Goal: Task Accomplishment & Management: Use online tool/utility

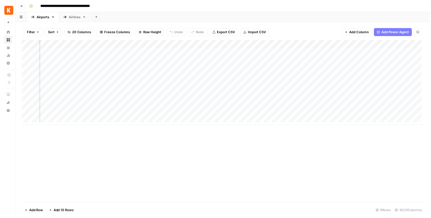
scroll to position [0, 607]
click at [339, 115] on div "Add Column" at bounding box center [224, 84] width 407 height 86
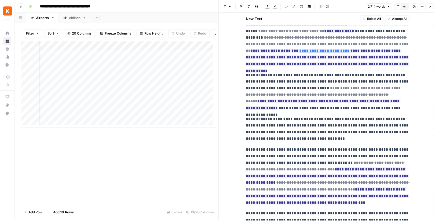
scroll to position [220, 0]
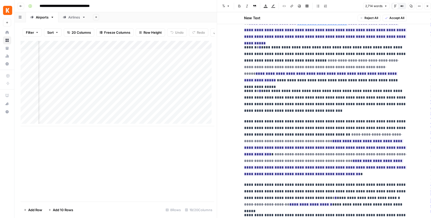
click at [426, 6] on icon "button" at bounding box center [427, 6] width 3 height 3
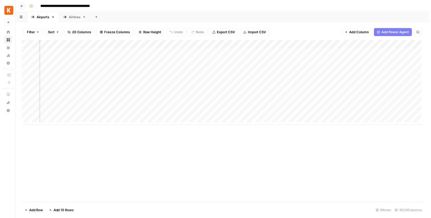
scroll to position [0, 606]
click at [340, 105] on div "Add Column" at bounding box center [224, 84] width 407 height 86
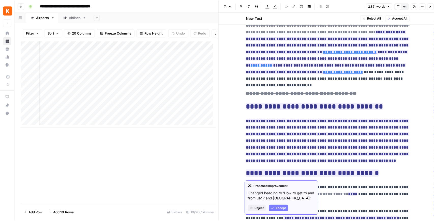
scroll to position [85, 0]
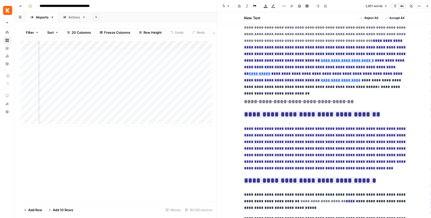
click at [427, 4] on button "Close" at bounding box center [427, 6] width 7 height 7
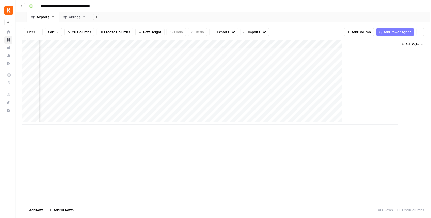
scroll to position [0, 601]
click at [345, 115] on div "Add Column" at bounding box center [224, 84] width 407 height 86
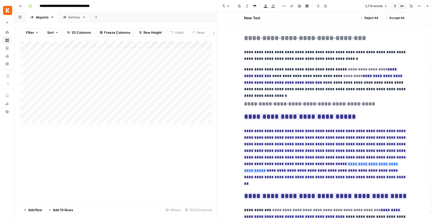
click at [427, 5] on icon "button" at bounding box center [427, 6] width 3 height 3
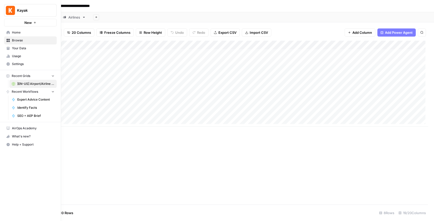
click at [15, 47] on span "Your Data" at bounding box center [33, 48] width 42 height 5
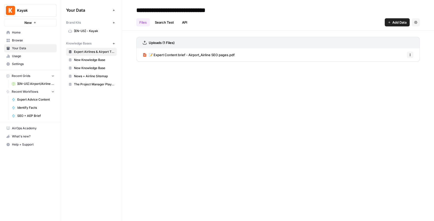
click at [89, 30] on span "[EN-US] - Kayak" at bounding box center [94, 31] width 40 height 5
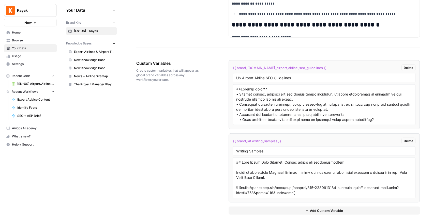
scroll to position [897, 0]
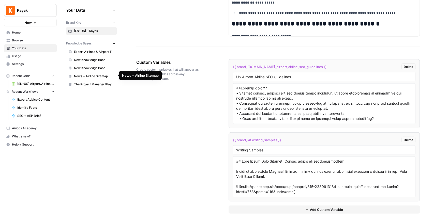
click at [96, 79] on link "News + Airline Sitemap" at bounding box center [91, 76] width 51 height 8
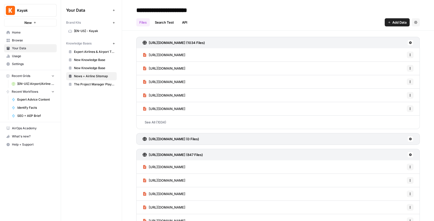
click at [185, 84] on link "https://www.kayak.com/news/category/travel-inspiration/travel-in-the-us/" at bounding box center [163, 81] width 43 height 13
click at [37, 85] on span "[EN-US] Airport/Airline Content Refresh" at bounding box center [35, 84] width 37 height 5
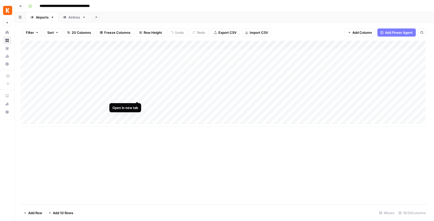
click at [137, 96] on div "Add Column" at bounding box center [224, 84] width 407 height 86
click at [222, 97] on div "Add Column" at bounding box center [224, 84] width 407 height 86
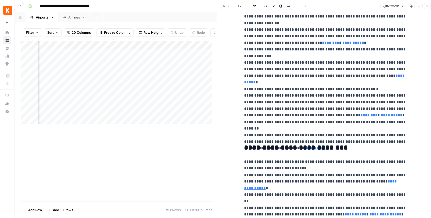
scroll to position [288, 0]
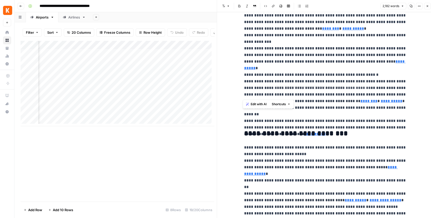
type input "https://www.flylax.com/en/inter-terminal-connections?utm_source=chatgpt.com"
drag, startPoint x: 243, startPoint y: 68, endPoint x: 402, endPoint y: 96, distance: 161.0
click at [402, 96] on p "**********" at bounding box center [325, 61] width 163 height 125
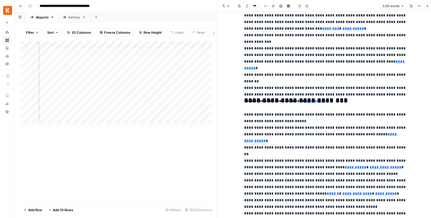
click at [131, 100] on div "Add Column" at bounding box center [118, 84] width 194 height 86
click at [426, 8] on button "Close" at bounding box center [427, 6] width 7 height 7
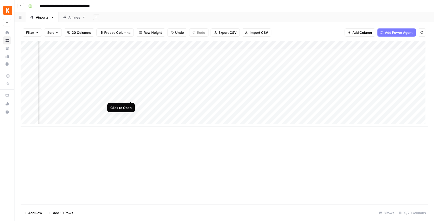
click at [131, 95] on div "Add Column" at bounding box center [224, 84] width 407 height 86
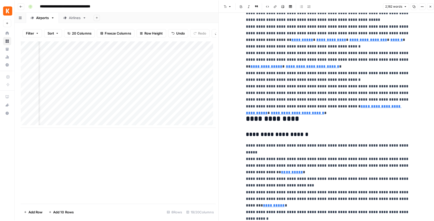
scroll to position [525, 0]
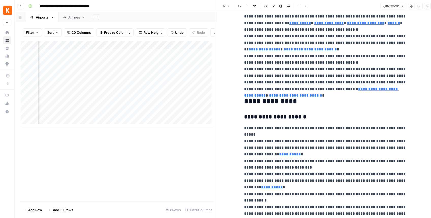
click at [425, 6] on button "Close" at bounding box center [427, 6] width 7 height 7
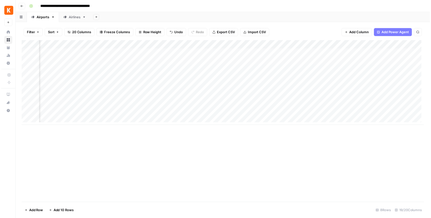
scroll to position [0, 525]
click at [381, 98] on div "Add Column" at bounding box center [224, 84] width 407 height 86
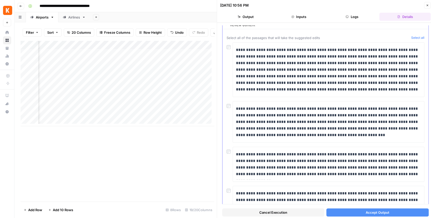
scroll to position [17, 0]
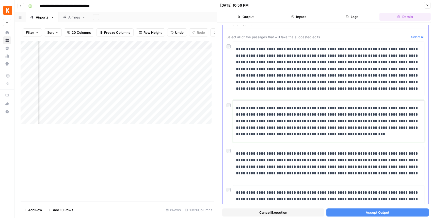
drag, startPoint x: 268, startPoint y: 108, endPoint x: 324, endPoint y: 105, distance: 55.9
click at [324, 105] on p "**********" at bounding box center [327, 121] width 183 height 33
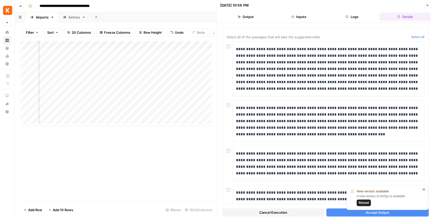
click at [423, 190] on icon "close" at bounding box center [424, 190] width 4 height 4
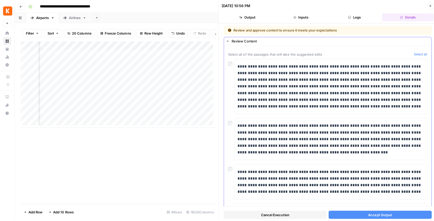
scroll to position [0, 0]
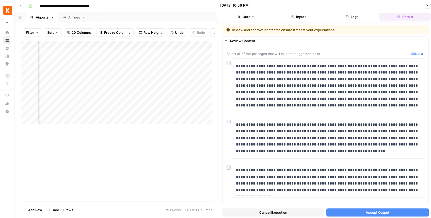
click at [426, 6] on icon "button" at bounding box center [427, 5] width 3 height 3
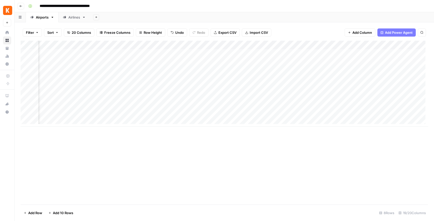
scroll to position [0, 561]
click at [345, 97] on div "Add Column" at bounding box center [224, 84] width 407 height 86
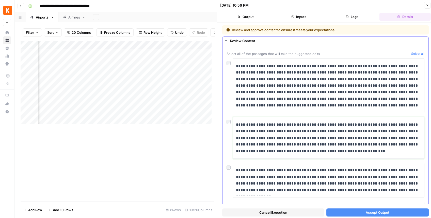
drag, startPoint x: 339, startPoint y: 126, endPoint x: 326, endPoint y: 124, distance: 13.3
click at [326, 124] on p "**********" at bounding box center [327, 138] width 183 height 33
click at [425, 8] on button "Close" at bounding box center [427, 5] width 7 height 7
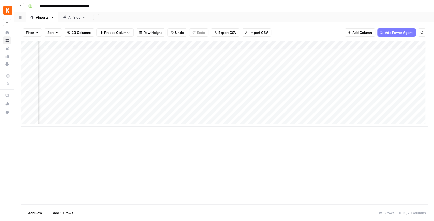
drag, startPoint x: 284, startPoint y: 126, endPoint x: 281, endPoint y: 126, distance: 2.8
click at [281, 126] on div "Add Column" at bounding box center [224, 123] width 407 height 164
click at [261, 97] on div "Add Column" at bounding box center [224, 84] width 407 height 86
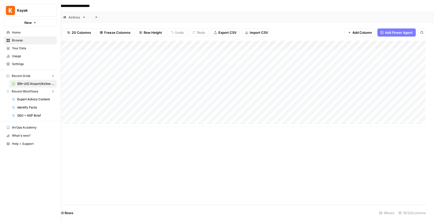
click at [10, 13] on img "Workspace: Kayak" at bounding box center [10, 10] width 9 height 9
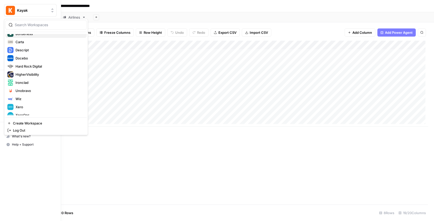
scroll to position [73, 0]
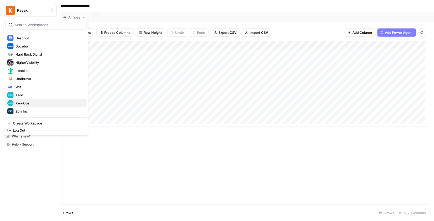
click at [30, 101] on span "XeroOps" at bounding box center [48, 103] width 67 height 5
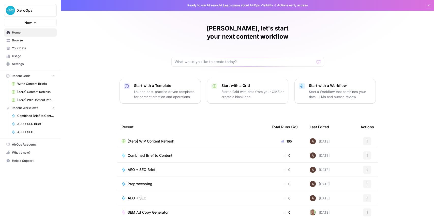
click at [27, 41] on span "Browse" at bounding box center [33, 40] width 42 height 5
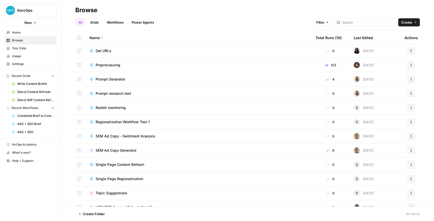
scroll to position [728, 0]
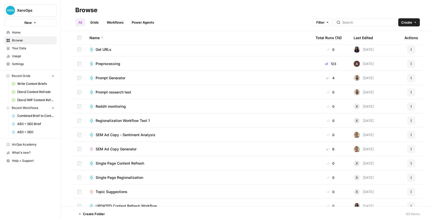
click at [127, 136] on span "SEM Ad Copy - Sentiment Analysis" at bounding box center [125, 134] width 60 height 5
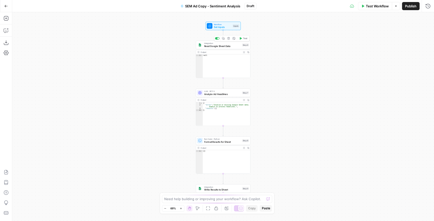
click at [223, 48] on div "Integration Read Google Sheet Data Step 6 Copy step Delete step Add Note Test" at bounding box center [223, 45] width 55 height 8
click at [214, 49] on div "Integration Read Google Sheet Data Step 6 Copy step Delete step Add Note Test" at bounding box center [223, 45] width 55 height 8
click at [310, 41] on input "Authentication" at bounding box center [356, 38] width 130 height 5
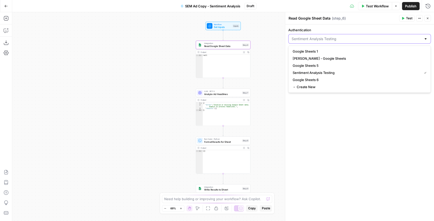
click at [310, 41] on input "Authentication" at bounding box center [356, 38] width 130 height 5
type input "Sentiment Analysis Testing"
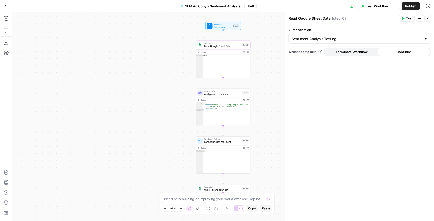
click at [322, 26] on div "Authentication Sentiment Analysis Testing When the step fails: Terminate Workfl…" at bounding box center [359, 122] width 149 height 197
click at [374, 8] on span "Test Workflow" at bounding box center [376, 6] width 23 height 5
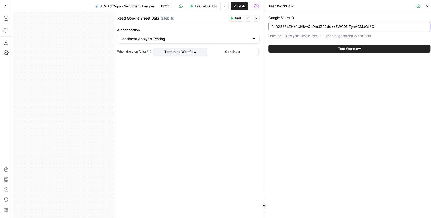
drag, startPoint x: 322, startPoint y: 25, endPoint x: 272, endPoint y: 25, distance: 50.0
click at [272, 25] on input "14R22S5sZHk0UNkwQhPmJZP2dqkkEWG0NTyaACMxOf3Q" at bounding box center [349, 26] width 155 height 5
click at [287, 117] on div "Google Sheet ID 14R22S5sZHk0UNkwQhPmJZP2dqkkEWG0NTyaACMxOf3Q Enter the ID from …" at bounding box center [349, 116] width 168 height 209
click at [254, 20] on button "Close" at bounding box center [256, 18] width 7 height 7
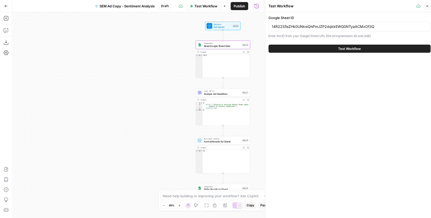
drag, startPoint x: 427, startPoint y: 7, endPoint x: 332, endPoint y: 63, distance: 110.9
click at [427, 7] on icon "button" at bounding box center [427, 6] width 3 height 3
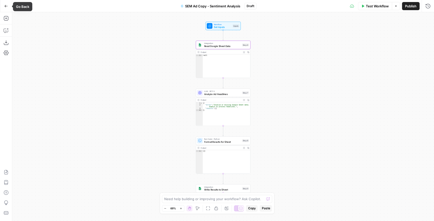
click at [7, 7] on icon "button" at bounding box center [6, 6] width 4 height 4
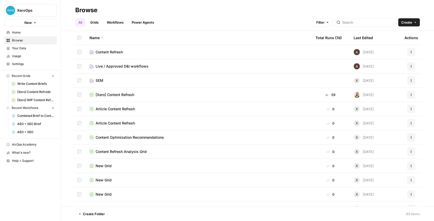
click at [31, 66] on span "Settings" at bounding box center [33, 64] width 42 height 5
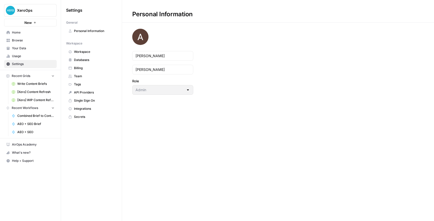
click at [88, 109] on span "Integrations" at bounding box center [94, 108] width 40 height 5
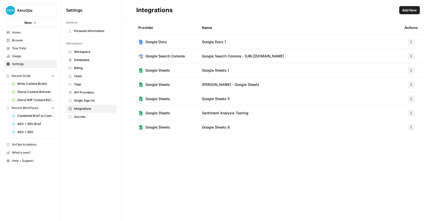
click at [169, 113] on span "Google Sheets" at bounding box center [157, 112] width 25 height 5
click at [159, 111] on span "Google Sheets" at bounding box center [157, 112] width 25 height 5
click at [411, 115] on button "button" at bounding box center [410, 112] width 7 height 7
drag, startPoint x: 318, startPoint y: 172, endPoint x: 369, endPoint y: 183, distance: 52.1
click at [318, 172] on div "Provider Name Actions Google Docs Google Docs 1 Google Search Console Google Se…" at bounding box center [278, 121] width 312 height 200
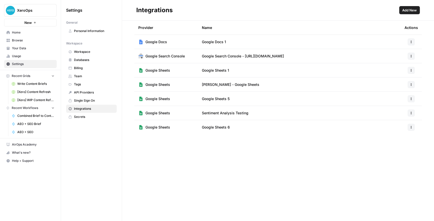
click at [22, 29] on link "Home" at bounding box center [30, 32] width 53 height 8
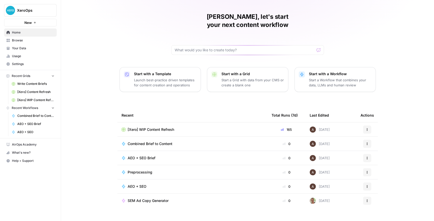
scroll to position [12, 0]
click at [25, 40] on span "Browse" at bounding box center [33, 40] width 42 height 5
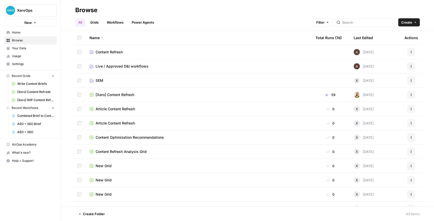
click at [113, 163] on div "New Grid" at bounding box center [198, 165] width 218 height 5
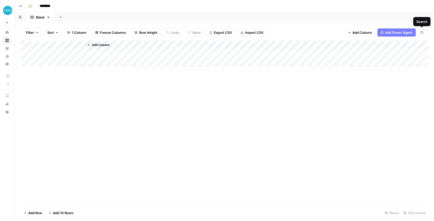
click at [366, 34] on span "Add Column" at bounding box center [362, 32] width 20 height 5
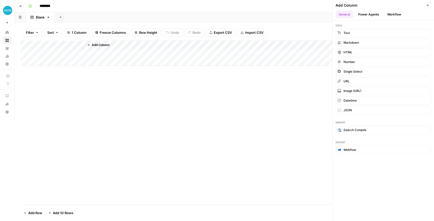
click at [388, 16] on button "Workflow" at bounding box center [394, 15] width 20 height 8
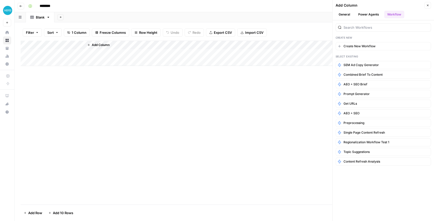
click at [374, 17] on button "Power Agents" at bounding box center [368, 15] width 27 height 8
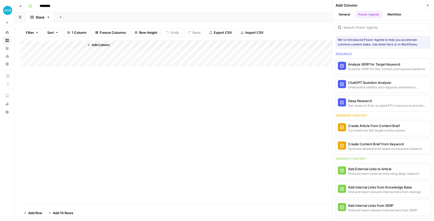
drag, startPoint x: 344, startPoint y: 18, endPoint x: 343, endPoint y: 15, distance: 3.1
click at [343, 15] on button "General" at bounding box center [344, 15] width 18 height 8
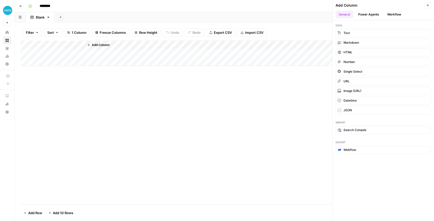
click at [426, 6] on icon "button" at bounding box center [427, 5] width 3 height 3
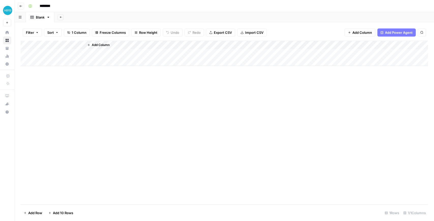
click at [21, 6] on icon "button" at bounding box center [20, 6] width 3 height 3
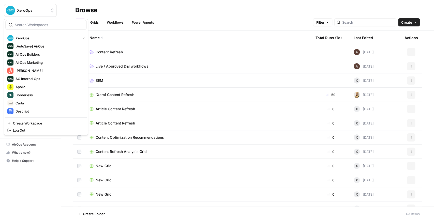
click at [13, 11] on img "Workspace: XeroOps" at bounding box center [10, 10] width 9 height 9
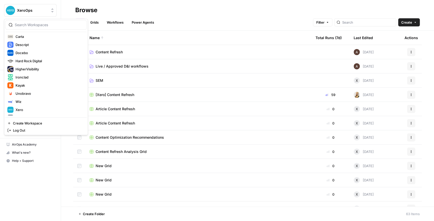
scroll to position [68, 0]
click at [41, 82] on span "Kayak" at bounding box center [48, 84] width 67 height 5
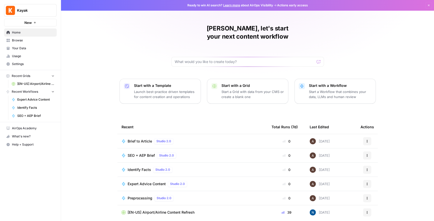
click at [45, 84] on span "[EN-US] Airport/Airline Content Refresh" at bounding box center [35, 84] width 37 height 5
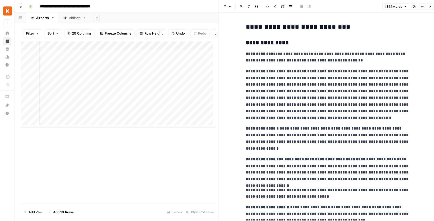
scroll to position [0, 501]
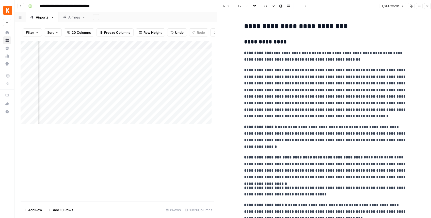
click at [425, 5] on button "Close" at bounding box center [427, 6] width 7 height 7
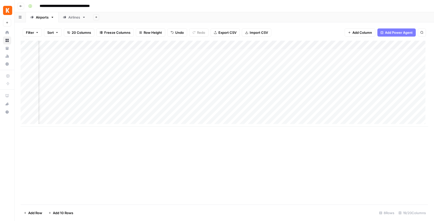
scroll to position [0, 374]
click at [231, 44] on div "Add Column" at bounding box center [224, 84] width 407 height 86
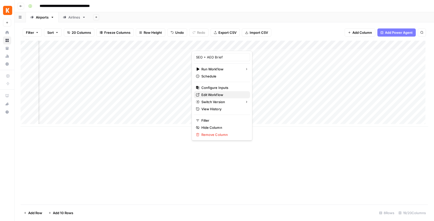
click at [220, 92] on span "Edit Workflow" at bounding box center [223, 94] width 44 height 5
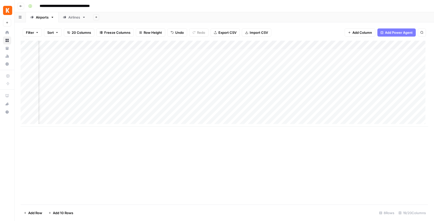
click at [231, 45] on div "Add Column" at bounding box center [224, 84] width 407 height 86
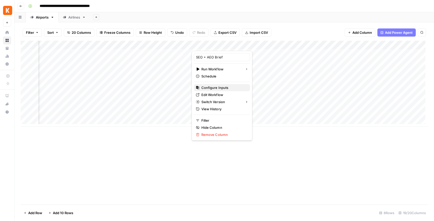
click at [218, 86] on span "Configure Inputs" at bounding box center [223, 87] width 44 height 5
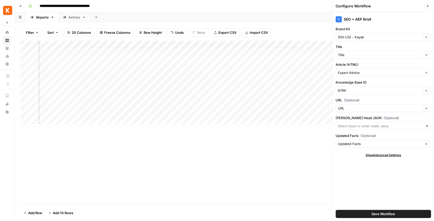
click at [427, 7] on icon "button" at bounding box center [427, 6] width 3 height 3
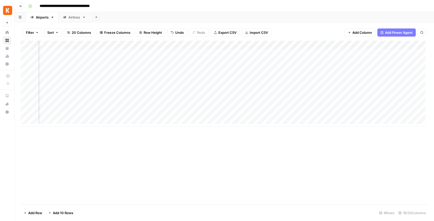
scroll to position [0, 607]
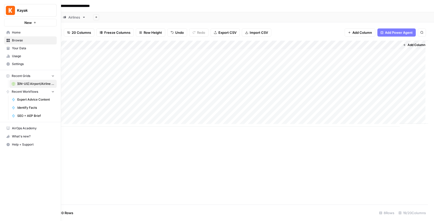
click at [13, 49] on span "Your Data" at bounding box center [33, 48] width 42 height 5
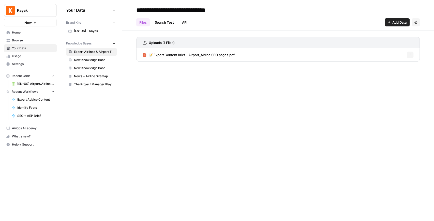
click at [20, 82] on span "[EN-US] Airport/Airline Content Refresh" at bounding box center [35, 84] width 37 height 5
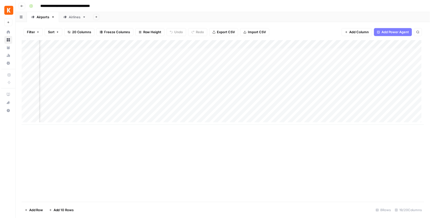
scroll to position [0, 457]
click at [149, 44] on div "Add Column" at bounding box center [224, 84] width 407 height 86
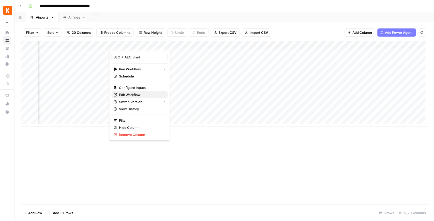
click at [142, 93] on span "Edit Workflow" at bounding box center [141, 94] width 44 height 5
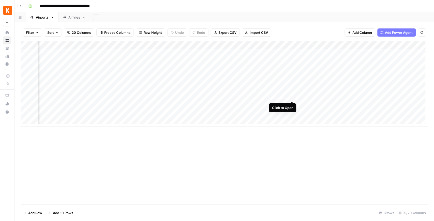
click at [291, 97] on div "Add Column" at bounding box center [224, 84] width 407 height 86
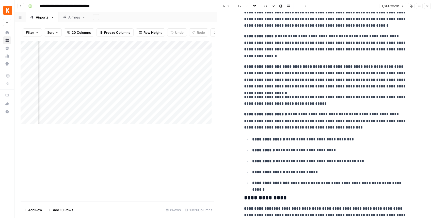
scroll to position [102, 0]
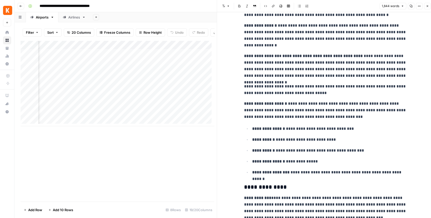
click at [298, 110] on p "**********" at bounding box center [325, 111] width 163 height 20
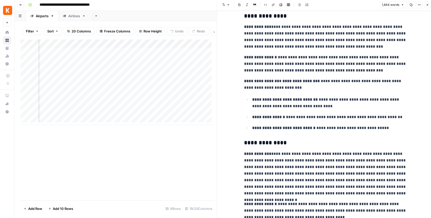
scroll to position [0, 0]
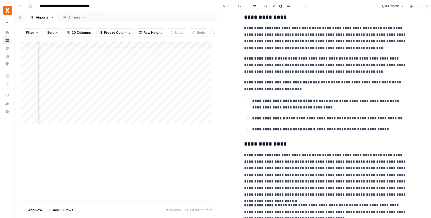
click at [169, 49] on div "Add Column" at bounding box center [118, 84] width 194 height 86
click at [164, 46] on div at bounding box center [150, 48] width 46 height 10
click at [154, 137] on div "Add Column" at bounding box center [118, 121] width 194 height 161
click at [169, 47] on div "Add Column" at bounding box center [118, 84] width 194 height 86
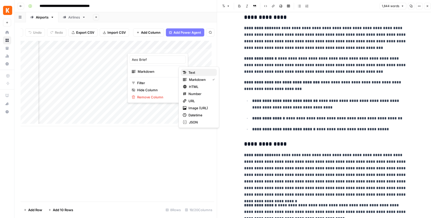
click at [185, 74] on div "Text" at bounding box center [199, 72] width 32 height 5
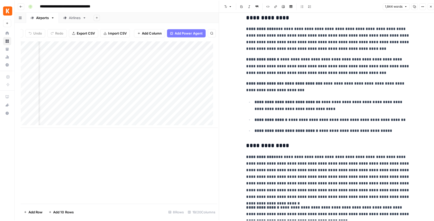
scroll to position [0, 0]
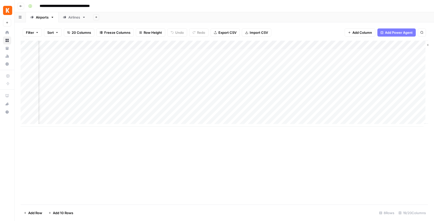
click at [165, 97] on div "Add Column" at bounding box center [224, 84] width 407 height 86
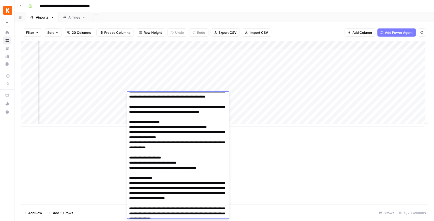
scroll to position [389, 0]
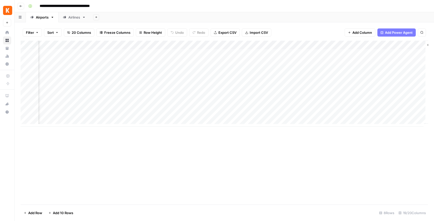
click at [169, 45] on div "Add Column" at bounding box center [224, 84] width 407 height 86
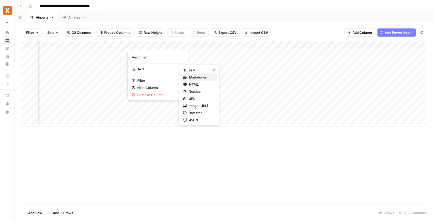
click at [192, 76] on span "Markdown" at bounding box center [201, 77] width 24 height 5
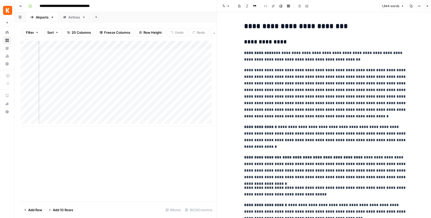
click at [425, 7] on button "Close" at bounding box center [427, 6] width 7 height 7
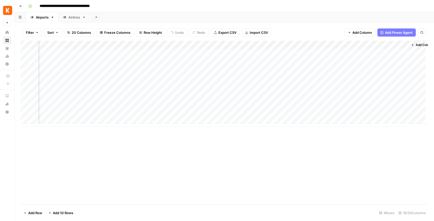
scroll to position [0, 607]
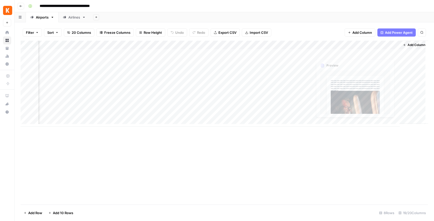
click at [407, 44] on span "Add Column" at bounding box center [416, 45] width 18 height 5
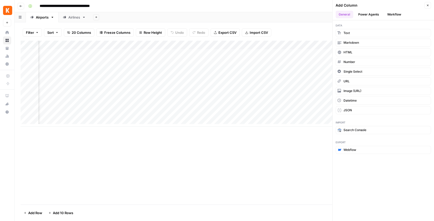
click at [378, 16] on button "Power Agents" at bounding box center [368, 15] width 27 height 8
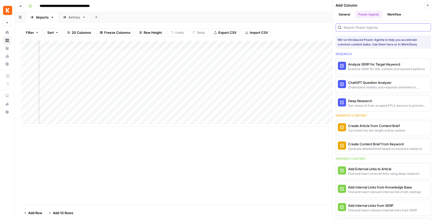
click at [374, 27] on input "search" at bounding box center [385, 27] width 85 height 5
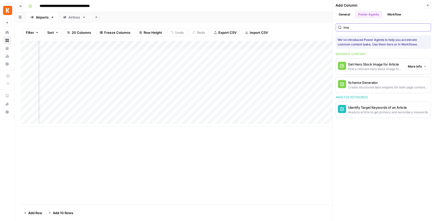
type input "ima"
click at [410, 67] on span "More Info" at bounding box center [414, 66] width 14 height 5
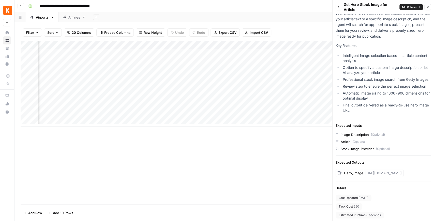
scroll to position [10, 0]
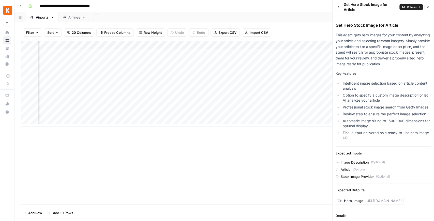
click at [338, 9] on button "Back" at bounding box center [338, 7] width 7 height 7
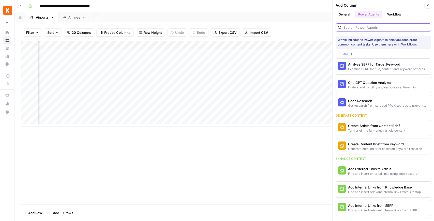
click at [362, 28] on input "search" at bounding box center [385, 27] width 85 height 5
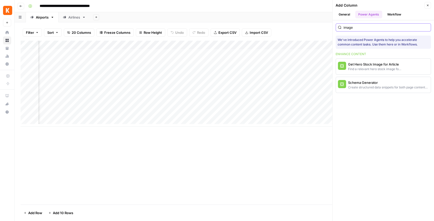
type input "image"
click at [382, 63] on div "Get Hero Stock Image for Article" at bounding box center [374, 64] width 53 height 5
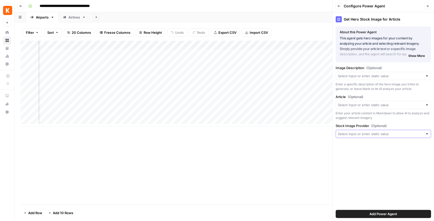
click at [372, 134] on input "Stock Image Provider (Optional)" at bounding box center [380, 133] width 85 height 5
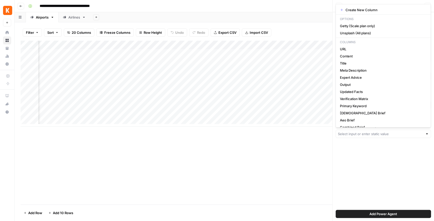
click at [364, 159] on div "Get Hero Stock Image for Article About this Power Agent This agent gets hero im…" at bounding box center [382, 116] width 101 height 209
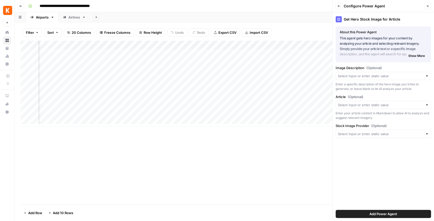
scroll to position [0, 680]
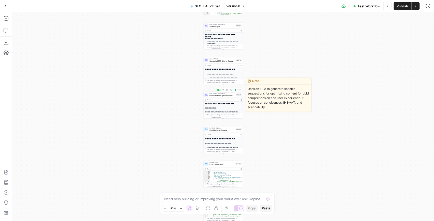
click at [219, 97] on span "Generate AEO Optimization Suggestions" at bounding box center [221, 95] width 25 height 3
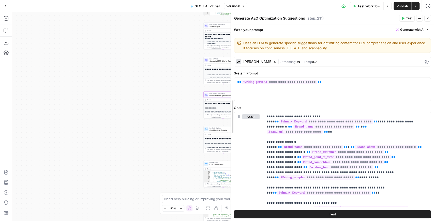
drag, startPoint x: 286, startPoint y: 89, endPoint x: 209, endPoint y: 89, distance: 77.0
click at [208, 89] on body "Kayak New Home Browse Your Data Usage Settings Recent Grids [EN-US] Airport/Air…" at bounding box center [217, 110] width 434 height 221
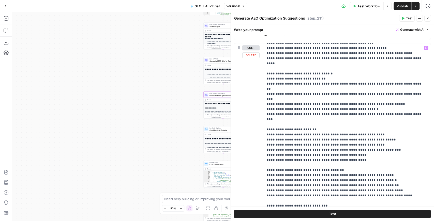
scroll to position [85, 0]
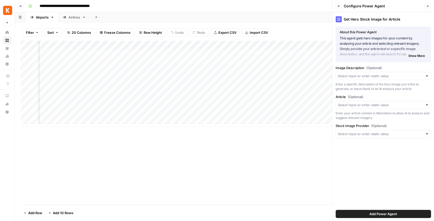
scroll to position [0, 680]
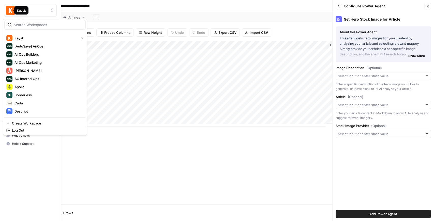
click at [10, 10] on img "Workspace: Kayak" at bounding box center [10, 10] width 9 height 9
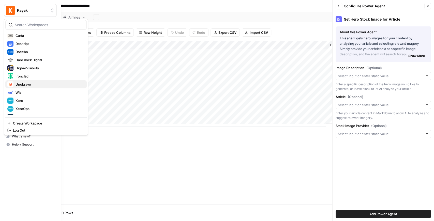
scroll to position [73, 0]
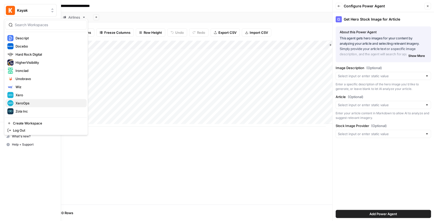
click at [37, 104] on span "XeroOps" at bounding box center [48, 103] width 67 height 5
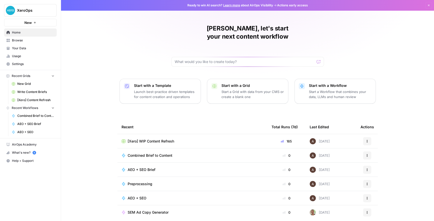
click at [140, 139] on span "[Xero] WIP Content Refresh" at bounding box center [150, 141] width 46 height 5
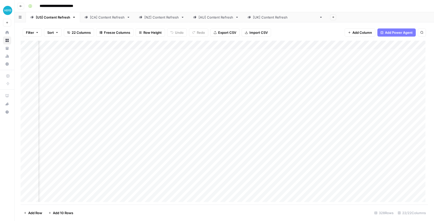
scroll to position [0, 4]
click at [106, 184] on div "Add Column" at bounding box center [224, 123] width 407 height 164
click at [157, 183] on div "Add Column" at bounding box center [224, 123] width 407 height 164
click at [158, 192] on div "Add Column" at bounding box center [224, 123] width 407 height 164
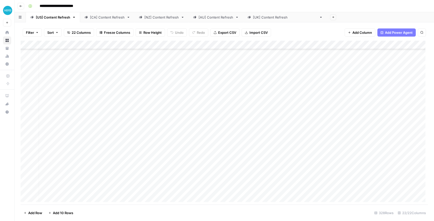
click at [359, 134] on div "Add Column" at bounding box center [224, 123] width 407 height 164
click at [363, 142] on div "Add Column" at bounding box center [224, 123] width 407 height 164
drag, startPoint x: 206, startPoint y: 206, endPoint x: 223, endPoint y: 206, distance: 16.5
click at [223, 206] on footer "Add Row Add 10 Rows 328 Rows 22/22 Columns" at bounding box center [224, 212] width 407 height 17
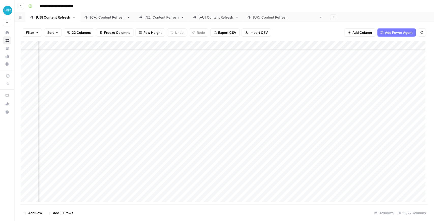
scroll to position [51, 325]
click at [229, 132] on div "Add Column" at bounding box center [224, 123] width 407 height 164
click at [231, 141] on div "Add Column" at bounding box center [224, 123] width 407 height 164
click at [339, 141] on div "Add Column" at bounding box center [224, 123] width 407 height 164
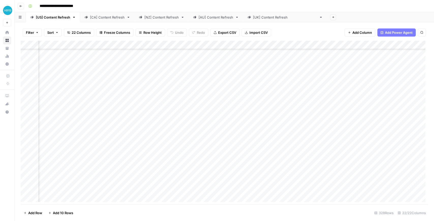
scroll to position [51, 430]
click at [322, 132] on div "Add Column" at bounding box center [224, 123] width 407 height 164
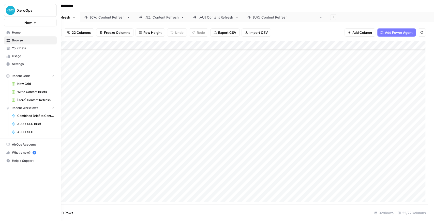
click at [22, 39] on span "Browse" at bounding box center [33, 40] width 42 height 5
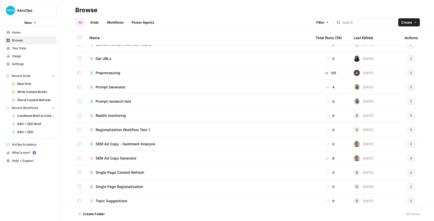
scroll to position [728, 0]
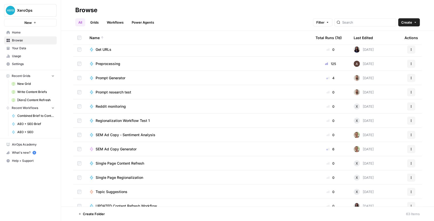
click at [124, 149] on span "SEM Ad Copy Generator" at bounding box center [115, 149] width 41 height 5
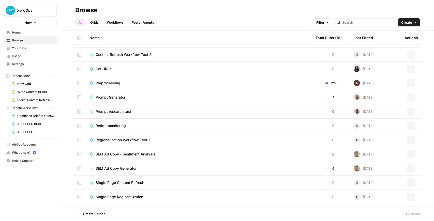
scroll to position [734, 0]
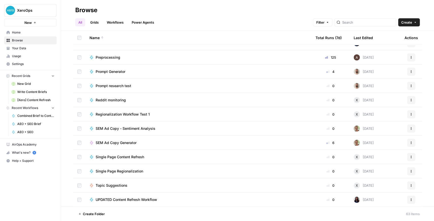
click at [408, 145] on button "Actions" at bounding box center [411, 143] width 8 height 8
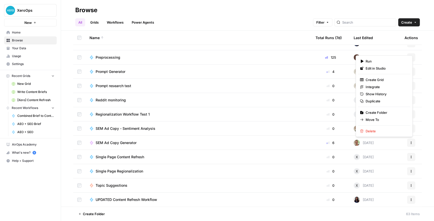
click at [132, 144] on span "SEM Ad Copy Generator" at bounding box center [115, 142] width 41 height 5
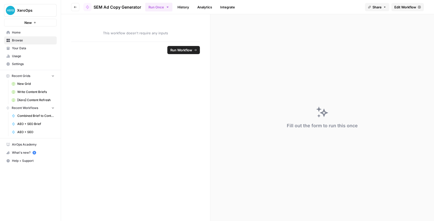
click at [402, 8] on span "Edit Workflow" at bounding box center [405, 7] width 22 height 5
click at [22, 39] on span "Browse" at bounding box center [33, 40] width 42 height 5
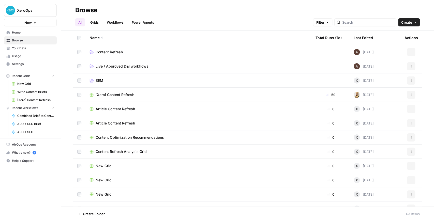
click at [137, 66] on span "Live / Approved D&I workflows" at bounding box center [121, 66] width 53 height 5
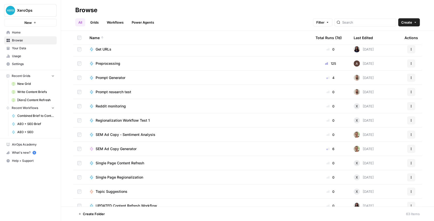
scroll to position [734, 0]
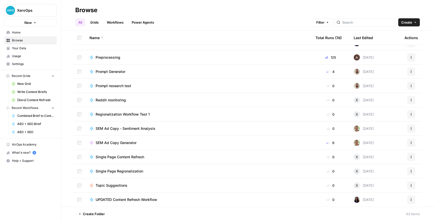
click at [132, 128] on span "SEM Ad Copy - Sentiment Analysis" at bounding box center [125, 128] width 60 height 5
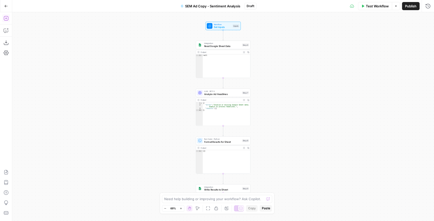
click at [8, 8] on button "Go Back" at bounding box center [6, 6] width 9 height 9
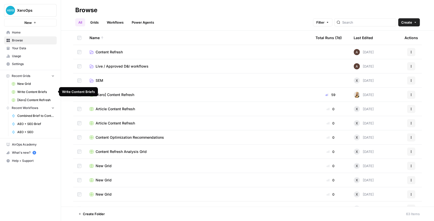
click at [39, 99] on span "[Xero] Content Refresh" at bounding box center [35, 100] width 37 height 5
click at [99, 70] on td "Live / Approved D&I workflows" at bounding box center [198, 66] width 226 height 14
click at [105, 67] on span "Live / Approved D&I workflows" at bounding box center [121, 66] width 53 height 5
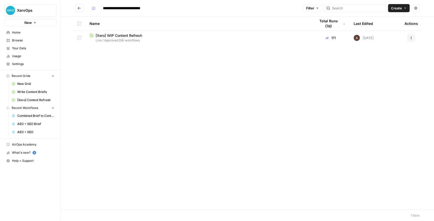
click at [138, 36] on span "[Xero] WIP Content Refresh" at bounding box center [118, 35] width 46 height 5
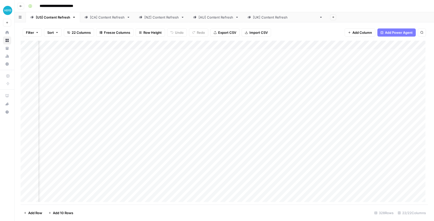
scroll to position [0, 605]
click at [295, 46] on div "Add Column" at bounding box center [224, 123] width 407 height 164
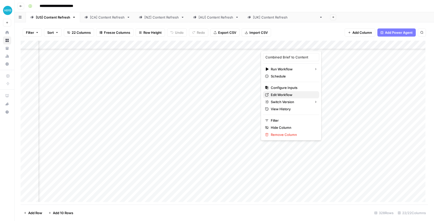
click at [276, 93] on span "Edit Workflow" at bounding box center [292, 94] width 44 height 5
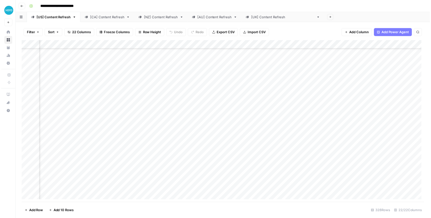
scroll to position [68, 520]
click at [321, 123] on div "Add Column" at bounding box center [224, 123] width 407 height 164
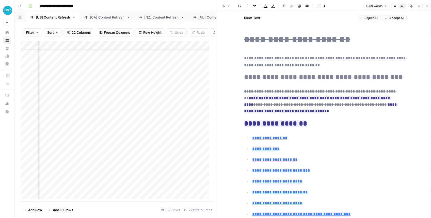
click at [427, 8] on button "Close" at bounding box center [427, 6] width 7 height 7
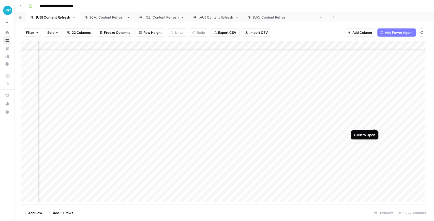
click at [374, 123] on div "Add Column" at bounding box center [224, 123] width 407 height 164
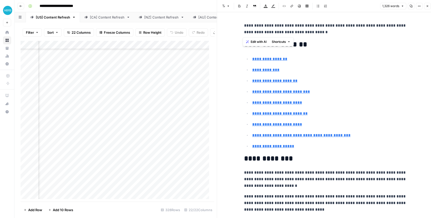
drag, startPoint x: 342, startPoint y: 29, endPoint x: 222, endPoint y: 22, distance: 120.1
copy p "**********"
click at [427, 8] on icon "button" at bounding box center [427, 6] width 3 height 3
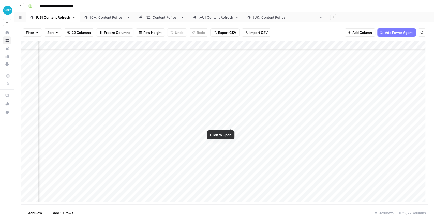
click at [230, 123] on div "Add Column" at bounding box center [224, 123] width 407 height 164
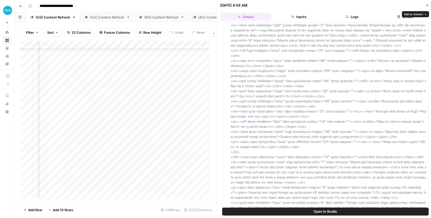
scroll to position [51, 0]
click at [301, 18] on button "Inputs" at bounding box center [298, 17] width 51 height 8
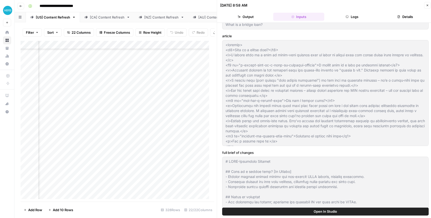
type input "Xero - [US]"
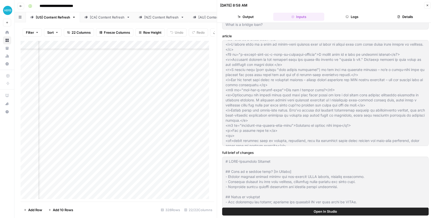
scroll to position [0, 0]
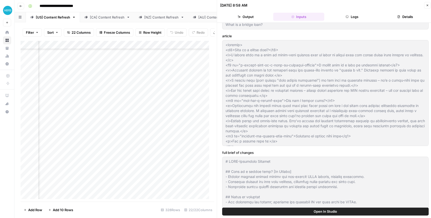
click at [426, 6] on icon "button" at bounding box center [427, 5] width 3 height 3
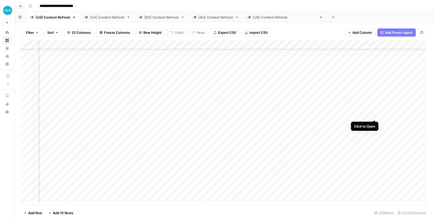
click at [374, 114] on div "Add Column" at bounding box center [224, 123] width 407 height 164
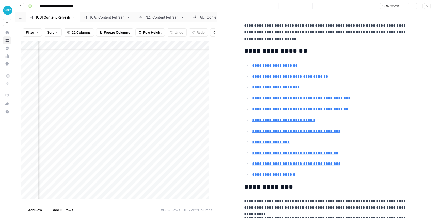
type input "#what-is-bootstrapping"
drag, startPoint x: 275, startPoint y: 40, endPoint x: 233, endPoint y: 24, distance: 44.7
copy p "**********"
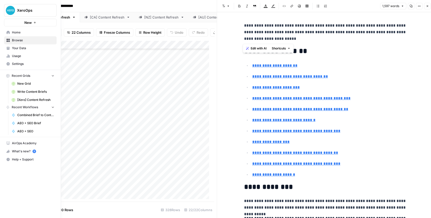
click at [7, 11] on img "Workspace: XeroOps" at bounding box center [10, 10] width 9 height 9
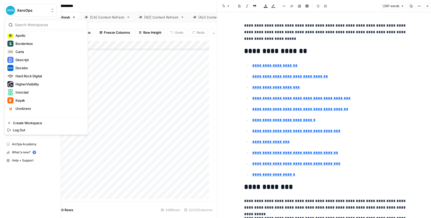
scroll to position [73, 0]
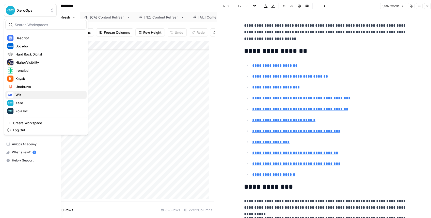
click at [30, 95] on span "Wiz" at bounding box center [48, 94] width 67 height 5
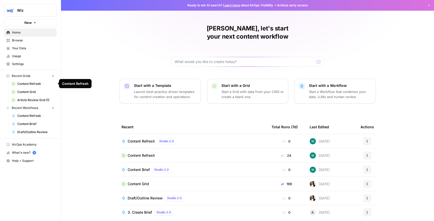
click at [30, 84] on span "Content Refresh" at bounding box center [35, 84] width 37 height 5
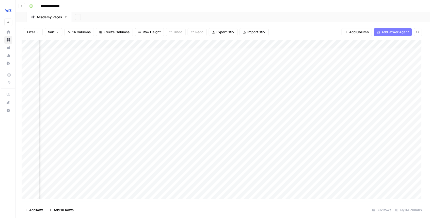
scroll to position [0, 272]
click at [145, 46] on div "Add Column" at bounding box center [224, 123] width 407 height 164
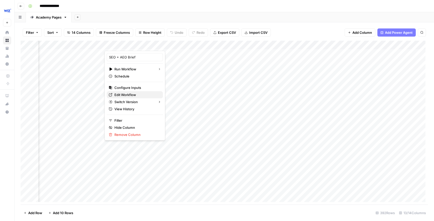
click at [134, 96] on span "Edit Workflow" at bounding box center [136, 94] width 44 height 5
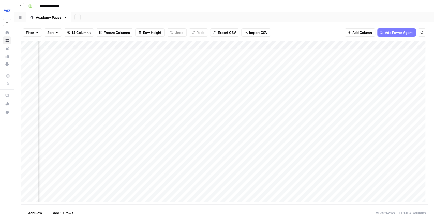
click at [152, 112] on div "Add Column" at bounding box center [224, 123] width 407 height 164
click at [144, 115] on div "Add Column" at bounding box center [224, 123] width 407 height 164
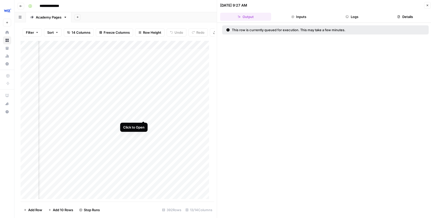
click at [143, 116] on div "Add Column" at bounding box center [116, 121] width 191 height 161
click at [142, 108] on div "Add Column" at bounding box center [116, 121] width 191 height 161
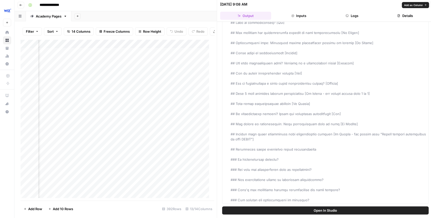
scroll to position [3, 0]
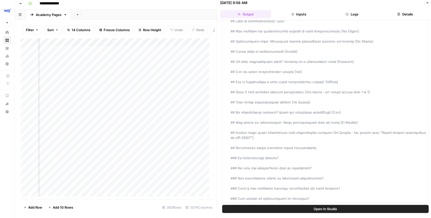
click at [327, 209] on span "Open In Studio" at bounding box center [325, 209] width 23 height 5
click at [144, 45] on div "Add Column" at bounding box center [116, 118] width 191 height 161
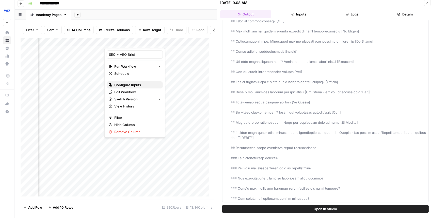
click at [130, 84] on span "Configure Inputs" at bounding box center [136, 85] width 44 height 5
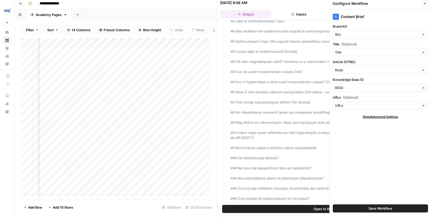
click at [424, 4] on button "Close" at bounding box center [424, 3] width 7 height 7
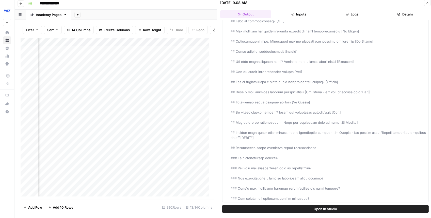
click at [427, 4] on button "Close" at bounding box center [427, 2] width 7 height 7
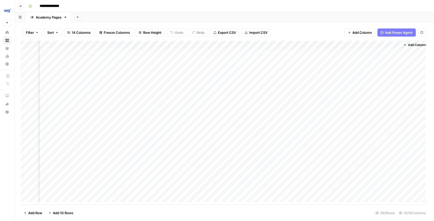
scroll to position [0, 355]
click at [294, 46] on div "Add Column" at bounding box center [224, 123] width 407 height 164
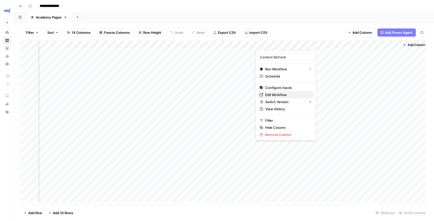
click at [275, 97] on span "Edit Workflow" at bounding box center [287, 94] width 44 height 5
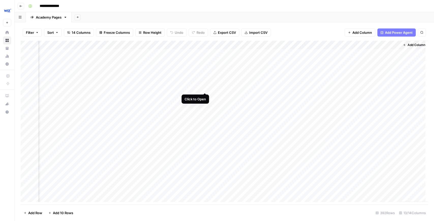
click at [204, 88] on div "Add Column" at bounding box center [224, 123] width 407 height 164
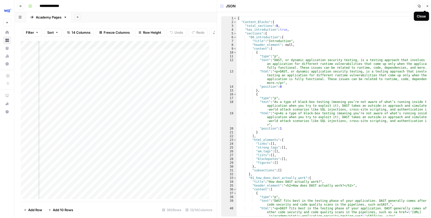
click at [426, 6] on icon "button" at bounding box center [427, 6] width 3 height 3
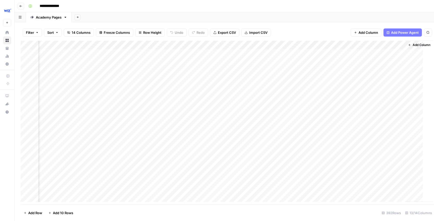
scroll to position [0, 348]
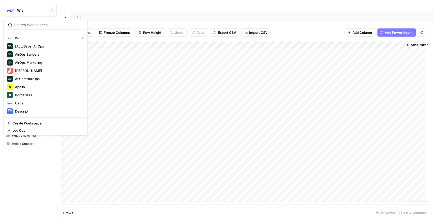
click at [9, 10] on img "Workspace: Wiz" at bounding box center [10, 10] width 9 height 9
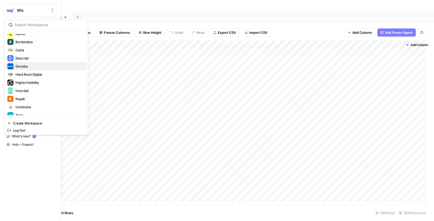
scroll to position [73, 0]
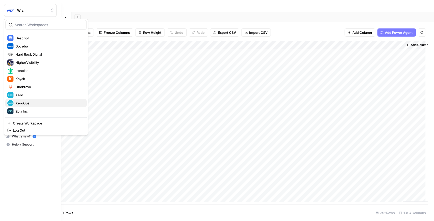
click at [31, 102] on span "XeroOps" at bounding box center [48, 103] width 67 height 5
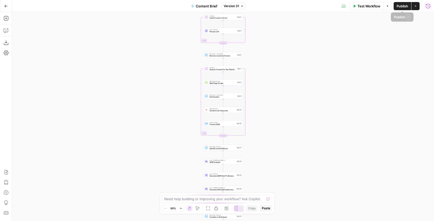
click at [429, 6] on icon "button" at bounding box center [427, 6] width 5 height 5
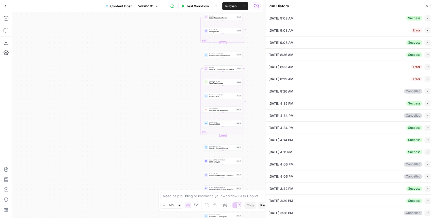
click at [426, 29] on icon "button" at bounding box center [427, 30] width 3 height 3
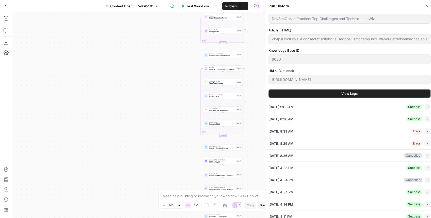
scroll to position [51, 0]
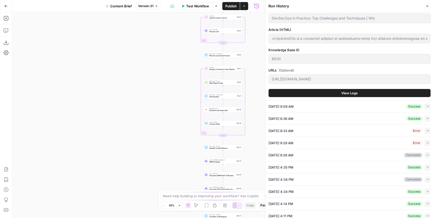
click at [336, 93] on button "View Logs" at bounding box center [349, 93] width 162 height 8
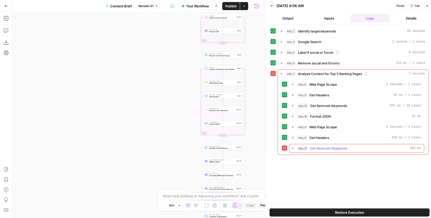
click at [292, 147] on icon "button" at bounding box center [293, 149] width 4 height 4
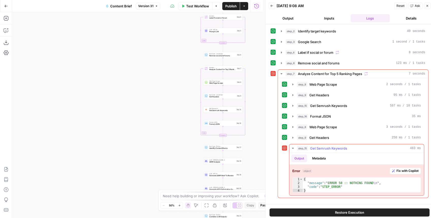
click at [292, 147] on icon "button" at bounding box center [293, 149] width 4 height 4
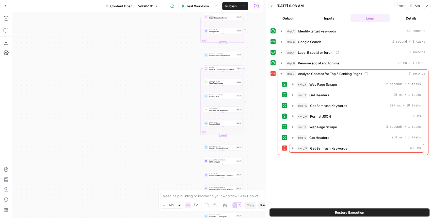
click at [320, 20] on button "Inputs" at bounding box center [329, 18] width 39 height 8
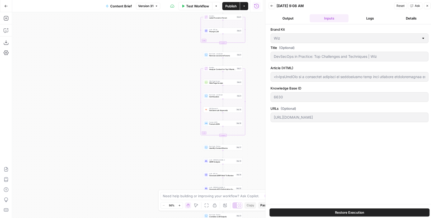
click at [297, 20] on button "Output" at bounding box center [287, 18] width 39 height 8
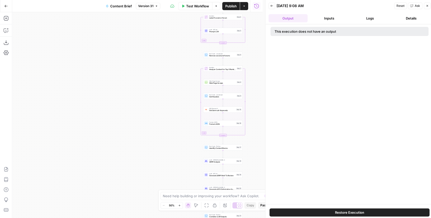
click at [312, 19] on button "Inputs" at bounding box center [329, 18] width 39 height 8
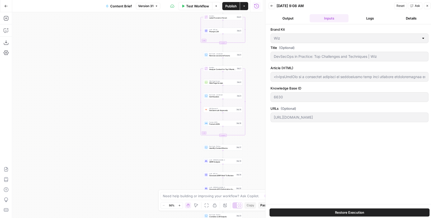
click at [286, 19] on button "Output" at bounding box center [287, 18] width 39 height 8
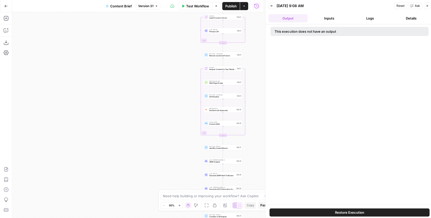
click at [321, 19] on button "Inputs" at bounding box center [329, 18] width 39 height 8
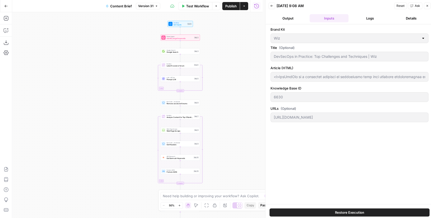
drag, startPoint x: 184, startPoint y: 41, endPoint x: 138, endPoint y: 82, distance: 62.3
click at [140, 90] on div "Workflow Set Inputs Inputs Power Agent Identify target keywords Step 2 Google S…" at bounding box center [137, 115] width 250 height 206
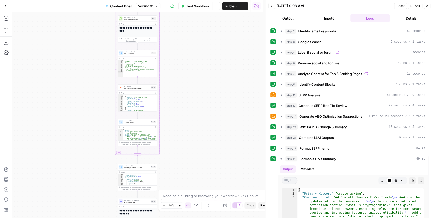
click at [330, 20] on button "Inputs" at bounding box center [329, 18] width 39 height 8
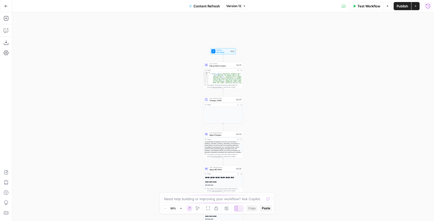
click at [428, 8] on icon "button" at bounding box center [427, 6] width 5 height 5
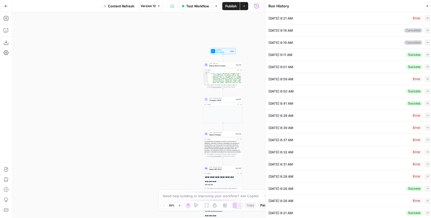
click at [424, 18] on button "Collapse" at bounding box center [427, 18] width 6 height 6
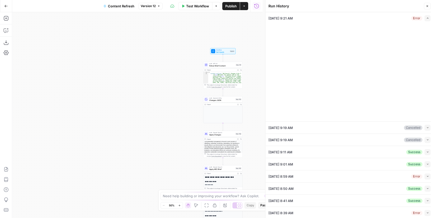
type input "Wiz"
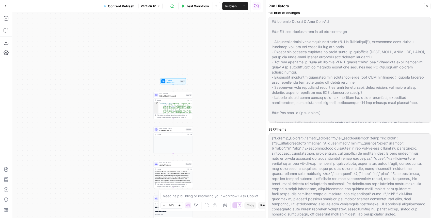
drag, startPoint x: 253, startPoint y: 63, endPoint x: 198, endPoint y: 94, distance: 64.0
click at [198, 94] on div "true false false true false true Workflow Set Inputs Inputs LLM · GPT-4.1 Extra…" at bounding box center [137, 115] width 250 height 206
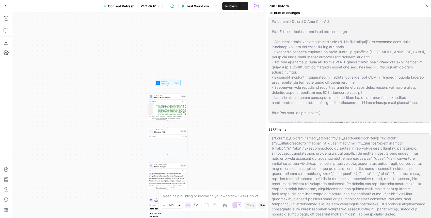
click at [186, 8] on button "Test Workflow" at bounding box center [195, 6] width 34 height 8
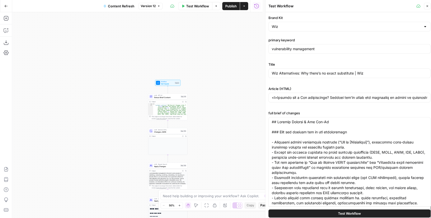
click at [343, 215] on span "Test Workflow" at bounding box center [349, 213] width 23 height 5
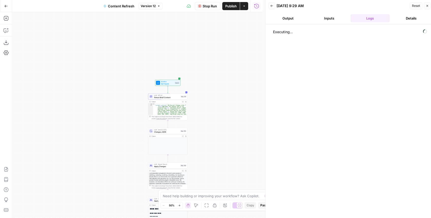
click at [161, 98] on span "Extract Brief Content" at bounding box center [166, 97] width 25 height 3
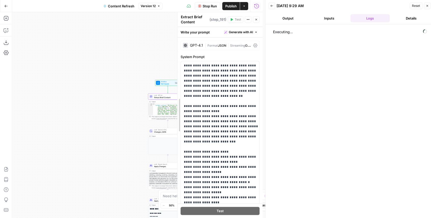
drag, startPoint x: 60, startPoint y: 95, endPoint x: 164, endPoint y: 96, distance: 103.1
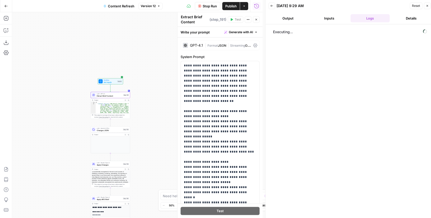
drag, startPoint x: 114, startPoint y: 94, endPoint x: 59, endPoint y: 91, distance: 55.7
click at [52, 91] on div "true false false true false true Workflow Set Inputs Inputs LLM · GPT-4.1 Extra…" at bounding box center [137, 115] width 250 height 206
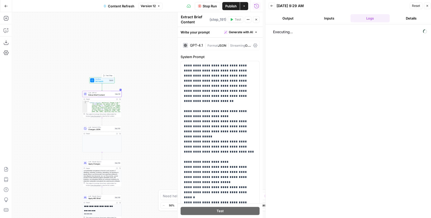
click at [99, 80] on span "Set Inputs" at bounding box center [101, 81] width 13 height 3
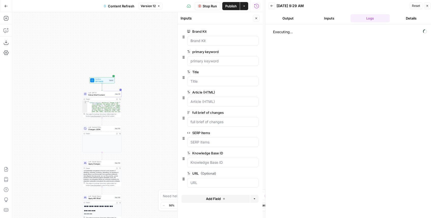
scroll to position [3, 0]
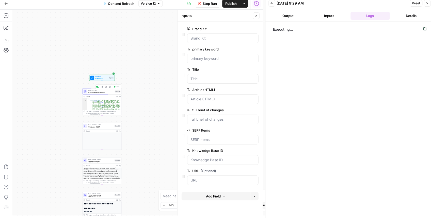
click at [107, 92] on span "Extract Brief Content" at bounding box center [100, 92] width 25 height 3
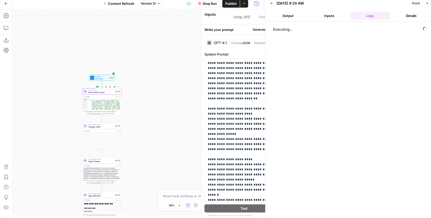
type textarea "Extract Brief Content"
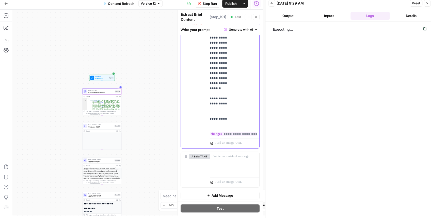
scroll to position [0, 22]
click at [101, 80] on div "Workflow Set Inputs Inputs Test Step" at bounding box center [101, 78] width 25 height 6
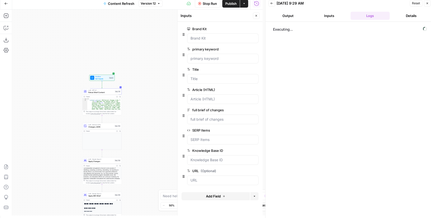
click at [240, 110] on span "edit field" at bounding box center [239, 110] width 11 height 4
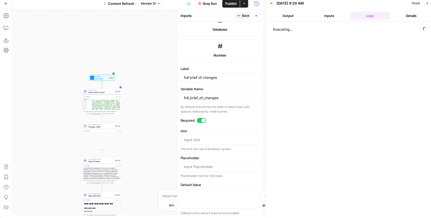
scroll to position [278, 0]
click at [243, 16] on span "Back" at bounding box center [245, 15] width 7 height 5
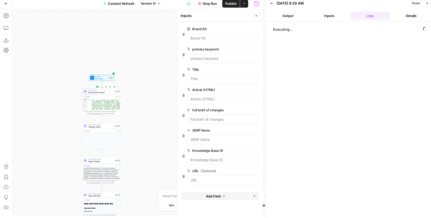
click at [108, 92] on span "Extract Brief Content" at bounding box center [100, 92] width 25 height 3
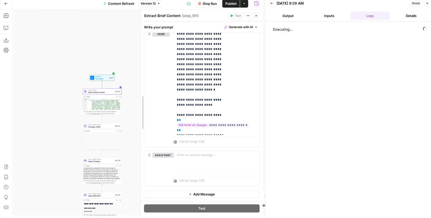
scroll to position [97, 0]
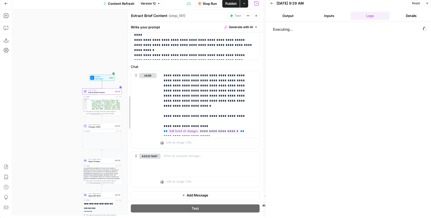
drag, startPoint x: 139, startPoint y: 118, endPoint x: 126, endPoint y: 117, distance: 13.3
click at [126, 117] on div at bounding box center [127, 113] width 5 height 206
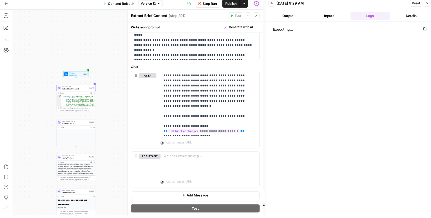
drag, startPoint x: 84, startPoint y: 51, endPoint x: 58, endPoint y: 47, distance: 26.1
click at [58, 47] on div "true false false true false true Workflow Set Inputs Inputs LLM · GPT-4.1 Extra…" at bounding box center [137, 113] width 250 height 206
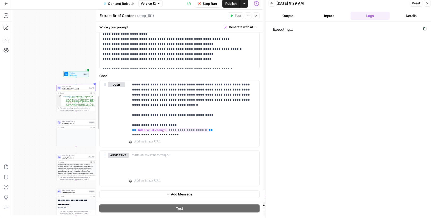
scroll to position [82, 0]
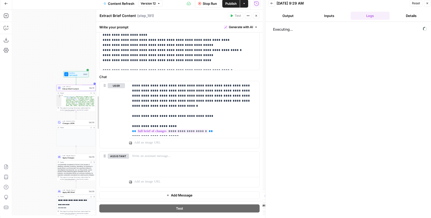
drag, startPoint x: 129, startPoint y: 63, endPoint x: 98, endPoint y: 63, distance: 31.5
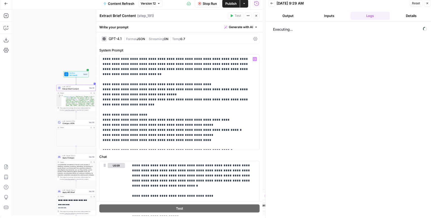
scroll to position [0, 0]
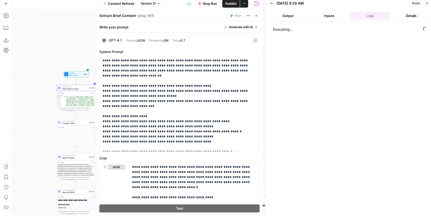
click at [257, 16] on icon "button" at bounding box center [256, 15] width 3 height 3
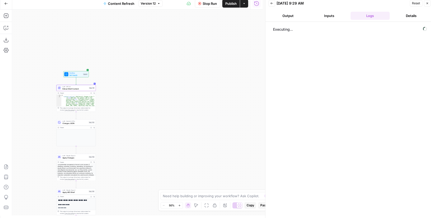
click at [321, 14] on button "Inputs" at bounding box center [329, 16] width 39 height 8
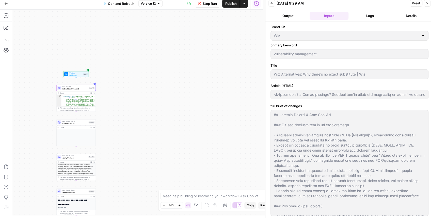
drag, startPoint x: 266, startPoint y: 63, endPoint x: 226, endPoint y: 62, distance: 40.7
click at [226, 66] on body "Wiz New Home Browse Your Data Usage Settings Recent Grids Content Refresh Recen…" at bounding box center [215, 106] width 431 height 218
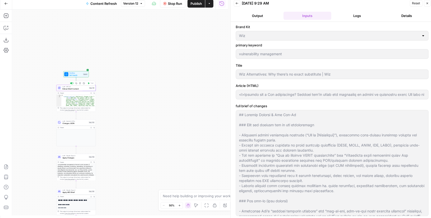
click at [80, 90] on span "Extract Brief Content" at bounding box center [74, 89] width 25 height 3
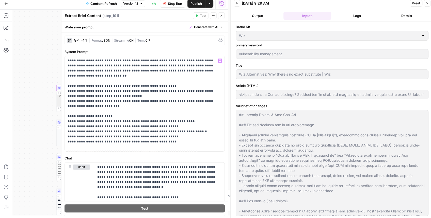
scroll to position [82, 0]
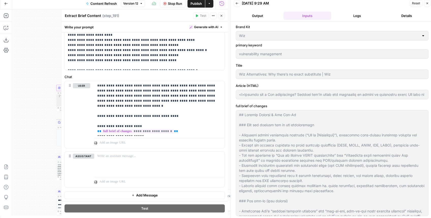
click at [221, 17] on icon "button" at bounding box center [221, 15] width 3 height 3
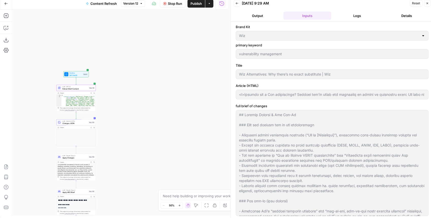
click at [352, 15] on button "Logs" at bounding box center [357, 16] width 48 height 8
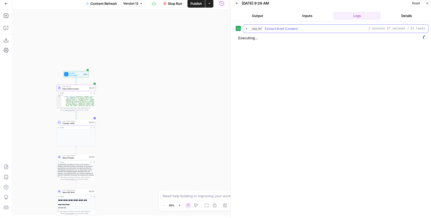
click at [246, 28] on icon "button" at bounding box center [246, 29] width 1 height 2
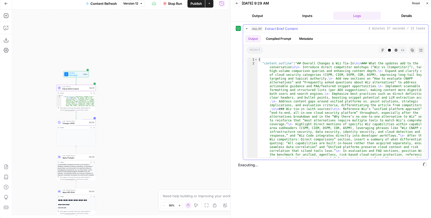
click at [384, 50] on icon "button" at bounding box center [382, 50] width 3 height 3
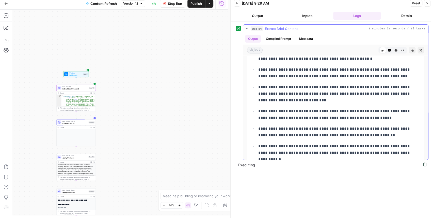
scroll to position [0, 0]
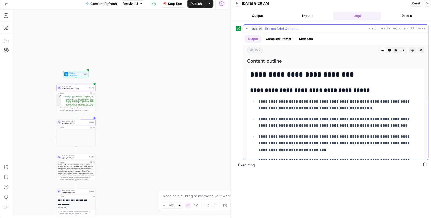
click at [388, 49] on icon "button" at bounding box center [389, 50] width 3 height 3
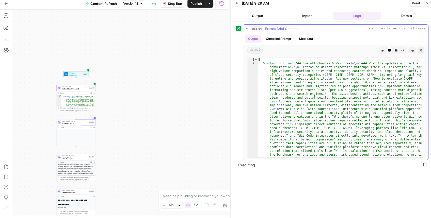
click at [383, 51] on icon "button" at bounding box center [382, 50] width 3 height 3
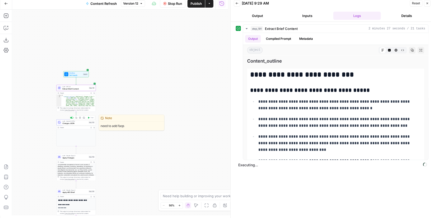
click at [74, 125] on div "LLM · Gemini 2.5 Pro Changes JSON Step 155 Copy step Delete step Edit Note Test" at bounding box center [75, 123] width 39 height 6
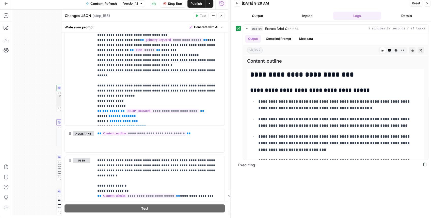
scroll to position [186, 0]
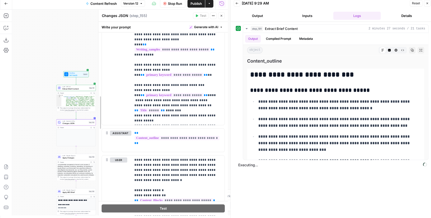
drag, startPoint x: 63, startPoint y: 93, endPoint x: 100, endPoint y: 90, distance: 37.2
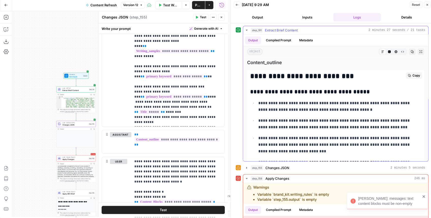
scroll to position [0, 0]
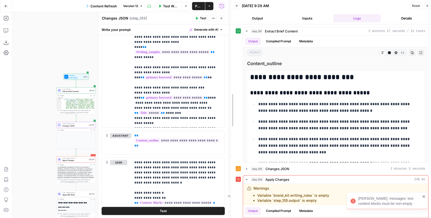
drag, startPoint x: 232, startPoint y: 78, endPoint x: 213, endPoint y: 93, distance: 24.0
click at [208, 82] on body "Claude Error: messages: text content blocks must be non-empty Wiz New Home Brow…" at bounding box center [215, 109] width 431 height 218
click at [246, 168] on icon "button" at bounding box center [246, 169] width 1 height 2
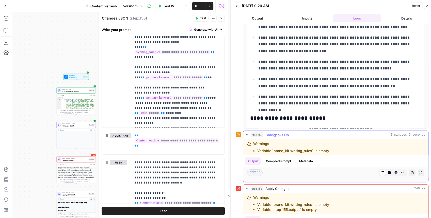
scroll to position [34, 0]
click at [247, 187] on icon "button" at bounding box center [247, 189] width 4 height 4
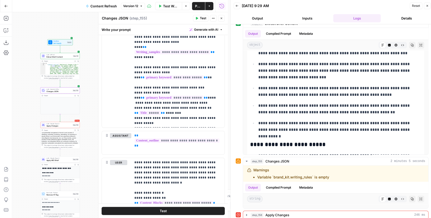
drag, startPoint x: 42, startPoint y: 126, endPoint x: 28, endPoint y: 96, distance: 32.9
click at [28, 96] on div "true false false true false true Workflow Set Inputs Inputs LLM · GPT-4.1 Extra…" at bounding box center [120, 115] width 216 height 206
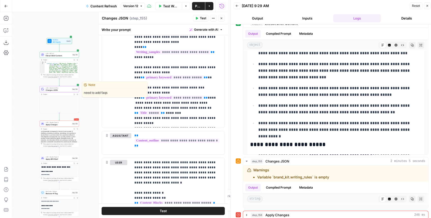
click at [50, 91] on span "Changes JSON" at bounding box center [58, 90] width 25 height 3
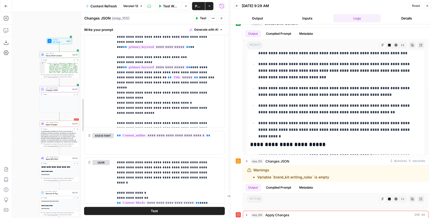
drag, startPoint x: 100, startPoint y: 109, endPoint x: 79, endPoint y: 110, distance: 21.6
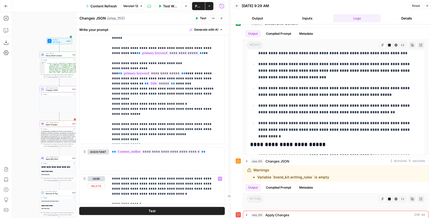
scroll to position [169, 0]
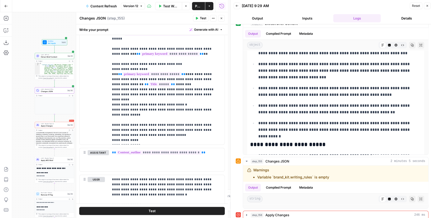
drag, startPoint x: 34, startPoint y: 99, endPoint x: 30, endPoint y: 100, distance: 3.9
click at [30, 100] on div "true false false true false true Workflow Set Inputs Inputs LLM · GPT-4.1 Extra…" at bounding box center [120, 115] width 216 height 206
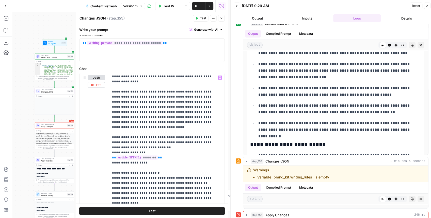
scroll to position [457, 0]
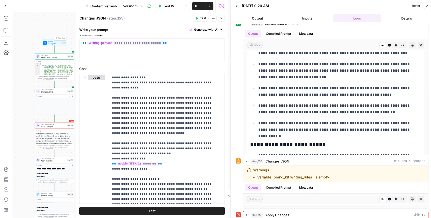
click at [53, 45] on span "Set Inputs" at bounding box center [54, 43] width 13 height 3
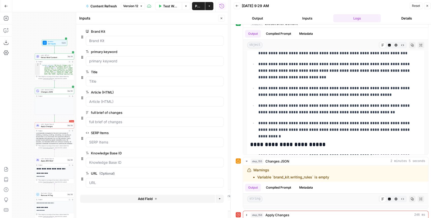
click at [199, 93] on button "edit field" at bounding box center [207, 92] width 20 height 6
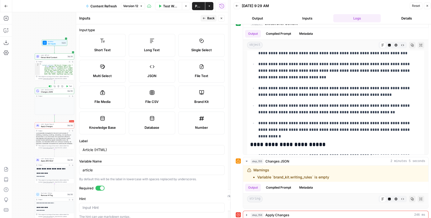
click at [47, 91] on span "Changes JSON" at bounding box center [53, 92] width 25 height 3
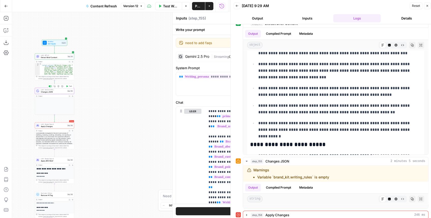
type textarea "Changes JSON"
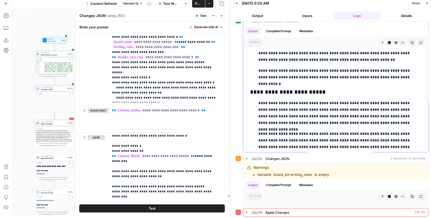
scroll to position [118, 0]
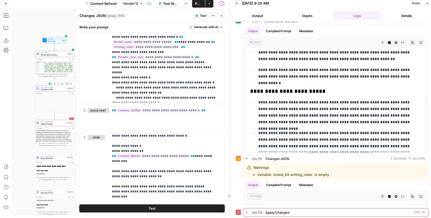
click at [69, 85] on span "Test" at bounding box center [70, 84] width 3 height 2
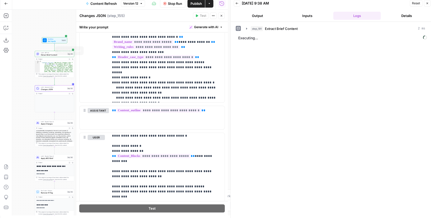
click at [70, 59] on icon "button" at bounding box center [70, 60] width 2 height 2
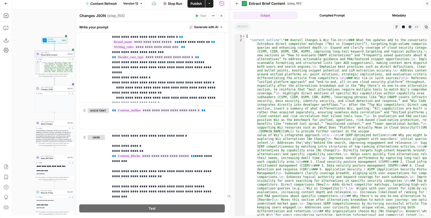
click at [398, 25] on button "Markdown" at bounding box center [396, 27] width 7 height 7
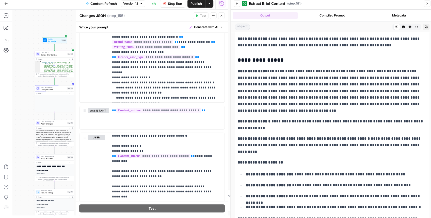
scroll to position [4163, 0]
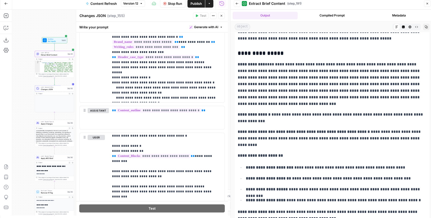
click at [224, 16] on button "Close" at bounding box center [221, 15] width 7 height 7
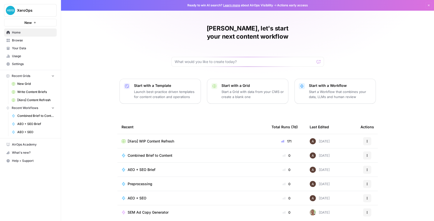
click at [151, 139] on span "[Xero] WIP Content Refresh" at bounding box center [150, 141] width 46 height 5
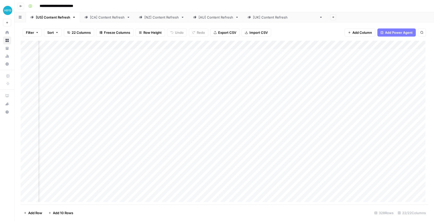
scroll to position [0, 333]
click at [235, 44] on div "Add Column" at bounding box center [224, 123] width 407 height 164
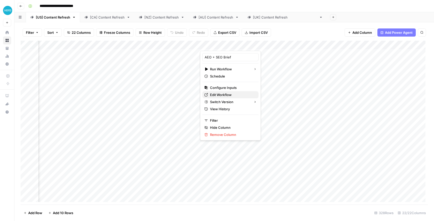
click at [226, 95] on span "Edit Workflow" at bounding box center [232, 94] width 44 height 5
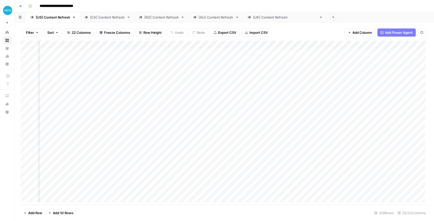
scroll to position [0, 500]
click at [252, 44] on div "Add Column" at bounding box center [224, 123] width 407 height 164
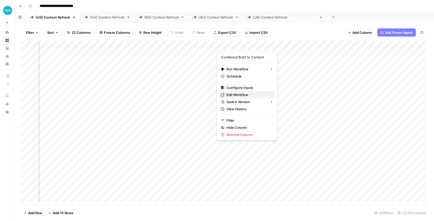
click at [234, 93] on span "Edit Workflow" at bounding box center [248, 94] width 44 height 5
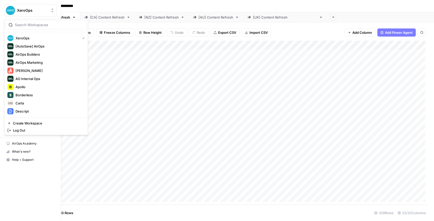
click at [9, 11] on img "Workspace: XeroOps" at bounding box center [10, 10] width 9 height 9
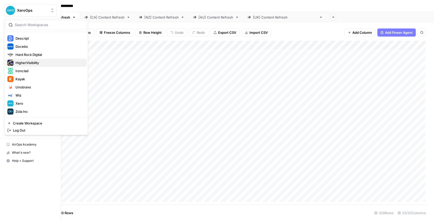
scroll to position [73, 0]
click at [38, 70] on span "Ironclad" at bounding box center [48, 70] width 67 height 5
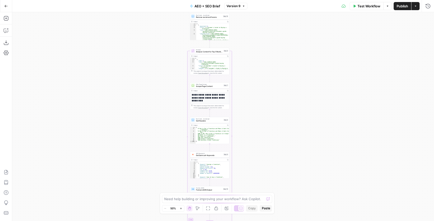
drag, startPoint x: 171, startPoint y: 84, endPoint x: 146, endPoint y: 133, distance: 55.0
click at [147, 131] on div "Workflow Set Inputs Inputs Run Code · JavaScript Map Knowledge Base ID to Regio…" at bounding box center [222, 116] width 421 height 209
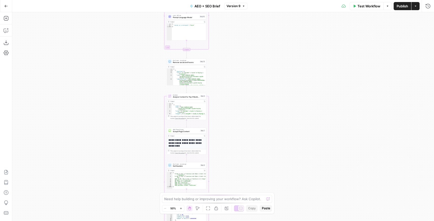
drag, startPoint x: 144, startPoint y: 77, endPoint x: 120, endPoint y: 159, distance: 85.6
click at [122, 157] on div "Workflow Set Inputs Inputs Run Code · JavaScript Map Knowledge Base ID to Regio…" at bounding box center [222, 116] width 421 height 209
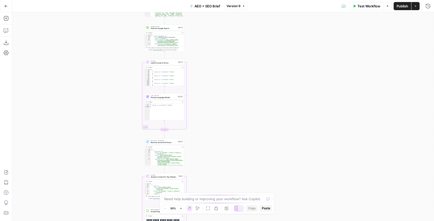
drag, startPoint x: 121, startPoint y: 70, endPoint x: 116, endPoint y: 149, distance: 79.1
click at [116, 149] on div "Workflow Set Inputs Inputs Run Code · JavaScript Map Knowledge Base ID to Regio…" at bounding box center [222, 116] width 421 height 209
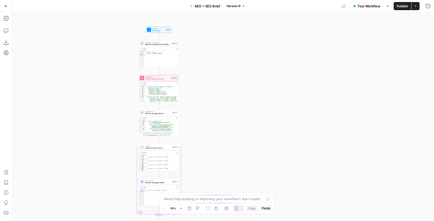
drag, startPoint x: 119, startPoint y: 89, endPoint x: 116, endPoint y: 97, distance: 8.0
click at [116, 97] on div "Workflow Set Inputs Inputs Run Code · JavaScript Map Knowledge Base ID to Regio…" at bounding box center [222, 116] width 421 height 209
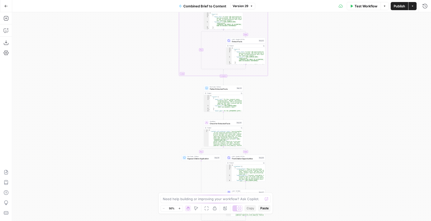
drag, startPoint x: 291, startPoint y: 45, endPoint x: 297, endPoint y: 68, distance: 23.4
click at [279, 183] on div "true false false true false true Workflow Set Inputs Inputs LLM · GPT-4.1 Extra…" at bounding box center [221, 116] width 419 height 209
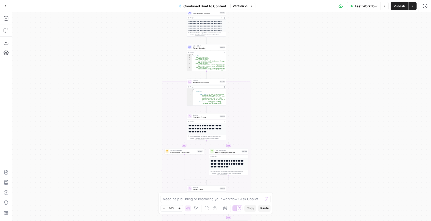
drag, startPoint x: 297, startPoint y: 68, endPoint x: 283, endPoint y: 160, distance: 93.0
click at [283, 158] on div "true false false true false true Workflow Set Inputs Inputs LLM · GPT-4.1 Extra…" at bounding box center [221, 116] width 419 height 209
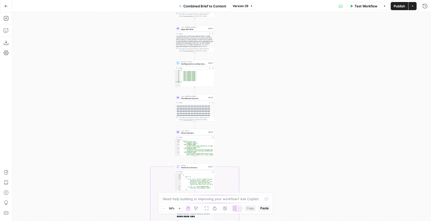
drag, startPoint x: 281, startPoint y: 73, endPoint x: 249, endPoint y: 156, distance: 89.5
click at [249, 156] on div "true false false true false true Workflow Set Inputs Inputs LLM · GPT-4.1 Extra…" at bounding box center [221, 116] width 419 height 209
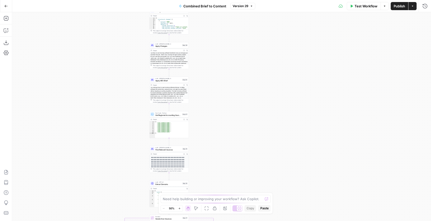
drag, startPoint x: 247, startPoint y: 92, endPoint x: 258, endPoint y: 140, distance: 49.6
click at [258, 140] on div "true false false true false true Workflow Set Inputs Inputs LLM · GPT-4.1 Extra…" at bounding box center [221, 116] width 419 height 209
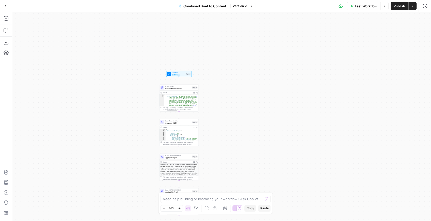
drag, startPoint x: 225, startPoint y: 104, endPoint x: 220, endPoint y: 138, distance: 34.1
click at [220, 138] on div "true false false true false true Workflow Set Inputs Inputs LLM · GPT-4.1 Extra…" at bounding box center [221, 116] width 419 height 209
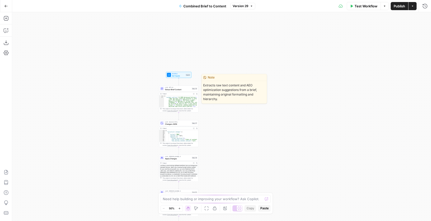
click at [179, 90] on span "Extract Brief Content" at bounding box center [178, 89] width 26 height 3
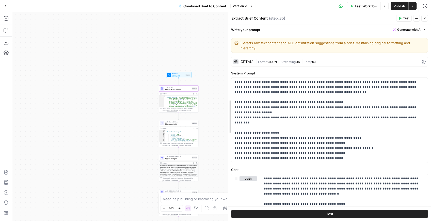
drag, startPoint x: 297, startPoint y: 99, endPoint x: 180, endPoint y: 104, distance: 116.7
click at [180, 104] on body "XeroOps New Home Browse Your Data Usage Settings Recent Grids New Grid Write Co…" at bounding box center [215, 110] width 431 height 221
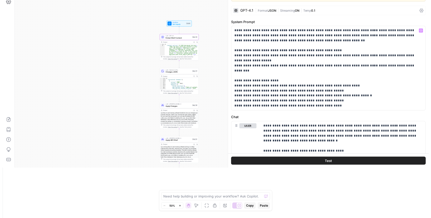
scroll to position [51, 0]
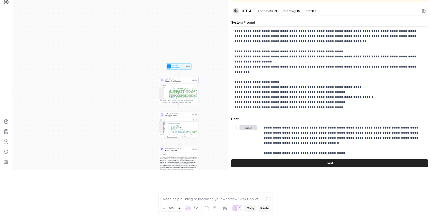
click at [323, 162] on button "Test" at bounding box center [329, 163] width 197 height 8
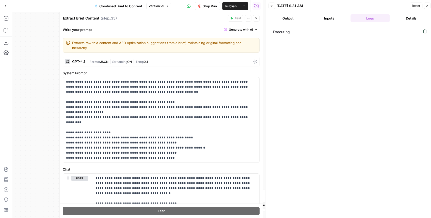
click at [258, 18] on span "Close" at bounding box center [258, 18] width 0 height 0
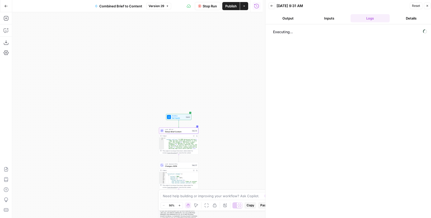
click at [214, 7] on span "Stop Run" at bounding box center [210, 6] width 14 height 5
click at [202, 8] on span "Test Workflow" at bounding box center [199, 6] width 21 height 5
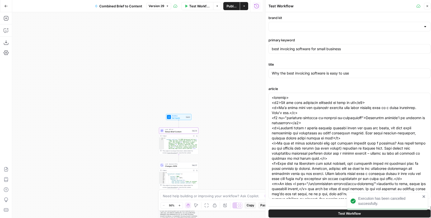
type input "Xero - [[GEOGRAPHIC_DATA]]"
drag, startPoint x: 265, startPoint y: 71, endPoint x: 322, endPoint y: 96, distance: 62.7
click at [263, 70] on div at bounding box center [265, 110] width 5 height 221
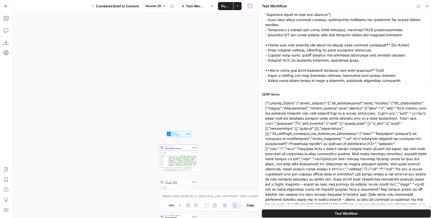
click at [427, 7] on icon "button" at bounding box center [427, 6] width 3 height 3
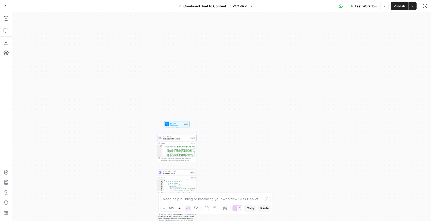
drag, startPoint x: 289, startPoint y: 79, endPoint x: 280, endPoint y: 31, distance: 49.1
click at [281, 34] on div "true false false true false true Workflow Set Inputs Inputs LLM · GPT-4.1 Extra…" at bounding box center [221, 116] width 419 height 209
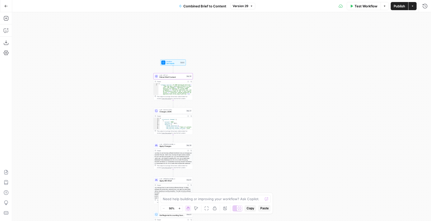
drag, startPoint x: 215, startPoint y: 117, endPoint x: 211, endPoint y: 67, distance: 50.4
click at [212, 69] on div "true false false true false true Workflow Set Inputs Inputs LLM · GPT-4.1 Extra…" at bounding box center [221, 116] width 419 height 209
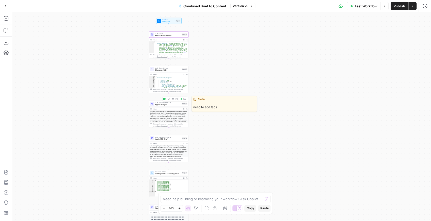
click at [163, 104] on span "Apply Changes" at bounding box center [168, 104] width 26 height 3
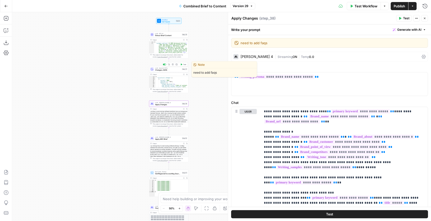
click at [164, 70] on span "Changes JSON" at bounding box center [168, 70] width 26 height 3
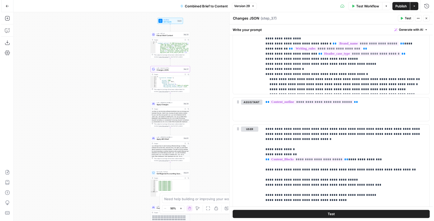
scroll to position [220, 0]
drag, startPoint x: 424, startPoint y: 19, endPoint x: 373, endPoint y: 41, distance: 55.3
click at [424, 19] on icon "button" at bounding box center [424, 18] width 3 height 3
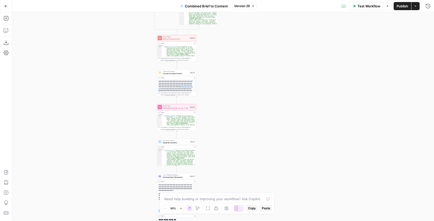
drag, startPoint x: 263, startPoint y: 124, endPoint x: 271, endPoint y: 61, distance: 63.6
click at [271, 66] on div "true false false true false true Workflow Set Inputs Inputs LLM · GPT-4.1 Extra…" at bounding box center [222, 116] width 421 height 209
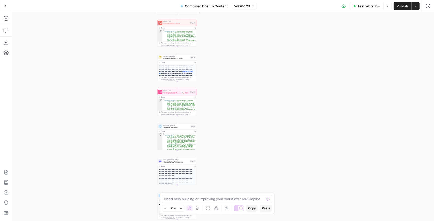
drag, startPoint x: 246, startPoint y: 112, endPoint x: 244, endPoint y: 73, distance: 38.4
click at [244, 74] on div "true false false true false true Workflow Set Inputs Inputs LLM · GPT-4.1 Extra…" at bounding box center [222, 116] width 421 height 209
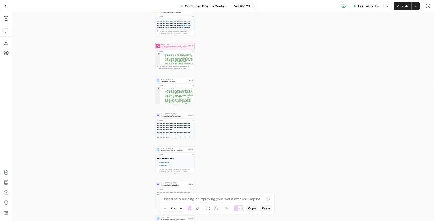
click at [169, 48] on span "Writing Rules Enforcer 🔨 - Fork" at bounding box center [174, 46] width 26 height 3
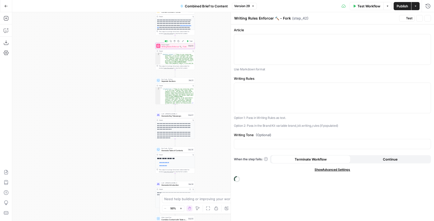
click at [169, 48] on span "Writing Rules Enforcer 🔨 - Fork" at bounding box center [174, 46] width 26 height 3
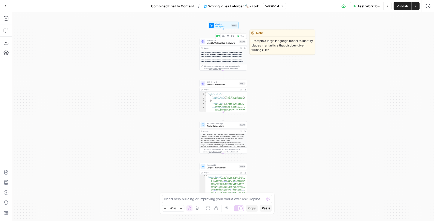
click at [219, 43] on span "Identify Writing Rule Violations" at bounding box center [221, 42] width 31 height 3
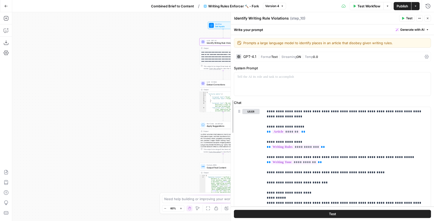
drag, startPoint x: 297, startPoint y: 91, endPoint x: 207, endPoint y: 91, distance: 89.4
click at [206, 89] on body "**********" at bounding box center [217, 110] width 434 height 221
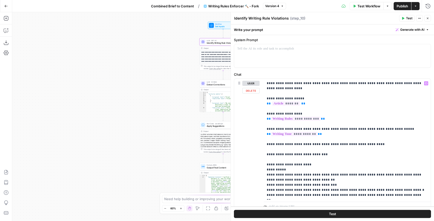
scroll to position [48, 0]
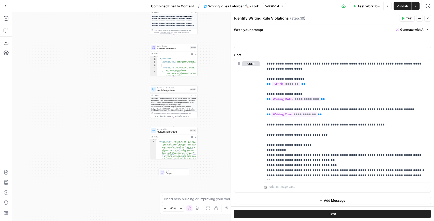
drag, startPoint x: 168, startPoint y: 122, endPoint x: 104, endPoint y: 79, distance: 76.8
click at [109, 82] on div "**********" at bounding box center [222, 116] width 421 height 209
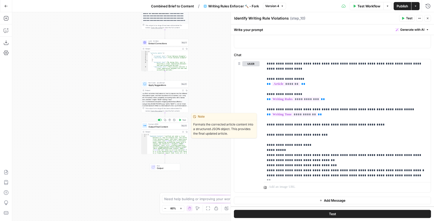
click at [161, 126] on span "Output Final Content" at bounding box center [163, 126] width 31 height 3
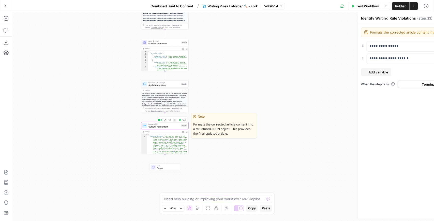
type textarea "Output Final Content"
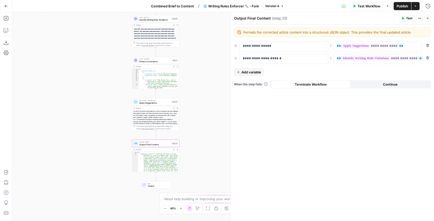
drag, startPoint x: 209, startPoint y: 62, endPoint x: 178, endPoint y: 105, distance: 52.9
click at [178, 105] on div "**********" at bounding box center [222, 116] width 421 height 209
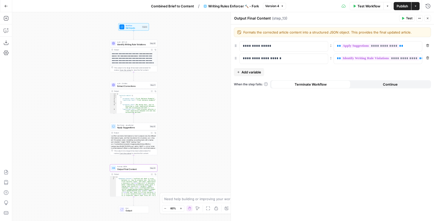
drag, startPoint x: 212, startPoint y: 102, endPoint x: 204, endPoint y: 79, distance: 24.4
click at [204, 79] on div "**********" at bounding box center [222, 116] width 421 height 209
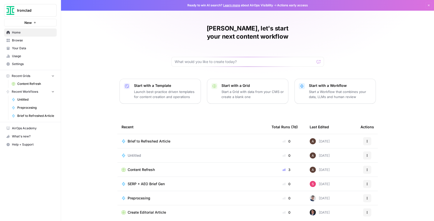
click at [46, 84] on span "Content Refresh" at bounding box center [35, 84] width 37 height 5
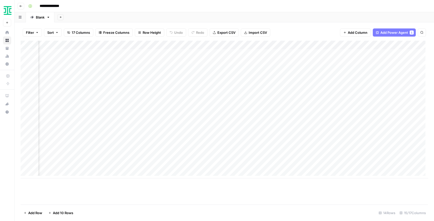
scroll to position [0, 332]
click at [277, 44] on div "Add Column" at bounding box center [224, 110] width 407 height 138
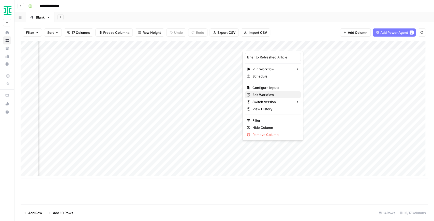
click at [263, 97] on span "Edit Workflow" at bounding box center [274, 94] width 44 height 5
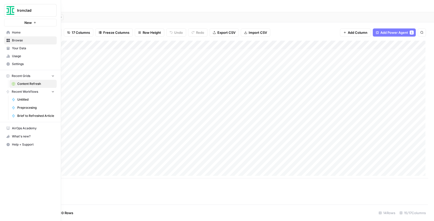
click at [17, 48] on span "Your Data" at bounding box center [33, 48] width 42 height 5
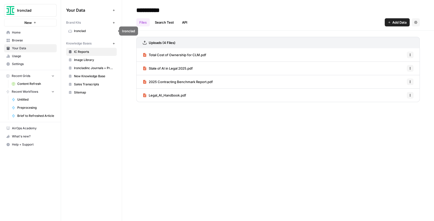
click at [86, 33] on span "Ironclad" at bounding box center [94, 31] width 40 height 5
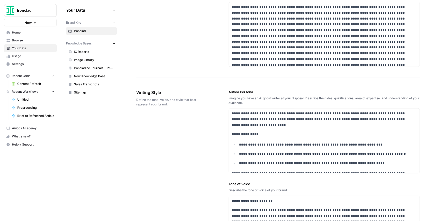
scroll to position [271, 0]
click at [46, 82] on span "Content Refresh" at bounding box center [35, 84] width 37 height 5
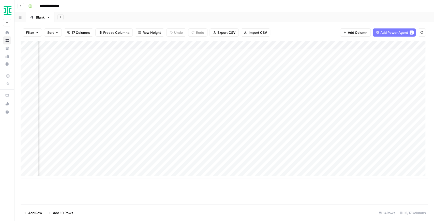
scroll to position [0, 354]
click at [257, 46] on div "Add Column" at bounding box center [224, 110] width 407 height 138
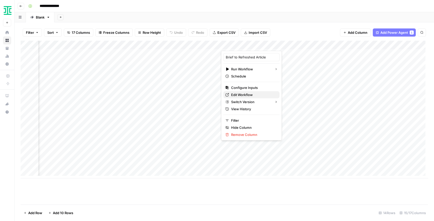
click at [246, 93] on span "Edit Workflow" at bounding box center [253, 94] width 44 height 5
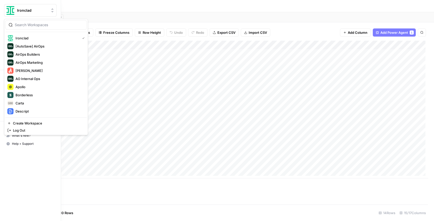
click at [8, 11] on img "Workspace: Ironclad" at bounding box center [10, 10] width 9 height 9
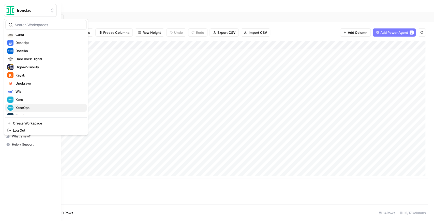
scroll to position [73, 0]
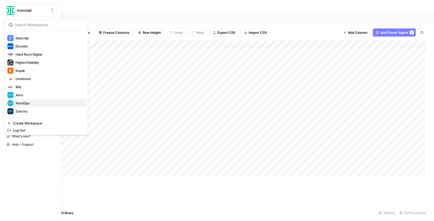
click at [42, 100] on div "XeroOps" at bounding box center [45, 103] width 77 height 6
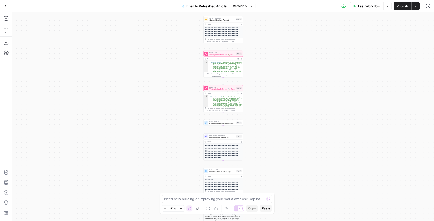
click at [237, 59] on icon "button" at bounding box center [238, 59] width 2 height 2
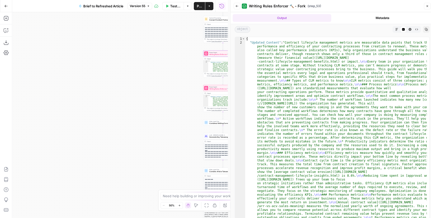
click at [396, 28] on icon "button" at bounding box center [396, 29] width 3 height 3
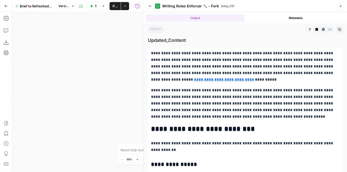
drag, startPoint x: 340, startPoint y: 5, endPoint x: 292, endPoint y: 33, distance: 55.9
click at [340, 5] on icon "button" at bounding box center [340, 6] width 3 height 3
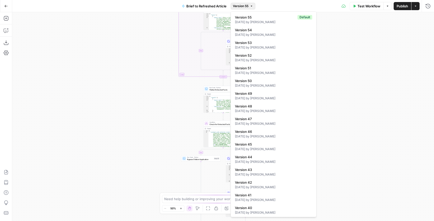
click at [245, 7] on span "Version 55" at bounding box center [240, 6] width 15 height 5
click at [256, 34] on div "1 day ago by Arnett Shen" at bounding box center [273, 35] width 77 height 5
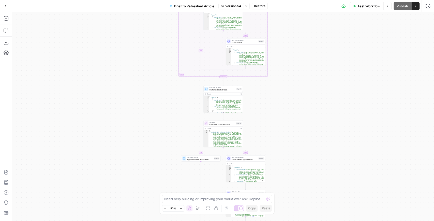
click at [227, 9] on button "Version 54" at bounding box center [230, 6] width 25 height 7
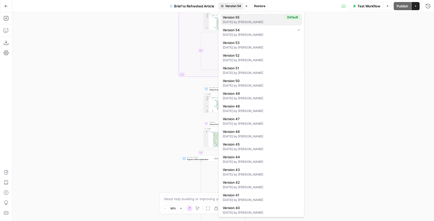
click at [230, 18] on span "Version 55" at bounding box center [252, 17] width 60 height 5
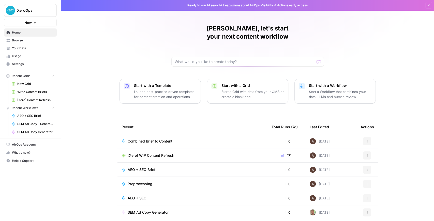
click at [141, 153] on span "[Xero] WIP Content Refresh" at bounding box center [150, 155] width 46 height 5
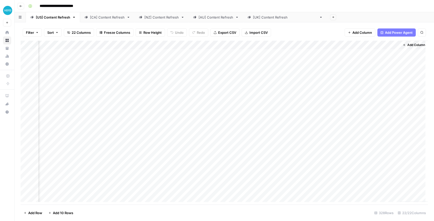
scroll to position [0, 576]
click at [267, 183] on div "Add Column" at bounding box center [224, 123] width 407 height 164
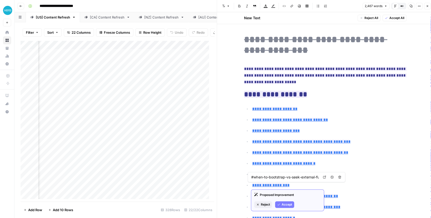
type input "#why-bootstrapping-is-popular-with-entrepreneurs"
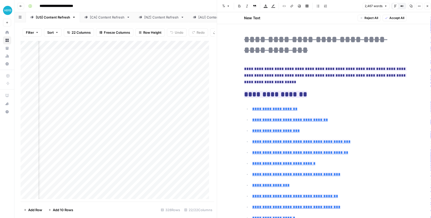
click at [427, 8] on button "Close" at bounding box center [427, 6] width 7 height 7
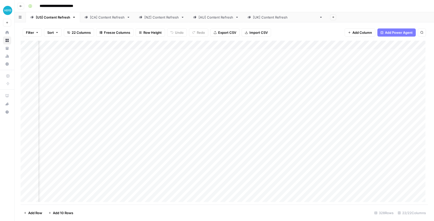
click at [174, 182] on div "Add Column" at bounding box center [224, 123] width 407 height 164
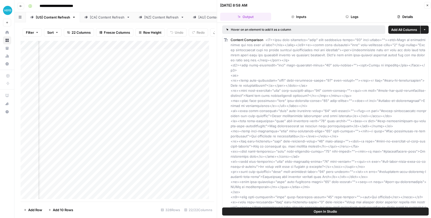
click at [299, 210] on button "Open In Studio" at bounding box center [325, 212] width 206 height 8
click at [426, 6] on icon "button" at bounding box center [427, 5] width 3 height 3
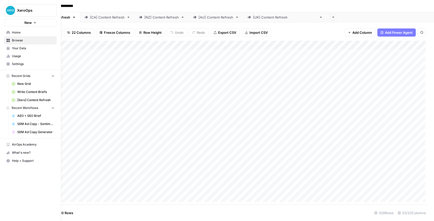
click at [25, 50] on span "Your Data" at bounding box center [33, 48] width 42 height 5
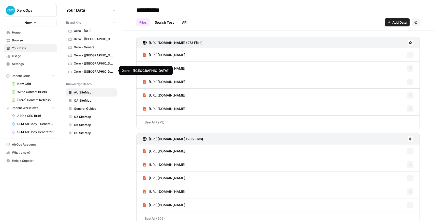
click at [97, 70] on span "Xero - [[GEOGRAPHIC_DATA]]" at bounding box center [94, 71] width 40 height 5
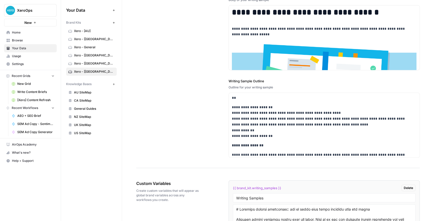
scroll to position [928, 0]
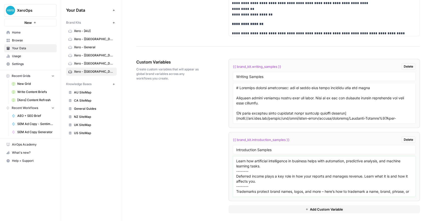
drag, startPoint x: 264, startPoint y: 166, endPoint x: 235, endPoint y: 156, distance: 30.8
click at [235, 157] on div "Learn how artificial intelligence in business helps with automation, predictive…" at bounding box center [324, 176] width 182 height 41
drag, startPoint x: 261, startPoint y: 180, endPoint x: 233, endPoint y: 175, distance: 29.0
click at [233, 175] on div "Learn how artificial intelligence in business helps with automation, predictive…" at bounding box center [324, 176] width 182 height 41
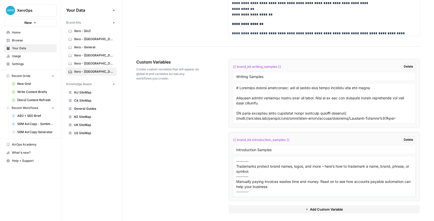
scroll to position [34, 0]
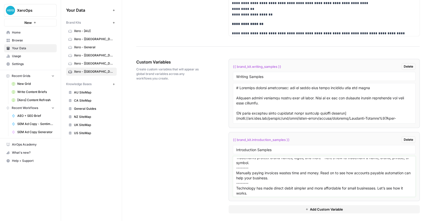
drag, startPoint x: 278, startPoint y: 175, endPoint x: 227, endPoint y: 172, distance: 50.6
click at [227, 172] on div "Custom Variables Create custom variables that will appear as global brand varia…" at bounding box center [277, 136] width 283 height 175
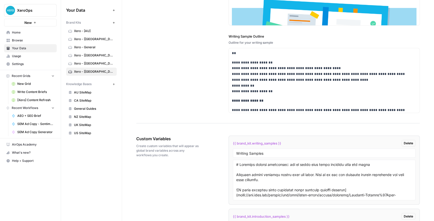
scroll to position [843, 0]
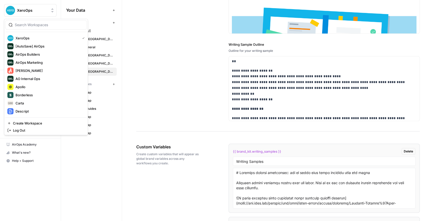
click at [30, 10] on span "XeroOps" at bounding box center [32, 10] width 31 height 5
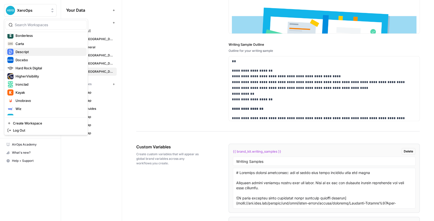
scroll to position [73, 0]
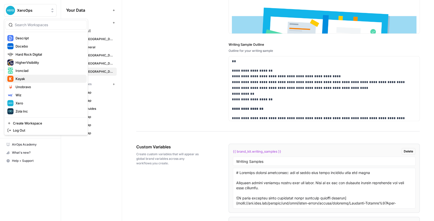
click at [28, 79] on span "Kayak" at bounding box center [48, 78] width 67 height 5
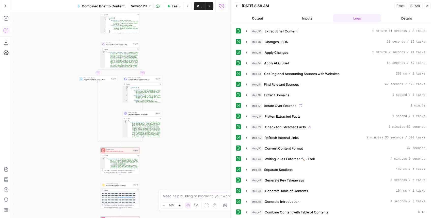
click at [6, 32] on icon "button" at bounding box center [6, 31] width 4 height 4
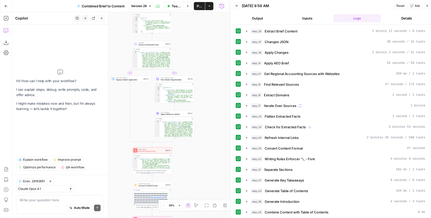
click at [48, 199] on textarea at bounding box center [60, 200] width 81 height 5
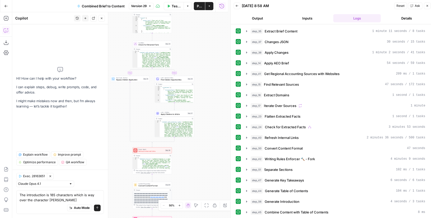
type textarea "The introduction is 185 characters which is way over the character limit"
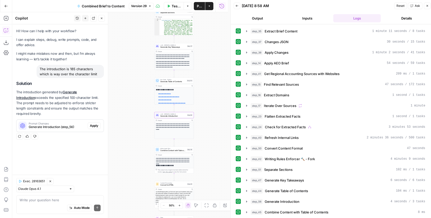
click at [93, 124] on span "Apply" at bounding box center [94, 126] width 8 height 5
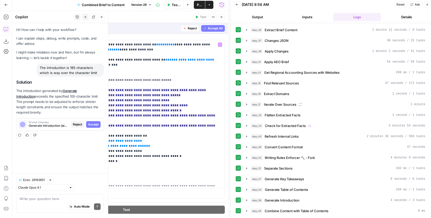
scroll to position [3, 0]
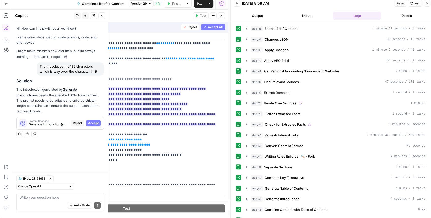
click at [207, 30] on button "Accept All" at bounding box center [213, 27] width 24 height 7
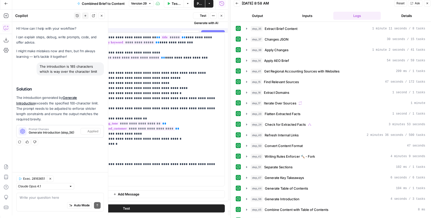
scroll to position [0, 0]
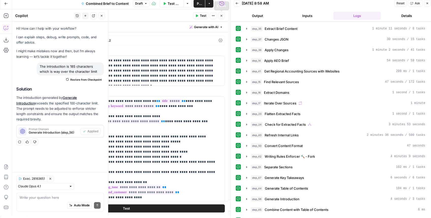
drag, startPoint x: 221, startPoint y: 17, endPoint x: 202, endPoint y: 17, distance: 19.3
click at [202, 18] on div "Test Actions Close" at bounding box center [209, 15] width 32 height 7
click at [201, 16] on span "Test" at bounding box center [203, 15] width 6 height 5
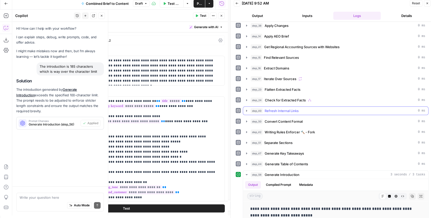
scroll to position [28, 0]
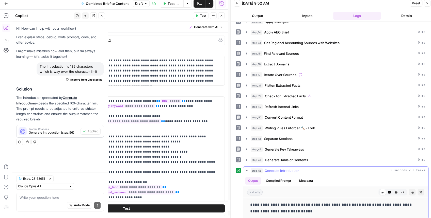
drag, startPoint x: 299, startPoint y: 208, endPoint x: 249, endPoint y: 200, distance: 50.7
click at [249, 200] on div "**********" at bounding box center [335, 208] width 177 height 17
copy p "**********"
click at [203, 15] on span "Test" at bounding box center [203, 15] width 6 height 5
drag, startPoint x: 261, startPoint y: 206, endPoint x: 244, endPoint y: 201, distance: 17.8
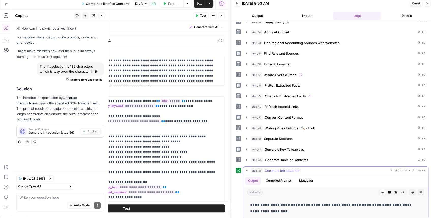
click at [244, 202] on div "**********" at bounding box center [335, 208] width 185 height 21
copy p "**********"
click at [198, 17] on icon "button" at bounding box center [196, 15] width 3 height 3
drag, startPoint x: 303, startPoint y: 208, endPoint x: 249, endPoint y: 201, distance: 54.5
click at [249, 201] on div "**********" at bounding box center [335, 208] width 177 height 17
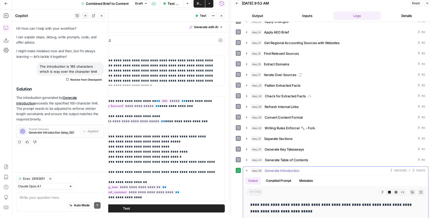
copy p "**********"
click at [98, 40] on span "Temp" at bounding box center [102, 41] width 8 height 4
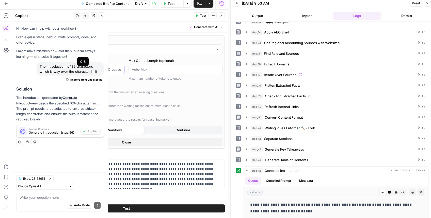
type input "***"
drag, startPoint x: 68, startPoint y: 71, endPoint x: 86, endPoint y: 73, distance: 18.4
click at [86, 73] on div "Predictable Creative" at bounding box center [77, 70] width 94 height 10
click at [201, 17] on span "Test" at bounding box center [203, 15] width 6 height 5
drag, startPoint x: 308, startPoint y: 208, endPoint x: 249, endPoint y: 201, distance: 59.4
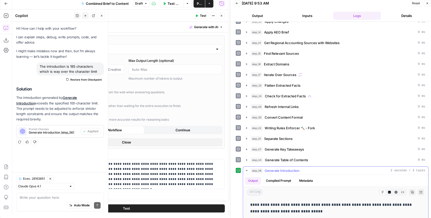
click at [249, 201] on div "**********" at bounding box center [335, 208] width 177 height 17
copy p "**********"
click at [199, 3] on span "Publish" at bounding box center [199, 3] width 5 height 5
click at [7, 4] on icon "button" at bounding box center [6, 4] width 4 height 4
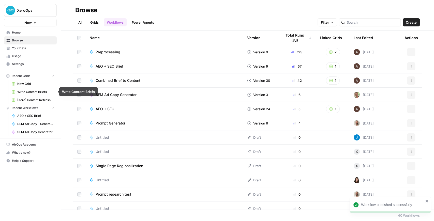
click at [42, 98] on span "[Xero] Content Refresh" at bounding box center [35, 100] width 37 height 5
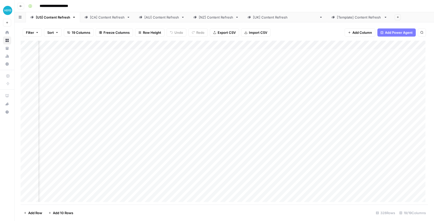
scroll to position [0, 374]
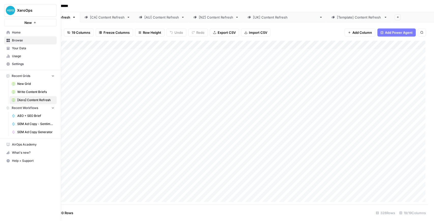
click at [27, 43] on link "Browse" at bounding box center [30, 40] width 53 height 8
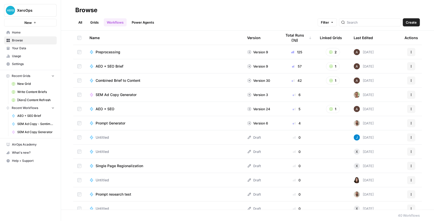
click at [84, 22] on link "All" at bounding box center [80, 22] width 10 height 8
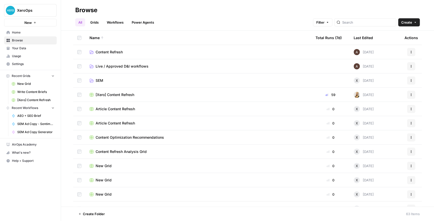
click at [123, 65] on span "Live / Approved D&I workflows" at bounding box center [121, 66] width 53 height 5
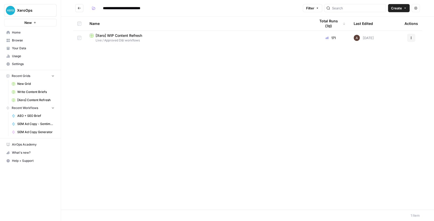
click at [122, 35] on span "[Xero] WIP Content Refresh" at bounding box center [118, 35] width 46 height 5
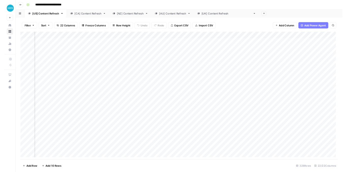
scroll to position [0, 557]
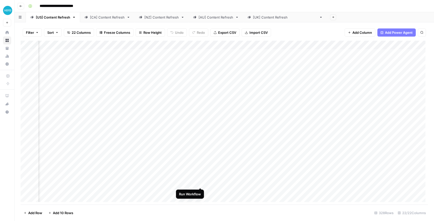
click at [199, 183] on div "Add Column" at bounding box center [224, 123] width 407 height 164
click at [201, 190] on div "Add Column" at bounding box center [224, 123] width 407 height 164
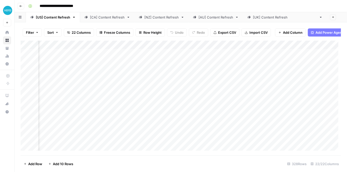
scroll to position [68, 614]
click at [227, 126] on div "Add Column" at bounding box center [181, 97] width 320 height 113
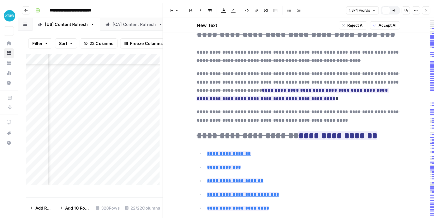
scroll to position [68, 0]
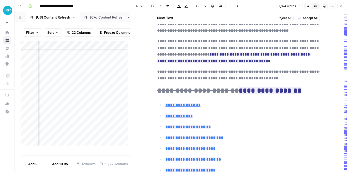
click at [338, 5] on button "Close" at bounding box center [340, 6] width 7 height 7
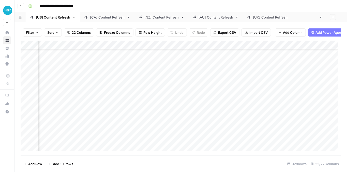
click at [136, 47] on div "Add Column" at bounding box center [181, 97] width 320 height 113
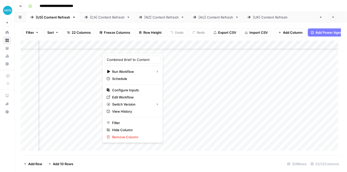
click at [169, 40] on div "Filter Sort 22 Columns Freeze Columns Row Height Undo Redo Export CSV Import CS…" at bounding box center [181, 32] width 320 height 16
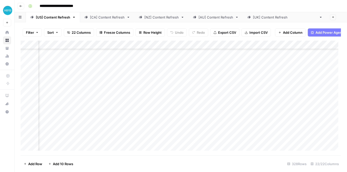
click at [137, 47] on div "Add Column" at bounding box center [181, 97] width 320 height 113
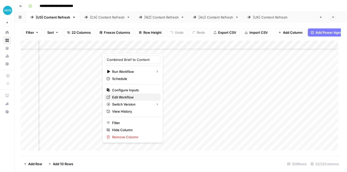
click at [133, 98] on span "Edit Workflow" at bounding box center [134, 97] width 44 height 5
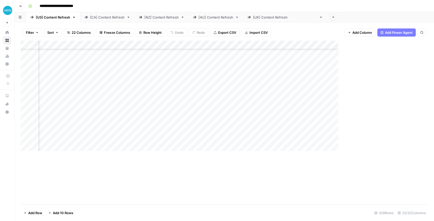
scroll to position [68, 614]
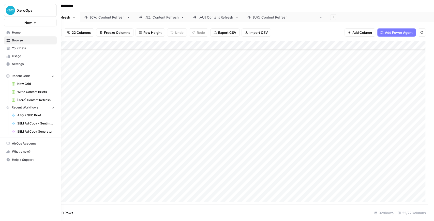
click at [9, 50] on link "Your Data" at bounding box center [30, 48] width 53 height 8
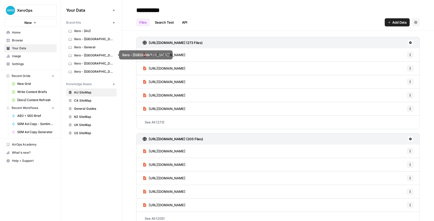
click at [86, 69] on span "Xero - [[GEOGRAPHIC_DATA]]" at bounding box center [94, 71] width 40 height 5
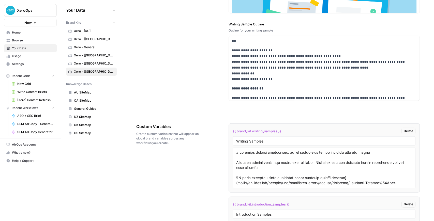
scroll to position [928, 0]
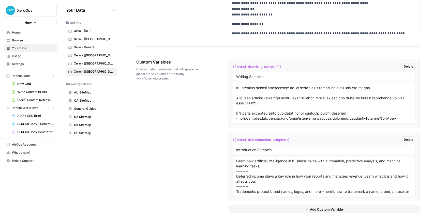
click at [303, 163] on textarea "Learn how artificial intelligence in business helps with automation, predictive…" at bounding box center [324, 176] width 176 height 36
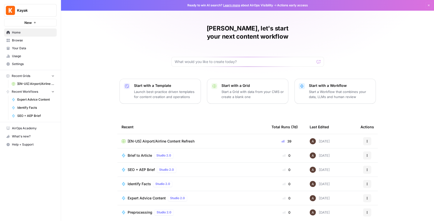
click at [41, 84] on span "[EN-US] Airport/Airline Content Refresh" at bounding box center [35, 84] width 37 height 5
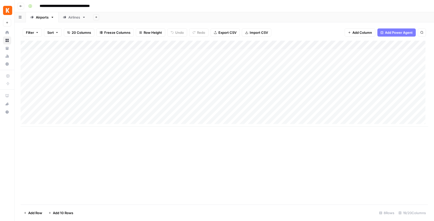
click at [79, 18] on div "Airlines" at bounding box center [74, 17] width 12 height 5
click at [114, 61] on div "Add Column" at bounding box center [224, 66] width 407 height 51
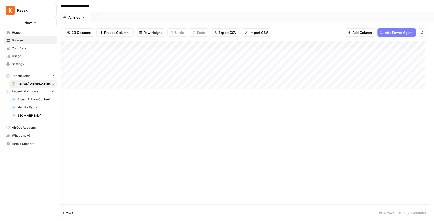
click at [9, 12] on img "Workspace: Kayak" at bounding box center [10, 10] width 9 height 9
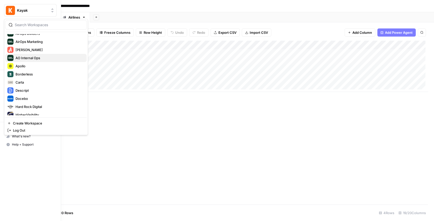
scroll to position [5, 0]
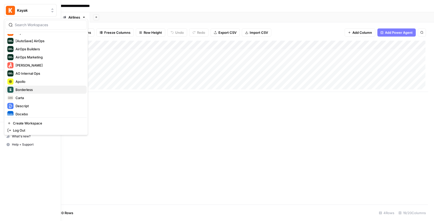
click at [34, 87] on div "Borderless" at bounding box center [45, 90] width 77 height 6
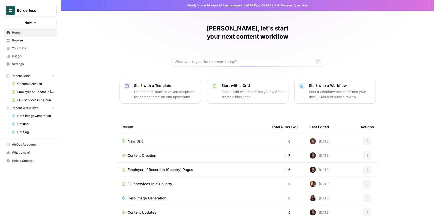
click at [43, 84] on span "Content Creation" at bounding box center [35, 84] width 37 height 5
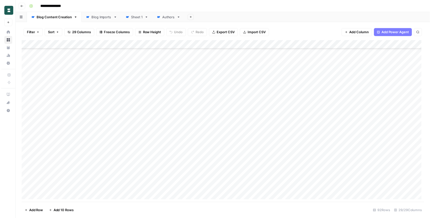
scroll to position [650, 0]
click at [176, 189] on div "Add Column" at bounding box center [224, 123] width 407 height 164
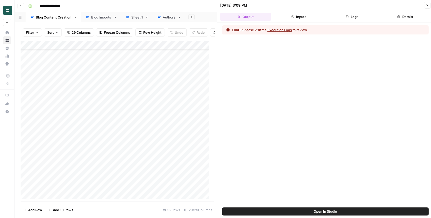
click at [305, 19] on button "Inputs" at bounding box center [298, 17] width 51 height 8
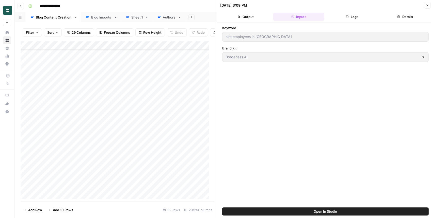
click at [350, 19] on button "Logs" at bounding box center [351, 17] width 51 height 8
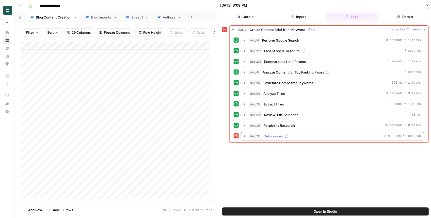
click at [245, 134] on icon "button" at bounding box center [245, 136] width 4 height 4
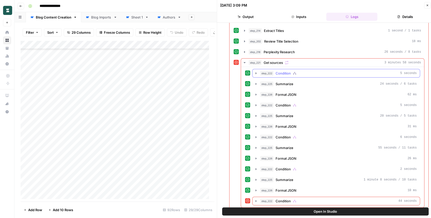
scroll to position [74, 0]
click at [254, 199] on icon "button" at bounding box center [256, 201] width 4 height 4
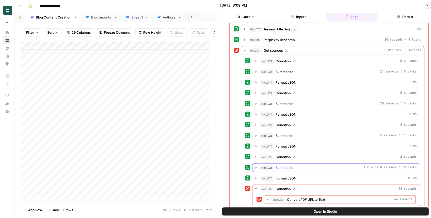
scroll to position [87, 0]
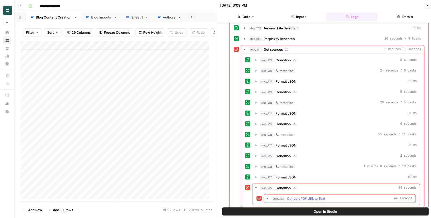
click at [266, 197] on icon "button" at bounding box center [267, 199] width 4 height 4
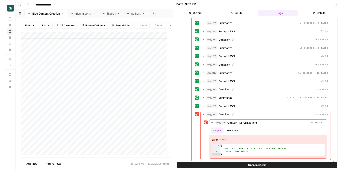
scroll to position [652, 0]
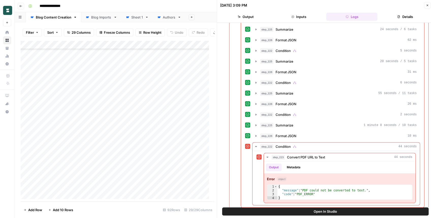
click at [300, 214] on button "Open In Studio" at bounding box center [325, 212] width 206 height 8
click at [175, 47] on div "Add Column" at bounding box center [116, 121] width 191 height 161
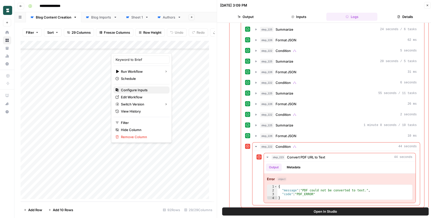
click at [145, 90] on span "Configure Inputs" at bounding box center [143, 90] width 44 height 5
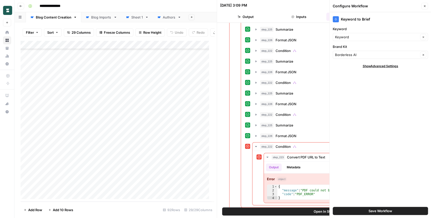
click at [422, 8] on button "Close" at bounding box center [424, 6] width 7 height 7
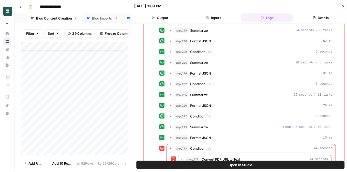
scroll to position [126, 0]
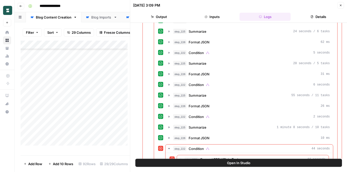
click at [341, 5] on icon "button" at bounding box center [340, 5] width 3 height 3
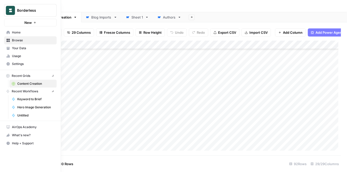
click at [8, 10] on img "Workspace: Borderless" at bounding box center [10, 10] width 9 height 9
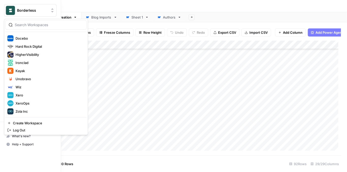
scroll to position [73, 0]
click at [38, 110] on span "Zola Inc" at bounding box center [48, 111] width 67 height 5
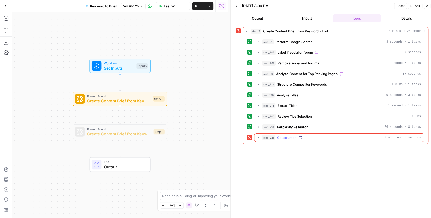
click at [258, 137] on icon "button" at bounding box center [258, 138] width 4 height 4
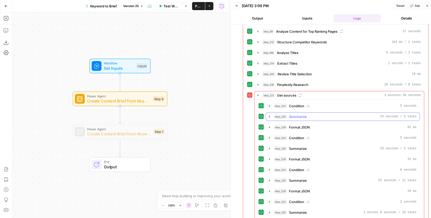
scroll to position [62, 0]
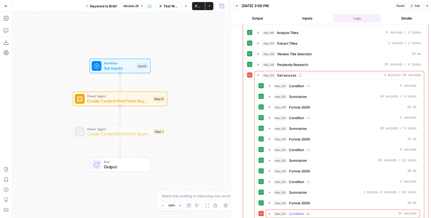
click at [270, 212] on icon "button" at bounding box center [269, 214] width 4 height 4
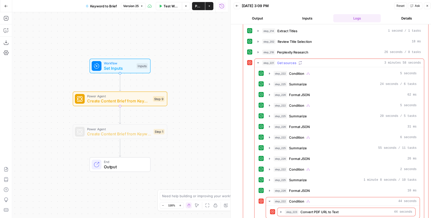
scroll to position [75, 0]
click at [280, 211] on icon "button" at bounding box center [280, 212] width 1 height 2
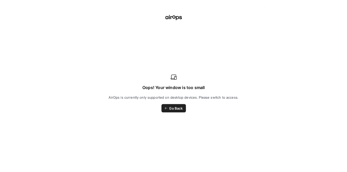
scroll to position [118, 0]
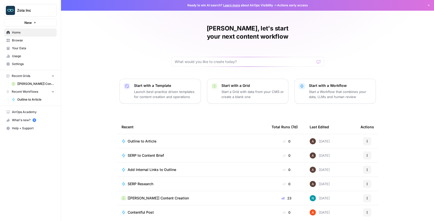
click at [33, 49] on span "Your Data" at bounding box center [33, 48] width 42 height 5
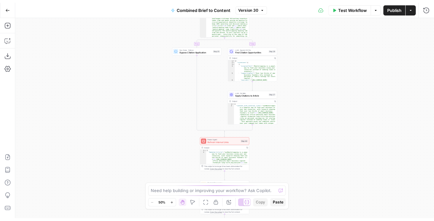
scroll to position [81, 0]
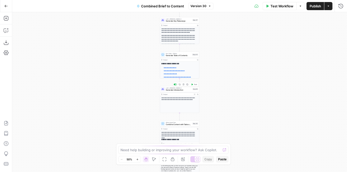
click at [178, 91] on div "LLM · [PERSON_NAME] 4 Generate Introduction Step 56 Copy step Delete step Add N…" at bounding box center [179, 89] width 39 height 6
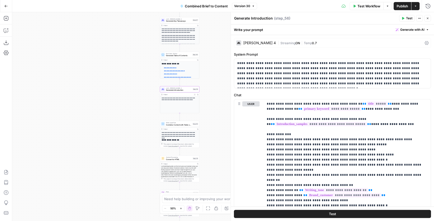
drag, startPoint x: 220, startPoint y: 104, endPoint x: 212, endPoint y: 25, distance: 80.0
click at [212, 25] on div "true false false true false true Workflow Set Inputs Inputs LLM · GPT-4.1 Extra…" at bounding box center [222, 116] width 421 height 209
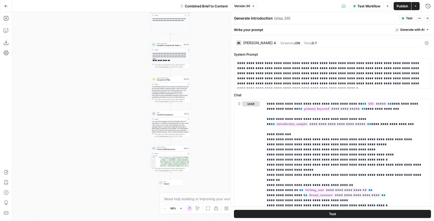
drag, startPoint x: 208, startPoint y: 85, endPoint x: 201, endPoint y: 41, distance: 44.2
click at [201, 41] on div "true false false true false true Workflow Set Inputs Inputs LLM · GPT-4.1 Extra…" at bounding box center [222, 116] width 421 height 209
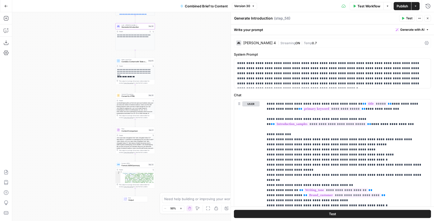
drag, startPoint x: 201, startPoint y: 43, endPoint x: 171, endPoint y: 104, distance: 67.7
click at [171, 104] on div "true false false true false true Workflow Set Inputs Inputs LLM · GPT-4.1 Extra…" at bounding box center [222, 116] width 421 height 209
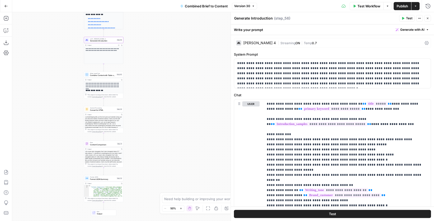
drag, startPoint x: 197, startPoint y: 65, endPoint x: 163, endPoint y: 78, distance: 36.5
click at [162, 78] on div "true false false true false true Workflow Set Inputs Inputs LLM · GPT-4.1 Extra…" at bounding box center [222, 116] width 421 height 209
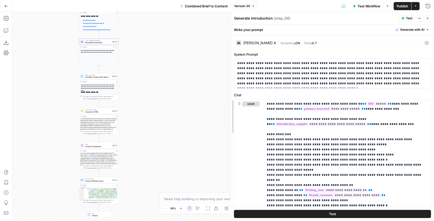
drag, startPoint x: 230, startPoint y: 68, endPoint x: 217, endPoint y: 69, distance: 12.8
click at [217, 69] on body "XeroOps New Home Browse Your Data Usage Settings Recent Grids New Grid Write Co…" at bounding box center [217, 110] width 434 height 221
click at [346, 139] on p "**********" at bounding box center [345, 164] width 158 height 127
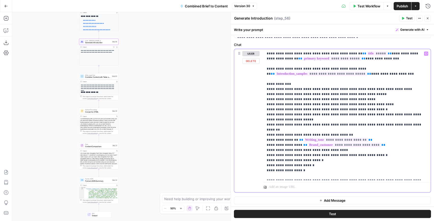
click at [346, 138] on p "**********" at bounding box center [345, 114] width 158 height 127
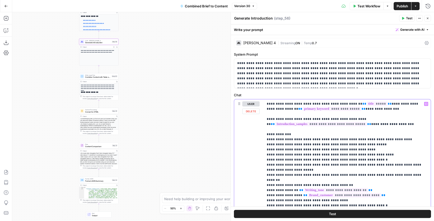
click at [346, 151] on p "**********" at bounding box center [345, 164] width 158 height 127
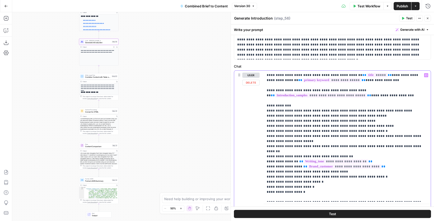
scroll to position [50, 0]
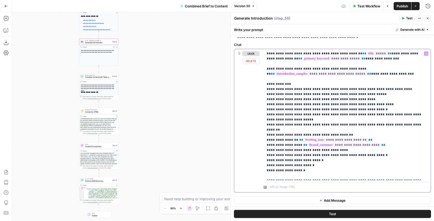
click at [346, 95] on p "**********" at bounding box center [345, 114] width 158 height 127
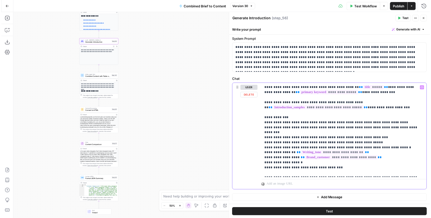
scroll to position [15, 0]
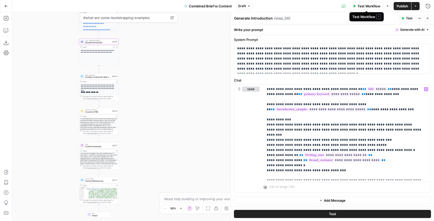
click at [346, 19] on button "Test" at bounding box center [406, 18] width 15 height 7
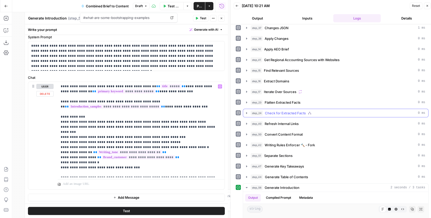
scroll to position [28, 0]
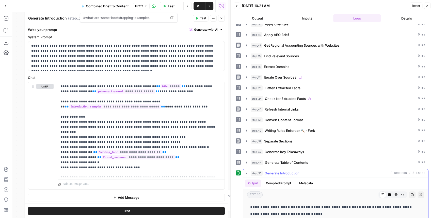
drag, startPoint x: 309, startPoint y: 211, endPoint x: 250, endPoint y: 204, distance: 59.3
click at [250, 172] on p "**********" at bounding box center [334, 210] width 169 height 13
copy p "**********"
click at [182, 153] on p "**********" at bounding box center [140, 129] width 158 height 91
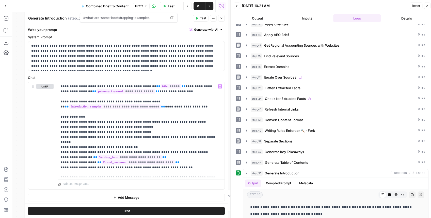
click at [153, 172] on button "Test" at bounding box center [126, 211] width 197 height 8
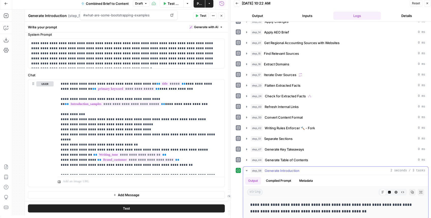
drag, startPoint x: 354, startPoint y: 209, endPoint x: 247, endPoint y: 201, distance: 106.5
click at [247, 172] on div "**********" at bounding box center [335, 208] width 177 height 17
copy p "**********"
click at [201, 15] on span "Test" at bounding box center [203, 15] width 6 height 5
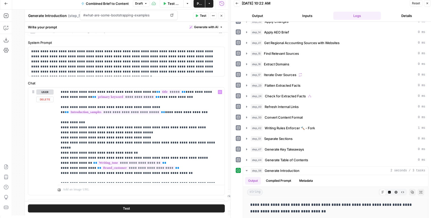
scroll to position [0, 0]
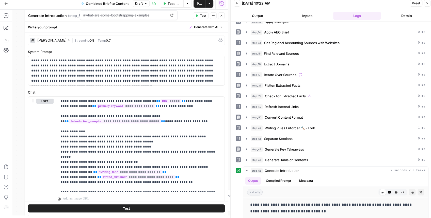
click at [106, 41] on span "0.7" at bounding box center [108, 41] width 5 height 4
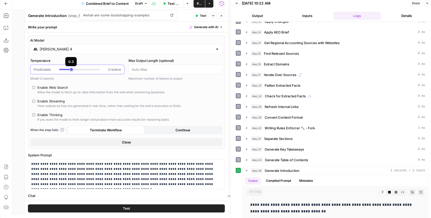
type input "***"
drag, startPoint x: 83, startPoint y: 70, endPoint x: 73, endPoint y: 74, distance: 11.0
click at [69, 71] on div at bounding box center [79, 69] width 41 height 5
click at [161, 172] on button "Test" at bounding box center [126, 209] width 197 height 8
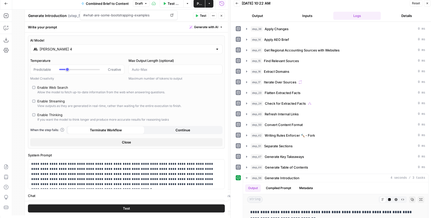
scroll to position [28, 0]
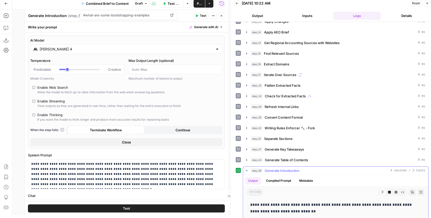
drag, startPoint x: 311, startPoint y: 208, endPoint x: 247, endPoint y: 201, distance: 64.4
click at [247, 172] on div "**********" at bounding box center [335, 208] width 177 height 17
copy p "**********"
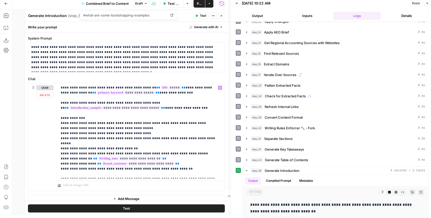
scroll to position [118, 0]
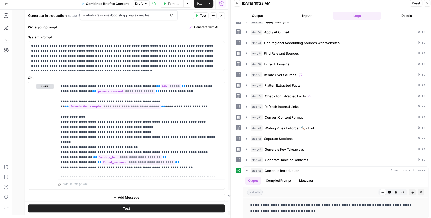
click at [200, 16] on span "Test" at bounding box center [203, 15] width 6 height 5
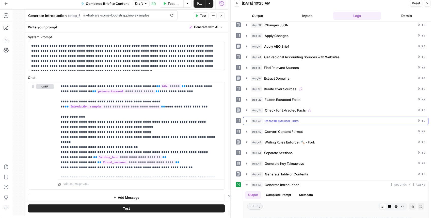
scroll to position [28, 0]
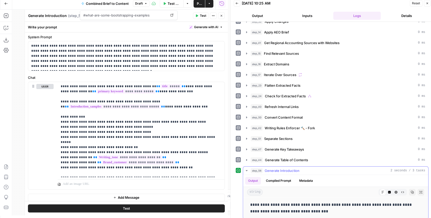
drag, startPoint x: 303, startPoint y: 209, endPoint x: 242, endPoint y: 200, distance: 61.6
click at [242, 172] on div "**********" at bounding box center [332, 193] width 193 height 53
copy p "**********"
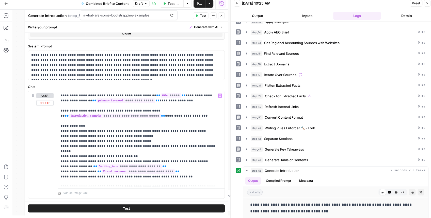
scroll to position [104, 0]
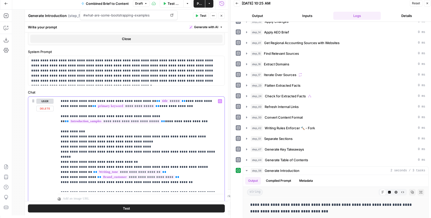
click at [193, 121] on p "**********" at bounding box center [140, 144] width 158 height 91
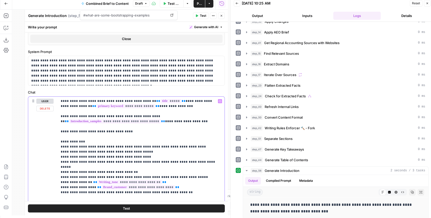
click at [136, 133] on p "**********" at bounding box center [140, 150] width 158 height 102
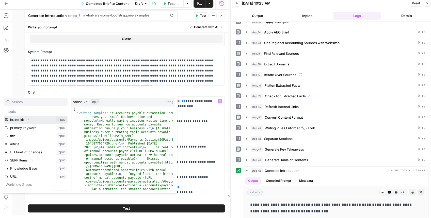
click at [27, 119] on icon "button" at bounding box center [28, 119] width 3 height 3
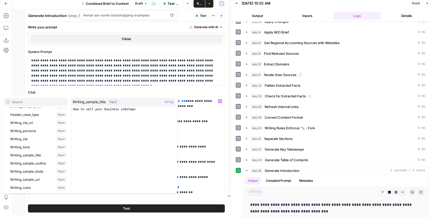
scroll to position [85, 0]
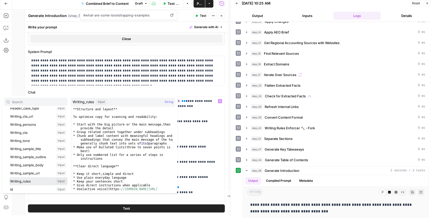
click at [36, 172] on button "Select variable Writing_rules" at bounding box center [38, 182] width 58 height 8
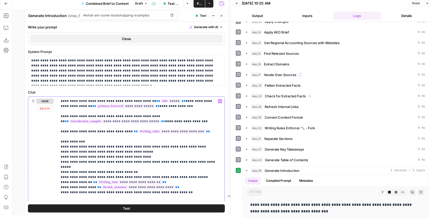
click at [134, 132] on span "**" at bounding box center [136, 131] width 4 height 3
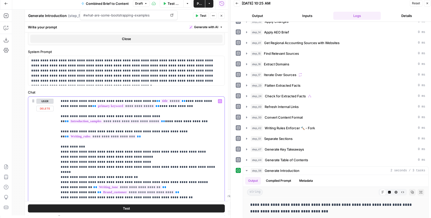
drag, startPoint x: 91, startPoint y: 130, endPoint x: 54, endPoint y: 134, distance: 37.3
click at [54, 134] on div "**********" at bounding box center [126, 158] width 196 height 123
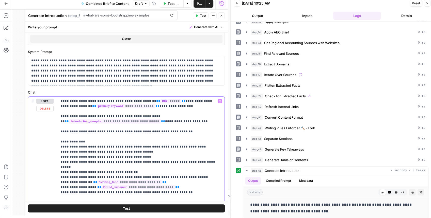
click at [146, 131] on p "**********" at bounding box center [140, 150] width 158 height 102
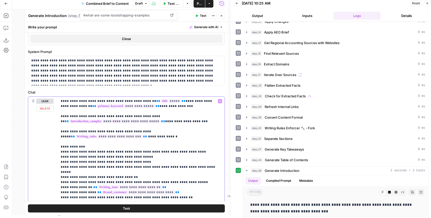
click at [100, 139] on p "**********" at bounding box center [140, 152] width 158 height 107
click at [97, 136] on p "**********" at bounding box center [140, 152] width 158 height 107
click at [117, 138] on p "**********" at bounding box center [140, 152] width 158 height 107
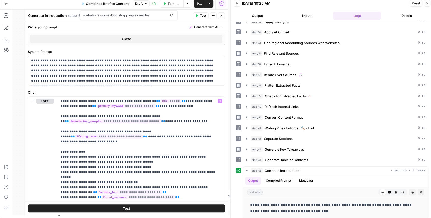
click at [197, 14] on button "Test" at bounding box center [200, 15] width 15 height 7
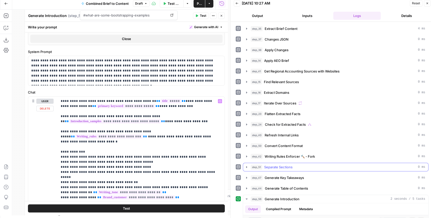
scroll to position [28, 0]
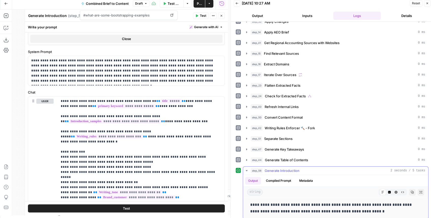
drag, startPoint x: 340, startPoint y: 205, endPoint x: 246, endPoint y: 202, distance: 93.8
click at [246, 172] on div "**********" at bounding box center [335, 208] width 185 height 21
copy p "**********"
click at [197, 18] on button "Test" at bounding box center [200, 15] width 15 height 7
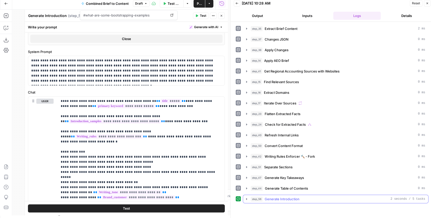
click at [282, 172] on span "Generate Introduction" at bounding box center [282, 199] width 35 height 5
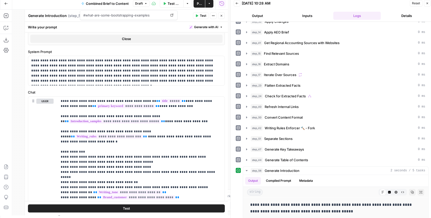
drag, startPoint x: 337, startPoint y: 210, endPoint x: 234, endPoint y: 205, distance: 103.3
click at [234, 172] on div "**********" at bounding box center [332, 120] width 203 height 197
copy p "**********"
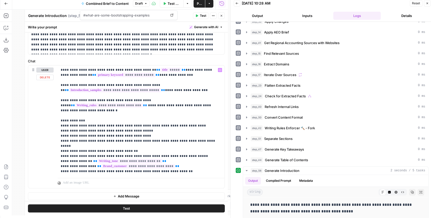
scroll to position [136, 0]
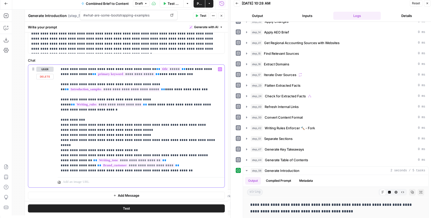
click at [79, 158] on p "**********" at bounding box center [140, 120] width 158 height 107
drag, startPoint x: 206, startPoint y: 170, endPoint x: 56, endPoint y: 64, distance: 183.9
click at [56, 65] on div "**********" at bounding box center [126, 126] width 196 height 123
click at [196, 16] on icon "button" at bounding box center [197, 15] width 2 height 3
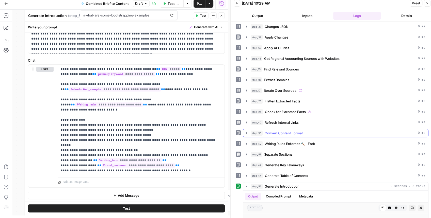
scroll to position [28, 0]
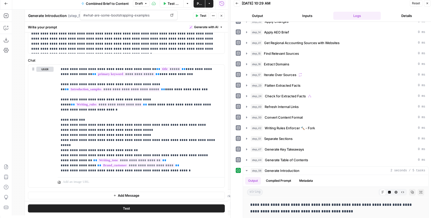
drag, startPoint x: 347, startPoint y: 207, endPoint x: 233, endPoint y: 200, distance: 114.5
click at [233, 172] on div "**********" at bounding box center [331, 107] width 203 height 221
click at [310, 172] on p "**********" at bounding box center [334, 208] width 169 height 13
drag, startPoint x: 327, startPoint y: 204, endPoint x: 241, endPoint y: 200, distance: 86.5
click at [241, 172] on div "**********" at bounding box center [332, 193] width 193 height 53
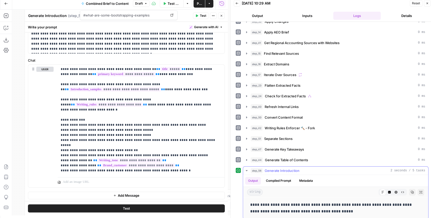
copy p "**********"
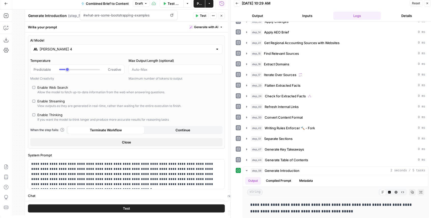
scroll to position [0, 0]
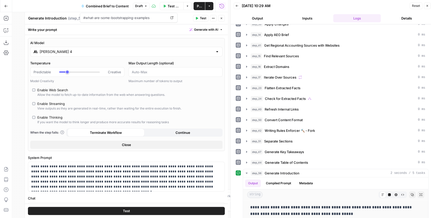
click at [75, 53] on input "Claude Sonnet 4" at bounding box center [126, 51] width 173 height 5
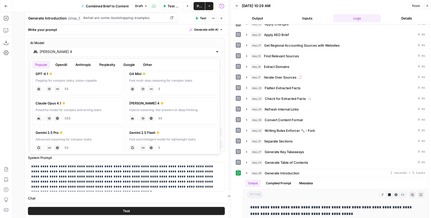
scroll to position [34, 0]
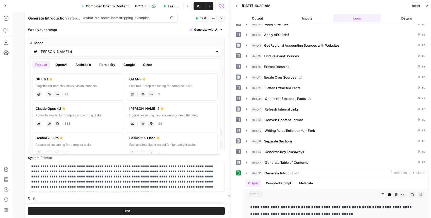
click at [162, 45] on label "AI Model" at bounding box center [126, 42] width 192 height 5
click at [162, 49] on input "Claude Sonnet 4" at bounding box center [126, 51] width 173 height 5
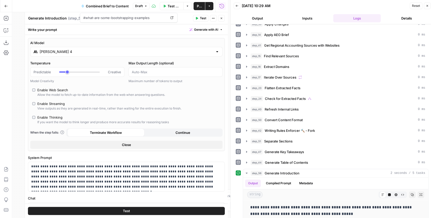
click at [198, 20] on icon "button" at bounding box center [196, 18] width 3 height 3
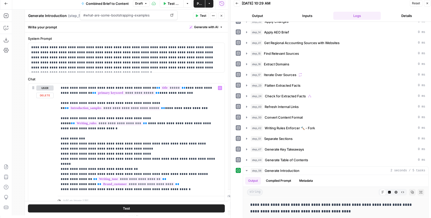
scroll to position [135, 0]
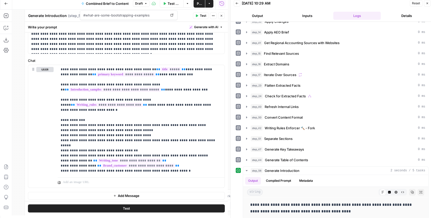
drag, startPoint x: 337, startPoint y: 207, endPoint x: 242, endPoint y: 196, distance: 95.4
click at [242, 172] on div "**********" at bounding box center [332, 193] width 193 height 53
copy p "**********"
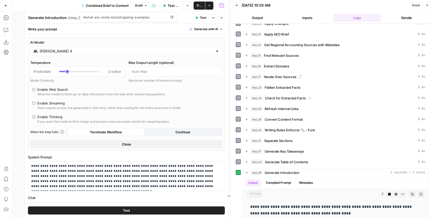
scroll to position [0, 0]
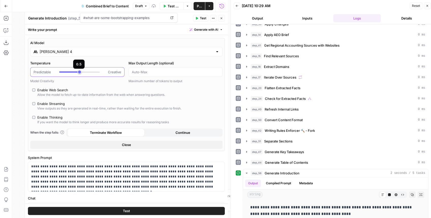
drag, startPoint x: 68, startPoint y: 72, endPoint x: 79, endPoint y: 75, distance: 11.5
click at [79, 75] on div "Predictable Creative" at bounding box center [77, 72] width 94 height 10
click at [197, 19] on icon "button" at bounding box center [197, 18] width 2 height 3
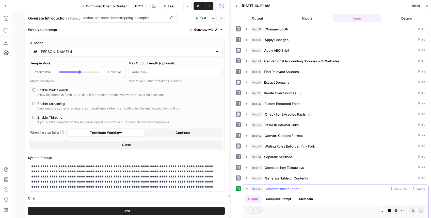
scroll to position [28, 0]
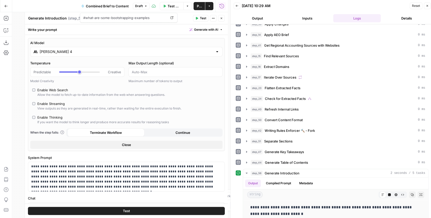
drag, startPoint x: 301, startPoint y: 212, endPoint x: 234, endPoint y: 205, distance: 67.5
click at [234, 172] on div "**********" at bounding box center [332, 122] width 203 height 197
copy p "**********"
type input "***"
click at [74, 71] on div at bounding box center [79, 72] width 41 height 5
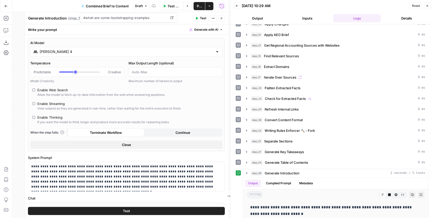
click at [200, 19] on span "Test" at bounding box center [203, 18] width 6 height 5
drag, startPoint x: 336, startPoint y: 211, endPoint x: 252, endPoint y: 192, distance: 85.7
click at [243, 172] on div "**********" at bounding box center [335, 210] width 185 height 21
copy p "**********"
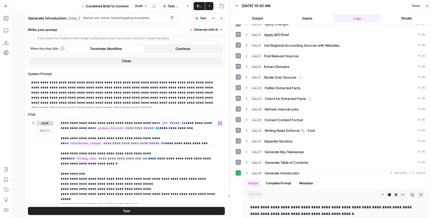
scroll to position [85, 0]
click at [162, 172] on button "Test" at bounding box center [126, 211] width 197 height 8
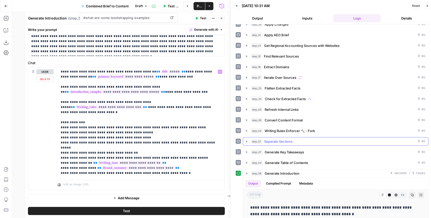
scroll to position [28, 0]
drag, startPoint x: 109, startPoint y: 122, endPoint x: 103, endPoint y: 122, distance: 5.3
click at [103, 122] on p "**********" at bounding box center [140, 122] width 158 height 107
click at [198, 20] on button "Test" at bounding box center [200, 18] width 15 height 7
click at [103, 106] on p "**********" at bounding box center [140, 122] width 158 height 107
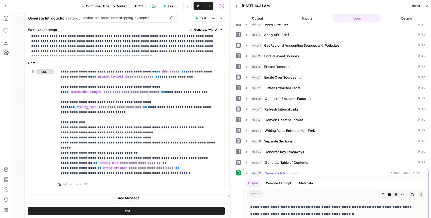
drag, startPoint x: 341, startPoint y: 211, endPoint x: 246, endPoint y: 203, distance: 95.9
click at [246, 172] on div "**********" at bounding box center [335, 210] width 185 height 21
click at [201, 4] on span "Publish" at bounding box center [199, 6] width 5 height 5
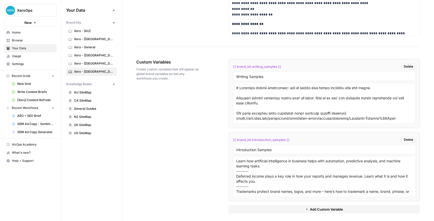
scroll to position [50, 0]
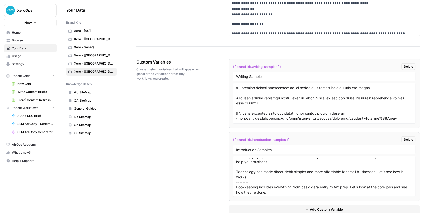
click at [22, 44] on link "Browse" at bounding box center [30, 40] width 53 height 8
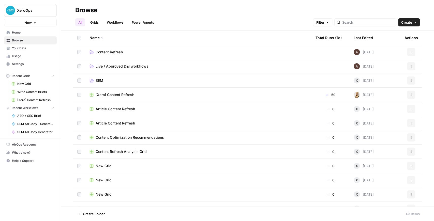
click at [118, 65] on span "Live / Approved D&I workflows" at bounding box center [121, 66] width 53 height 5
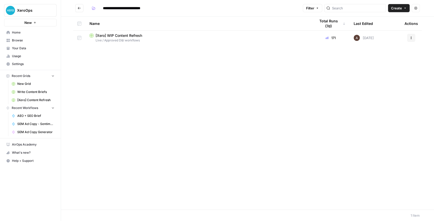
click at [166, 37] on div "[Xero] WIP Content Refresh" at bounding box center [198, 35] width 218 height 5
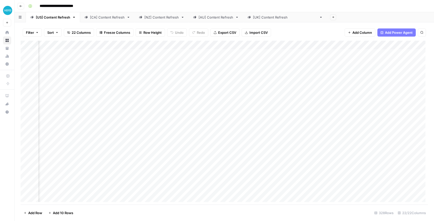
scroll to position [0, 647]
click at [192, 191] on div "Add Column" at bounding box center [224, 123] width 407 height 164
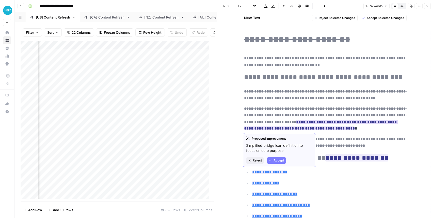
drag, startPoint x: 292, startPoint y: 127, endPoint x: 254, endPoint y: 123, distance: 37.3
click at [254, 123] on p "**********" at bounding box center [325, 119] width 163 height 26
copy p "**********"
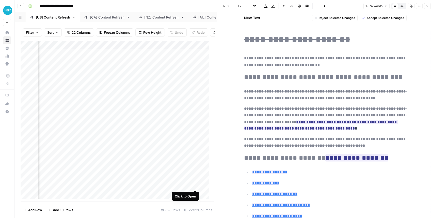
click at [195, 185] on div "Add Column" at bounding box center [116, 121] width 191 height 161
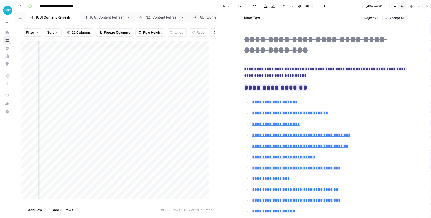
click at [9, 47] on link "Your Data" at bounding box center [7, 48] width 8 height 8
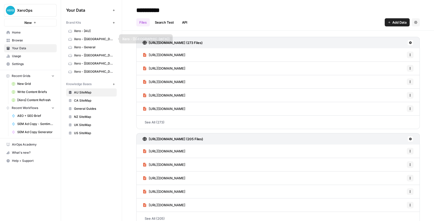
click at [90, 53] on span "Xero - [[GEOGRAPHIC_DATA]]" at bounding box center [94, 55] width 40 height 5
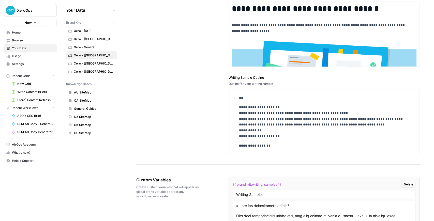
scroll to position [833, 0]
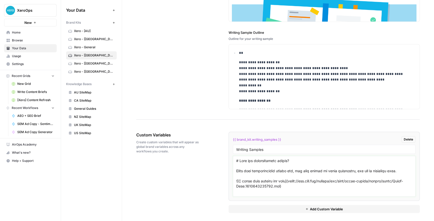
click at [337, 185] on textarea at bounding box center [324, 176] width 176 height 36
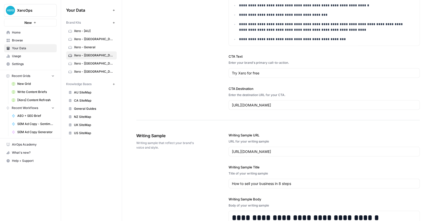
scroll to position [579, 0]
click at [88, 70] on span "Xero - [[GEOGRAPHIC_DATA]]" at bounding box center [94, 71] width 40 height 5
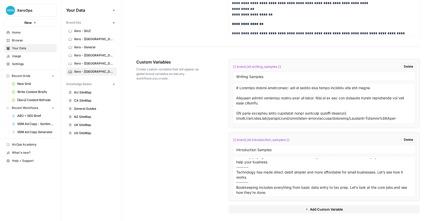
scroll to position [50, 0]
click at [270, 191] on textarea "Learn how artificial intelligence in business helps with automation, predictive…" at bounding box center [324, 176] width 176 height 36
paste textarea "Learn the definition of bootstrapping, the pros and cons of personally financin…"
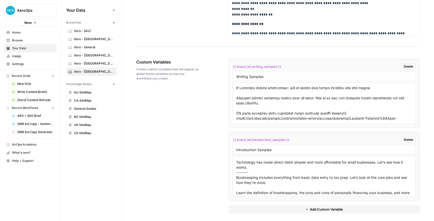
scroll to position [65, 0]
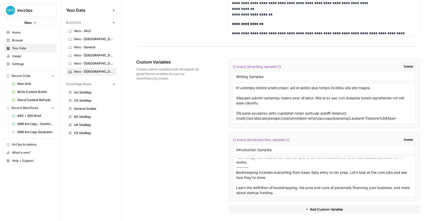
drag, startPoint x: 247, startPoint y: 165, endPoint x: 232, endPoint y: 165, distance: 15.7
click at [233, 165] on div "Learn how artificial intelligence in business helps with automation, predictive…" at bounding box center [324, 176] width 182 height 41
click at [246, 181] on textarea "Learn how artificial intelligence in business helps with automation, predictive…" at bounding box center [324, 176] width 176 height 36
paste textarea "--------"
click at [293, 191] on textarea "Learn how artificial intelligence in business helps with automation, predictive…" at bounding box center [324, 176] width 176 height 36
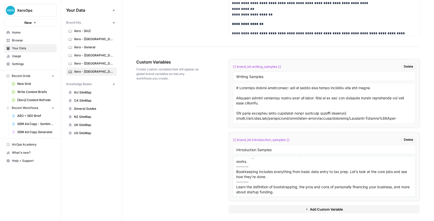
scroll to position [70, 0]
paste textarea "--------"
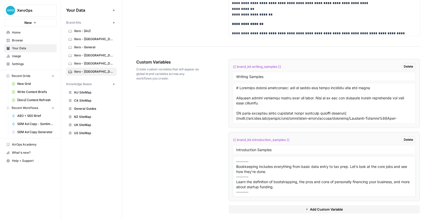
paste textarea "--------"
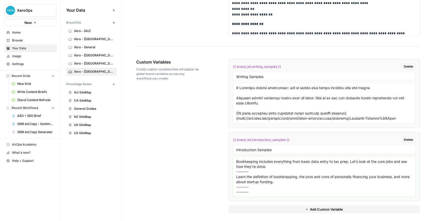
paste textarea "--------"
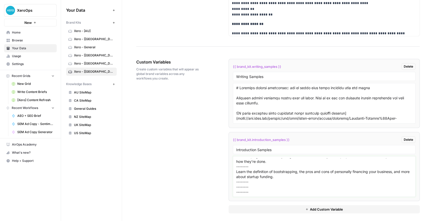
paste textarea "--------"
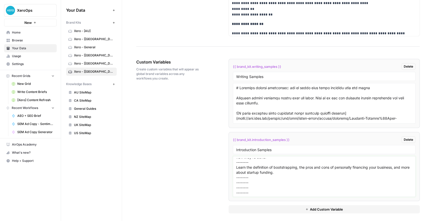
scroll to position [90, 0]
paste textarea "--------"
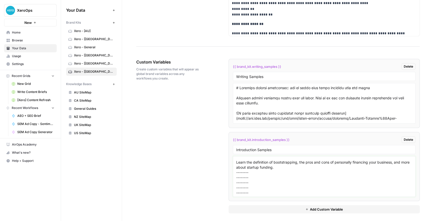
click at [252, 172] on textarea "Learn how artificial intelligence in business helps with automation, predictive…" at bounding box center [324, 176] width 176 height 36
paste textarea "Liquidity ratios assess a business’s ability to cover expenses, and utilize cas…"
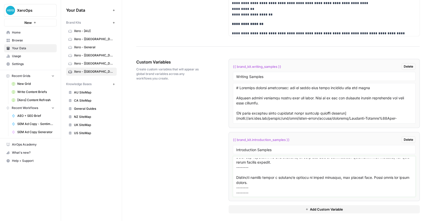
click at [244, 173] on textarea at bounding box center [324, 176] width 176 height 36
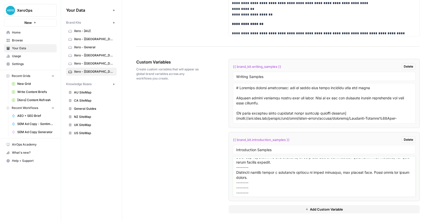
click at [251, 185] on textarea at bounding box center [324, 176] width 176 height 36
paste textarea "With the cultural shift to remote work, it’s timely for some tips on managing v…"
click at [263, 181] on textarea at bounding box center [324, 176] width 176 height 36
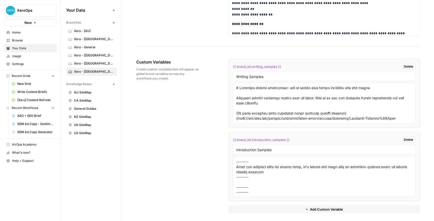
paste textarea "Word of mouth can make or break a business. Especially if you’re online. Learn …"
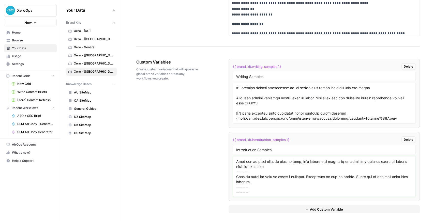
scroll to position [121, 0]
click at [255, 183] on textarea at bounding box center [324, 176] width 176 height 36
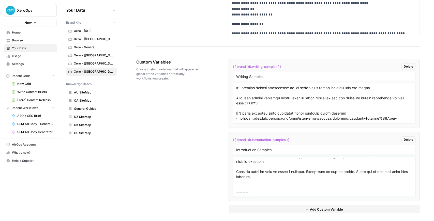
paste textarea "You’ve got the right person lined up. All you need to decide now is how much yo…"
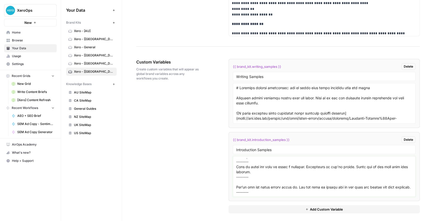
scroll to position [131, 0]
click at [260, 178] on textarea at bounding box center [324, 176] width 176 height 36
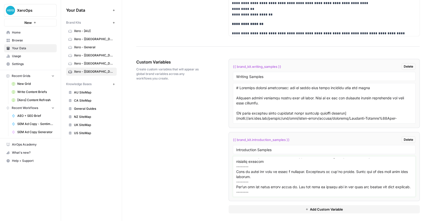
click at [264, 188] on textarea at bounding box center [324, 176] width 176 height 36
paste textarea "Your business structure affects the tax you pay, and your level of liability un…"
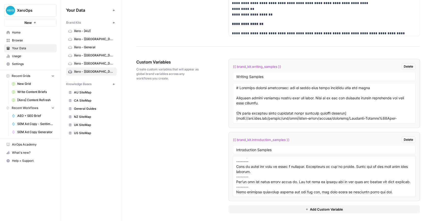
scroll to position [136, 0]
type textarea "Lorem ips dolorsitam consectetura el seddoeiu tempo inci utlaboreet, doloremagn…"
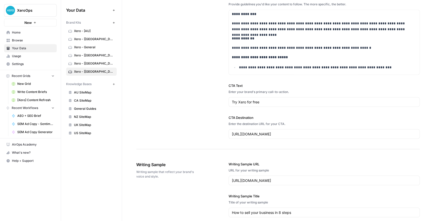
scroll to position [936, 0]
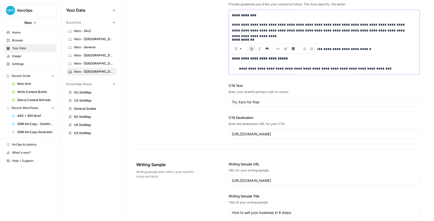
drag, startPoint x: 286, startPoint y: 58, endPoint x: 228, endPoint y: 56, distance: 58.5
copy strong "**********"
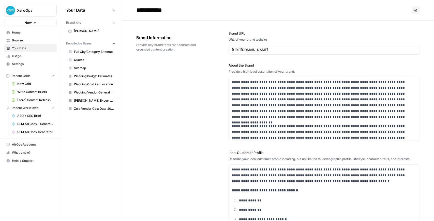
click at [25, 37] on link "Browse" at bounding box center [30, 40] width 53 height 8
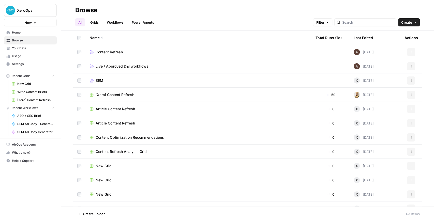
click at [114, 51] on span "Content Refresh" at bounding box center [108, 52] width 27 height 5
click at [124, 70] on td "Live / Approved D&I workflows" at bounding box center [198, 66] width 226 height 14
click at [122, 67] on span "Live / Approved D&I workflows" at bounding box center [121, 66] width 53 height 5
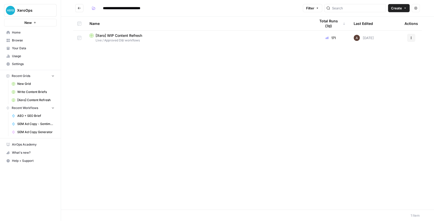
click at [123, 36] on span "[Xero] WIP Content Refresh" at bounding box center [118, 35] width 46 height 5
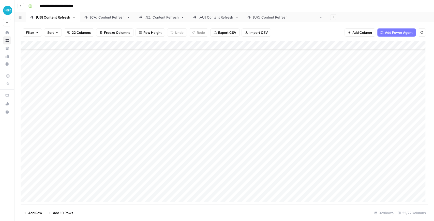
scroll to position [1591, 0]
click at [162, 59] on div "Add Column" at bounding box center [224, 123] width 407 height 164
click at [162, 127] on div "Add Column" at bounding box center [224, 123] width 407 height 164
click at [162, 89] on div "Add Column" at bounding box center [224, 123] width 407 height 164
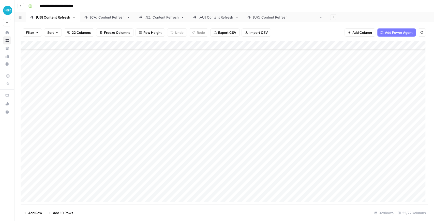
click at [163, 133] on div "Add Column" at bounding box center [224, 123] width 407 height 164
click at [161, 131] on div "Add Column" at bounding box center [224, 123] width 407 height 164
click at [358, 132] on div "Add Column" at bounding box center [224, 123] width 407 height 164
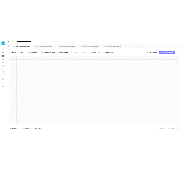
scroll to position [51, 579]
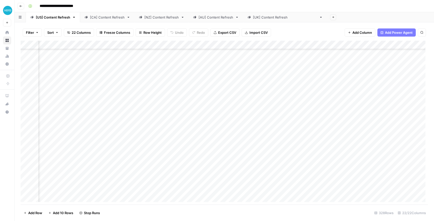
click at [177, 141] on div "Add Column" at bounding box center [224, 123] width 407 height 164
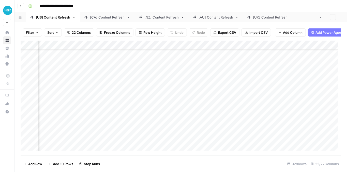
scroll to position [51, 579]
click at [262, 134] on div "Add Column" at bounding box center [181, 97] width 320 height 113
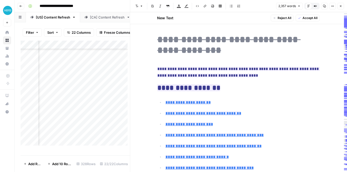
click at [340, 5] on icon "button" at bounding box center [340, 6] width 3 height 3
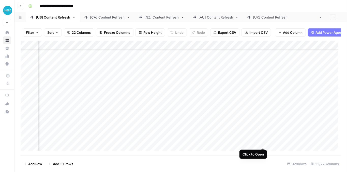
click at [262, 143] on div "Add Column" at bounding box center [181, 97] width 320 height 113
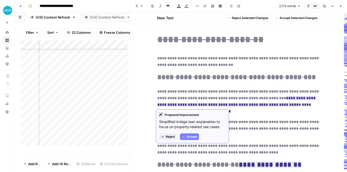
drag, startPoint x: 253, startPoint y: 112, endPoint x: 259, endPoint y: 99, distance: 14.1
click at [259, 99] on p "**********" at bounding box center [238, 101] width 163 height 26
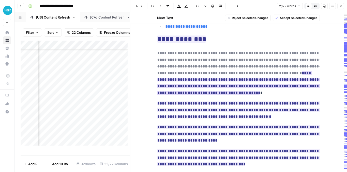
scroll to position [85, 0]
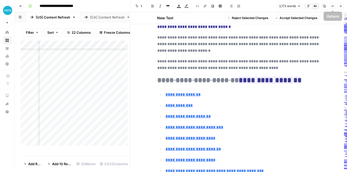
click at [339, 7] on icon "button" at bounding box center [340, 6] width 3 height 3
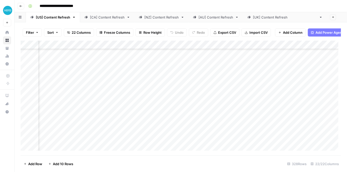
click at [315, 142] on div "Add Column" at bounding box center [181, 97] width 320 height 113
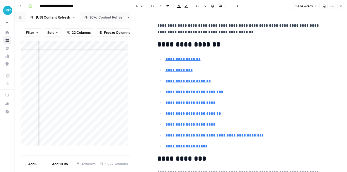
click at [340, 7] on icon "button" at bounding box center [340, 6] width 3 height 3
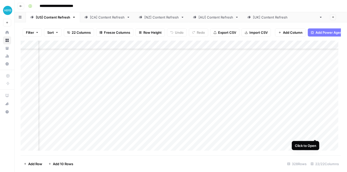
click at [315, 134] on div "Add Column" at bounding box center [181, 97] width 320 height 113
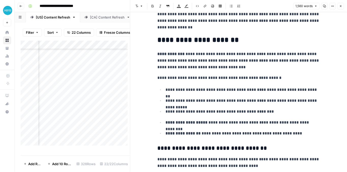
scroll to position [271, 0]
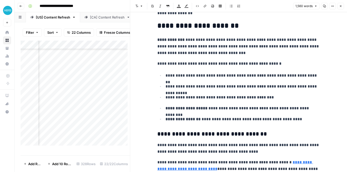
click at [342, 7] on icon "button" at bounding box center [340, 6] width 3 height 3
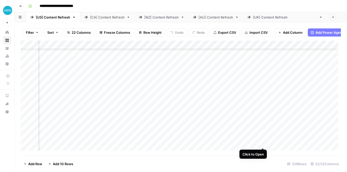
click at [262, 143] on div "Add Column" at bounding box center [181, 97] width 320 height 113
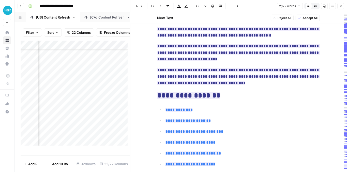
scroll to position [322, 0]
click at [341, 6] on icon "button" at bounding box center [340, 6] width 3 height 3
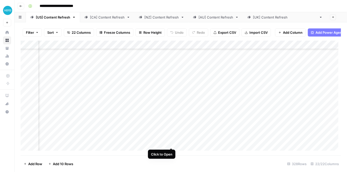
click at [171, 143] on div "Add Column" at bounding box center [181, 97] width 320 height 113
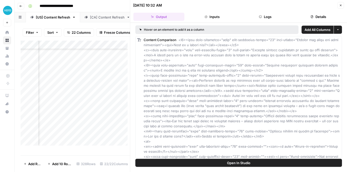
click at [259, 15] on icon "button" at bounding box center [260, 16] width 3 height 3
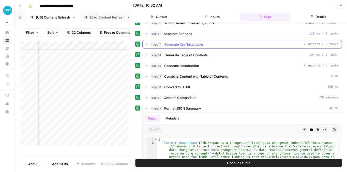
scroll to position [135, 0]
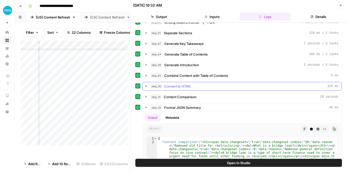
click at [145, 84] on icon "button" at bounding box center [146, 86] width 4 height 4
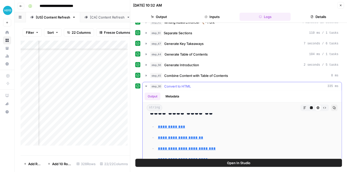
scroll to position [254, 0]
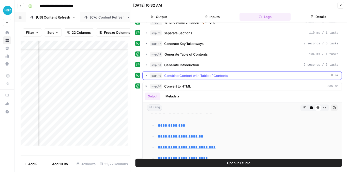
click at [144, 74] on icon "button" at bounding box center [146, 76] width 4 height 4
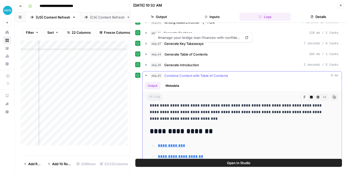
scroll to position [237, 0]
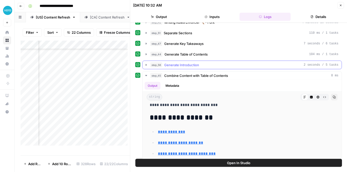
click at [146, 64] on icon "button" at bounding box center [146, 65] width 1 height 2
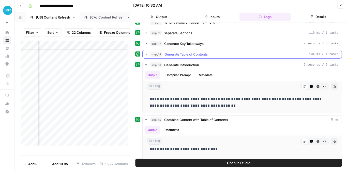
click at [145, 52] on icon "button" at bounding box center [146, 54] width 4 height 4
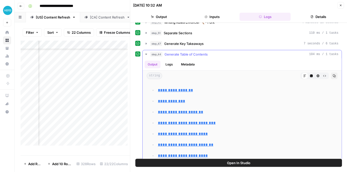
scroll to position [15, 0]
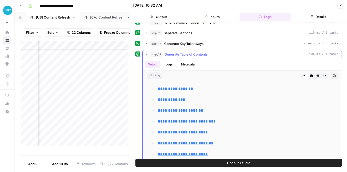
click at [143, 50] on button "step_44 Generate Table of Contents 104 ms / 1 tasks" at bounding box center [242, 54] width 199 height 8
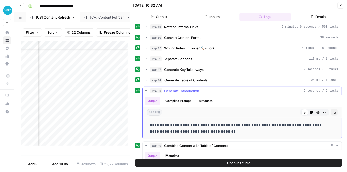
scroll to position [102, 0]
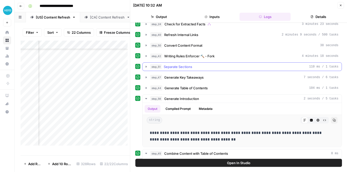
click at [147, 65] on icon "button" at bounding box center [146, 67] width 4 height 4
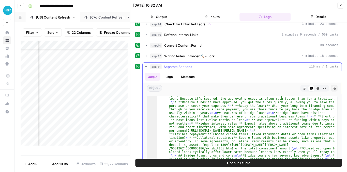
scroll to position [193, 0]
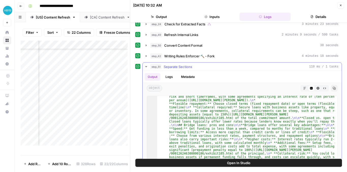
click at [147, 65] on icon "button" at bounding box center [146, 67] width 4 height 4
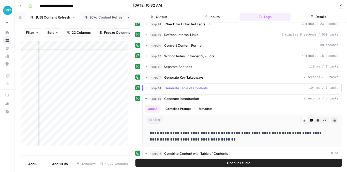
click at [146, 86] on icon "button" at bounding box center [146, 88] width 4 height 4
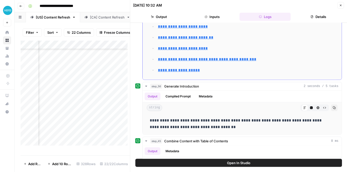
scroll to position [254, 0]
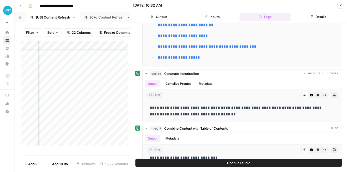
click at [339, 7] on button "Close" at bounding box center [340, 5] width 7 height 7
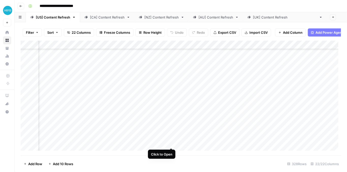
click at [171, 143] on div "Add Column" at bounding box center [181, 97] width 320 height 113
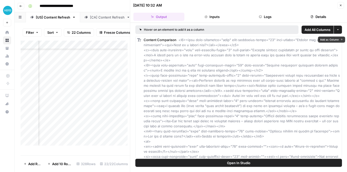
click at [227, 163] on span "Open In Studio" at bounding box center [238, 163] width 23 height 5
click at [342, 3] on button "Close" at bounding box center [340, 5] width 7 height 7
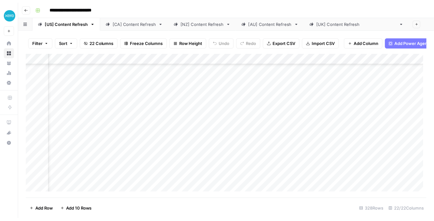
scroll to position [51, 0]
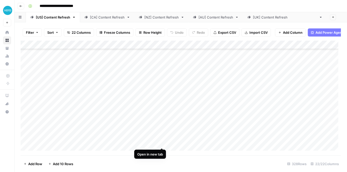
click at [162, 141] on div "Add Column" at bounding box center [181, 97] width 320 height 113
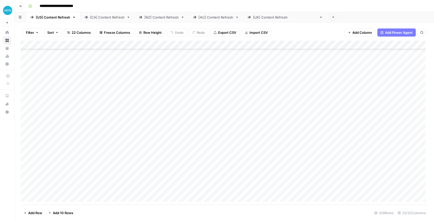
click at [183, 172] on footer "Add Row Add 10 Rows [STREET_ADDRESS]" at bounding box center [224, 212] width 407 height 17
click at [184, 172] on footer "Add Row Add 10 Rows [STREET_ADDRESS]" at bounding box center [224, 212] width 407 height 17
click at [334, 172] on div "Add Column" at bounding box center [224, 123] width 407 height 164
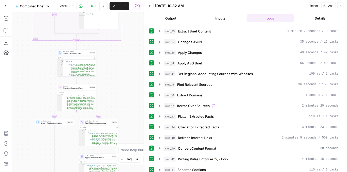
click at [6, 33] on button "Copilot" at bounding box center [6, 30] width 8 height 8
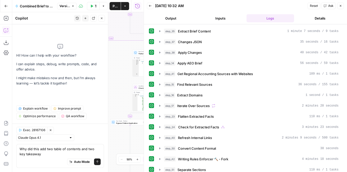
type textarea "Why did this add two table of contents and two key takeaways"
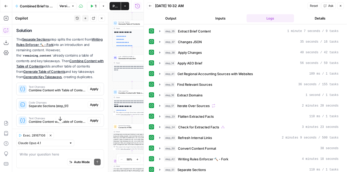
scroll to position [88, 0]
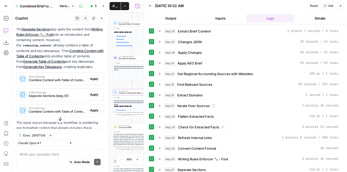
click at [90, 78] on span "Apply" at bounding box center [94, 79] width 8 height 5
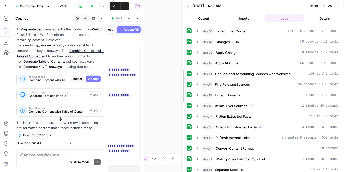
drag, startPoint x: 145, startPoint y: 39, endPoint x: 249, endPoint y: 43, distance: 104.0
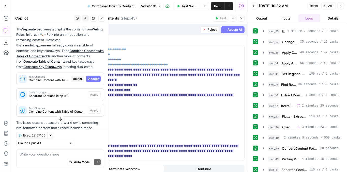
click at [240, 20] on button "Close" at bounding box center [241, 18] width 7 height 7
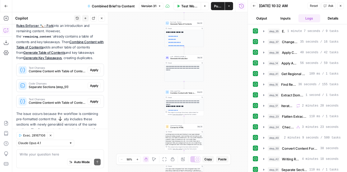
scroll to position [121, 0]
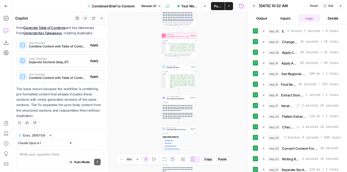
click at [65, 76] on span "Combine Content with Table of Contents (step_45)" at bounding box center [57, 78] width 57 height 5
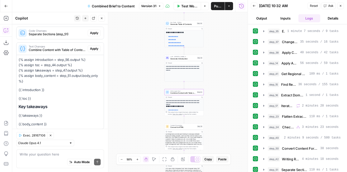
scroll to position [145, 0]
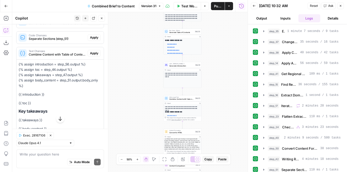
click at [56, 42] on div "Code Changes Separate Sections (step_51)" at bounding box center [52, 37] width 71 height 12
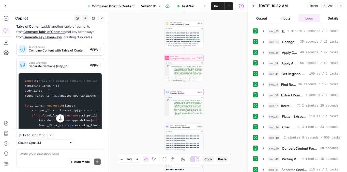
scroll to position [94, 0]
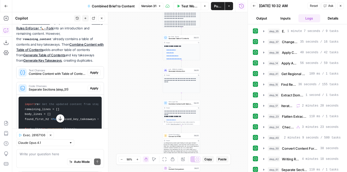
click at [90, 89] on span "Apply" at bounding box center [94, 88] width 8 height 5
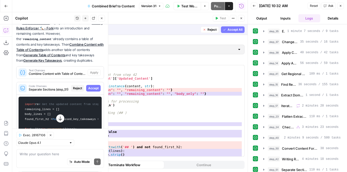
click at [234, 30] on span "Accept All" at bounding box center [234, 29] width 15 height 5
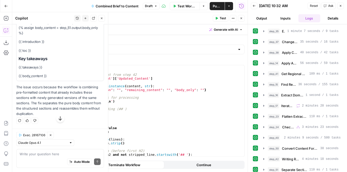
scroll to position [424, 0]
click at [92, 3] on span "Apply" at bounding box center [94, 0] width 8 height 5
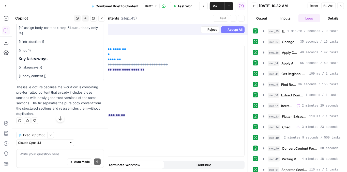
scroll to position [416, 0]
click at [90, 3] on span "Accept" at bounding box center [93, 0] width 10 height 5
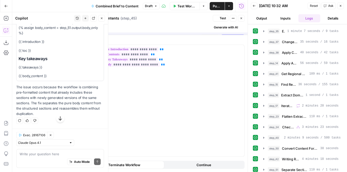
scroll to position [424, 0]
click at [242, 17] on icon "button" at bounding box center [241, 18] width 3 height 3
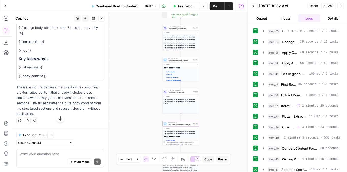
drag, startPoint x: 212, startPoint y: 89, endPoint x: 209, endPoint y: 121, distance: 31.9
click at [209, 121] on div "true false false true false true Workflow Set Inputs Inputs LLM · GPT-4.1 Extra…" at bounding box center [129, 92] width 235 height 160
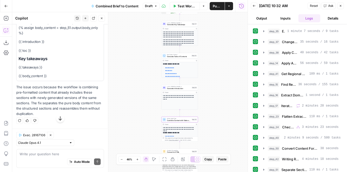
drag, startPoint x: 209, startPoint y: 121, endPoint x: 201, endPoint y: 137, distance: 17.5
click at [200, 138] on div "true false false true false true Workflow Set Inputs Inputs LLM · GPT-4.1 Extra…" at bounding box center [129, 92] width 235 height 160
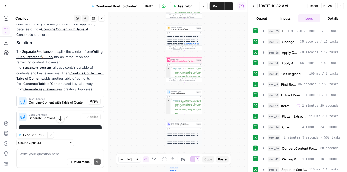
scroll to position [85, 0]
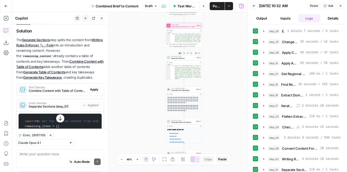
click at [198, 54] on span "Test" at bounding box center [198, 53] width 3 height 2
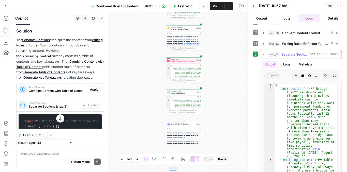
scroll to position [118, 0]
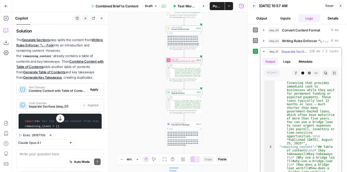
click at [332, 72] on icon "button" at bounding box center [333, 73] width 3 height 3
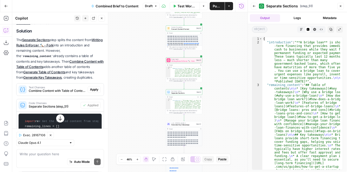
click at [302, 30] on icon "button" at bounding box center [301, 29] width 3 height 3
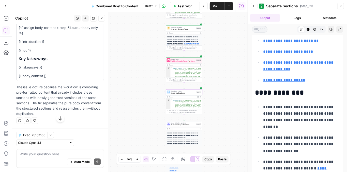
scroll to position [424, 0]
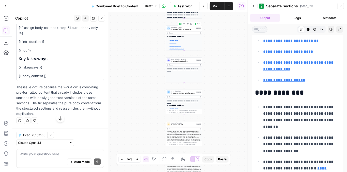
click at [197, 25] on button "Test" at bounding box center [197, 24] width 7 height 3
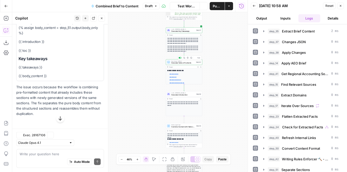
scroll to position [424, 0]
click at [197, 91] on button "Test" at bounding box center [197, 89] width 7 height 3
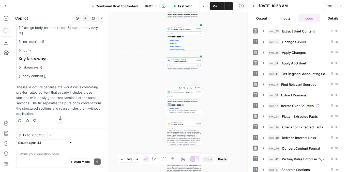
click at [197, 88] on button "Test" at bounding box center [197, 87] width 7 height 3
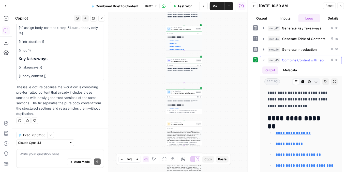
scroll to position [0, 0]
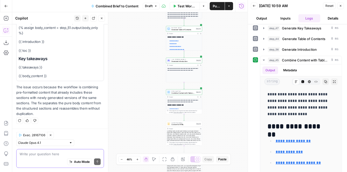
click at [31, 156] on textarea at bounding box center [60, 154] width 81 height 5
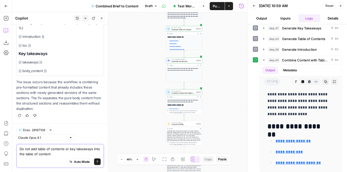
type textarea "Do not add table of contents or key takeaways into the table of contents"
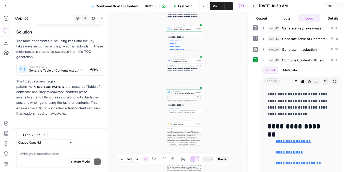
scroll to position [629, 0]
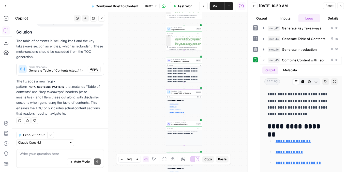
click at [93, 70] on span "Apply" at bounding box center [94, 69] width 8 height 5
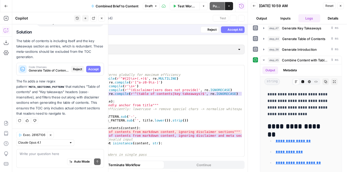
scroll to position [621, 0]
click at [236, 30] on span "Accept All" at bounding box center [234, 29] width 15 height 5
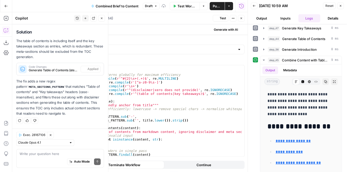
scroll to position [637, 0]
click at [221, 19] on span "Test" at bounding box center [222, 18] width 6 height 5
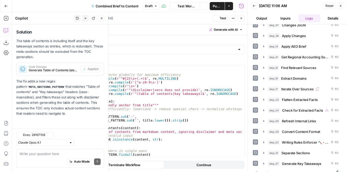
scroll to position [20, 0]
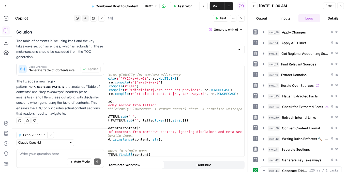
click at [242, 20] on button "Close" at bounding box center [241, 18] width 7 height 7
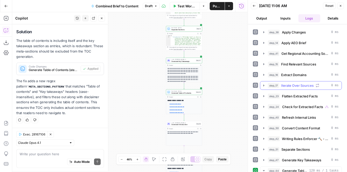
scroll to position [122, 0]
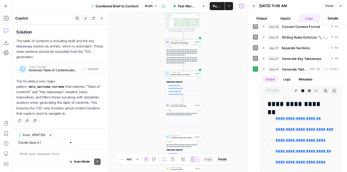
drag, startPoint x: 219, startPoint y: 102, endPoint x: 216, endPoint y: 73, distance: 28.6
click at [218, 72] on div "true false false true false true Workflow Set Inputs Inputs LLM · GPT-4.1 Extra…" at bounding box center [129, 92] width 235 height 160
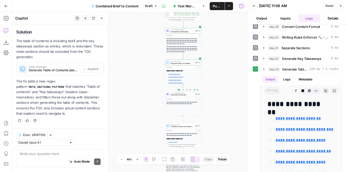
click at [195, 91] on button "Test" at bounding box center [196, 89] width 7 height 3
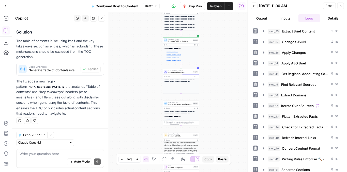
drag, startPoint x: 214, startPoint y: 118, endPoint x: 212, endPoint y: 96, distance: 22.4
click at [212, 96] on div "true false false true false true Workflow Set Inputs Inputs LLM · GPT-4.1 Extra…" at bounding box center [129, 92] width 235 height 160
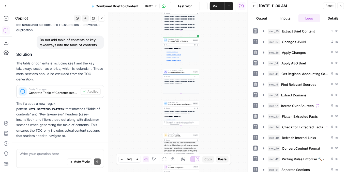
scroll to position [637, 0]
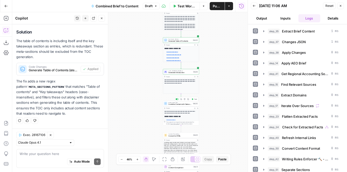
click at [194, 100] on span "Test" at bounding box center [195, 99] width 3 height 2
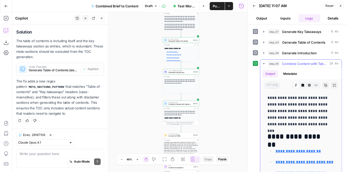
scroll to position [152, 0]
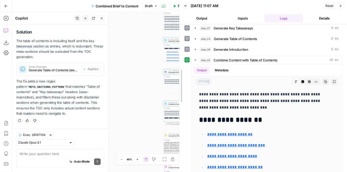
drag, startPoint x: 249, startPoint y: 87, endPoint x: 181, endPoint y: 88, distance: 68.3
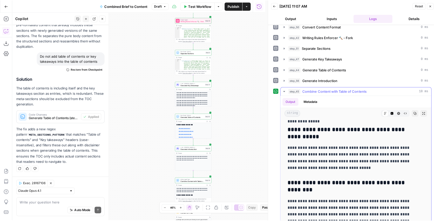
scroll to position [1467, 0]
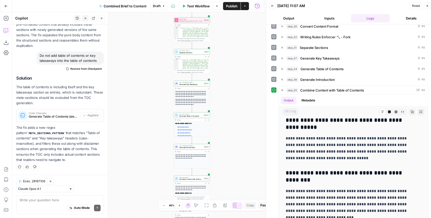
click at [231, 7] on span "Publish" at bounding box center [231, 6] width 11 height 5
click at [6, 4] on button "Go Back" at bounding box center [6, 6] width 9 height 9
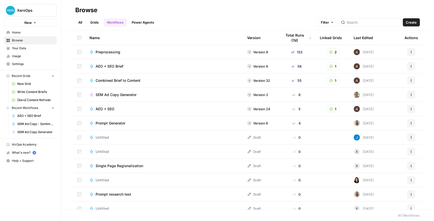
click at [31, 48] on span "Your Data" at bounding box center [33, 48] width 42 height 5
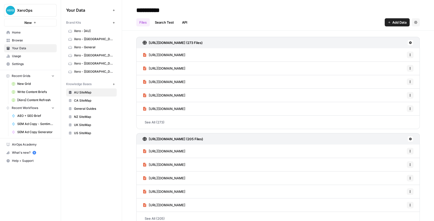
click at [31, 38] on link "Browse" at bounding box center [30, 40] width 53 height 8
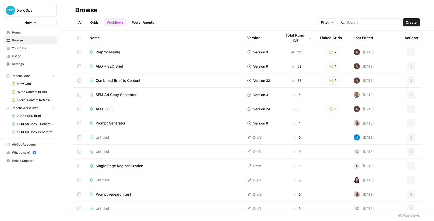
click at [76, 21] on link "All" at bounding box center [80, 22] width 10 height 8
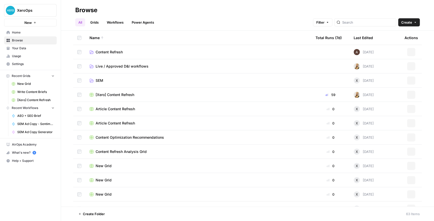
click at [93, 21] on link "Grids" at bounding box center [94, 22] width 14 height 8
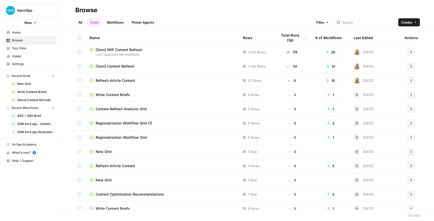
click at [119, 48] on span "[Xero] WIP Content Refresh" at bounding box center [118, 49] width 46 height 5
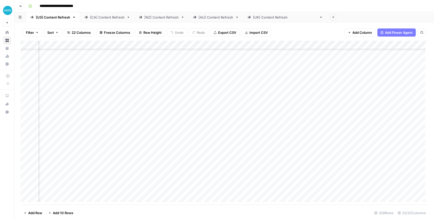
scroll to position [51, 665]
click at [92, 132] on div "Add Column" at bounding box center [224, 123] width 407 height 164
click at [92, 140] on div "Add Column" at bounding box center [224, 123] width 407 height 164
click at [222, 107] on div "Add Column" at bounding box center [224, 123] width 407 height 164
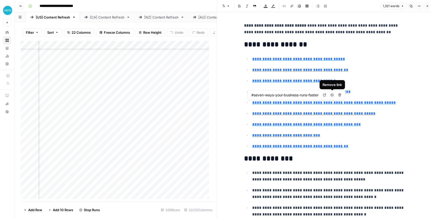
type input "#how-easy-invoicing-software-gets-you-paid-faster"
click at [346, 7] on button "Close" at bounding box center [427, 6] width 7 height 7
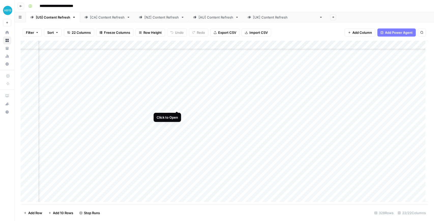
click at [177, 106] on div "Add Column" at bounding box center [224, 123] width 407 height 164
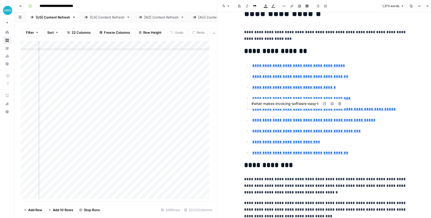
type input "#how-to-choose-the-right-invoicing-software-for-your-business"
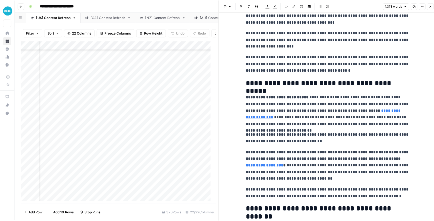
scroll to position [220, 0]
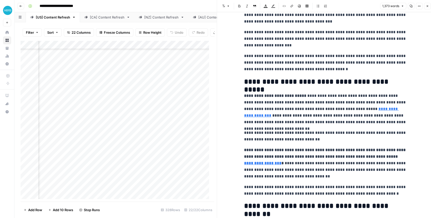
click at [346, 7] on icon "button" at bounding box center [427, 6] width 3 height 3
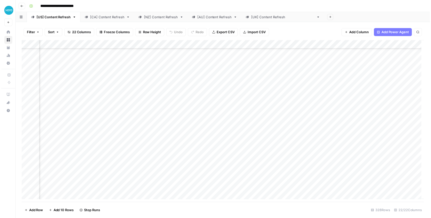
scroll to position [17, 665]
click at [176, 114] on div "Add Column" at bounding box center [224, 123] width 407 height 164
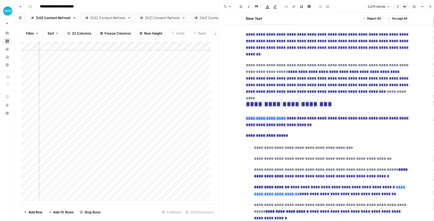
scroll to position [305, 0]
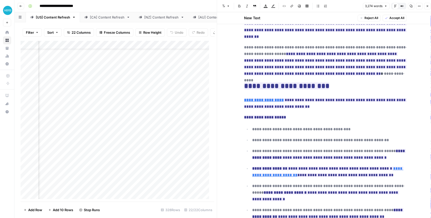
click at [346, 5] on icon "button" at bounding box center [427, 6] width 3 height 3
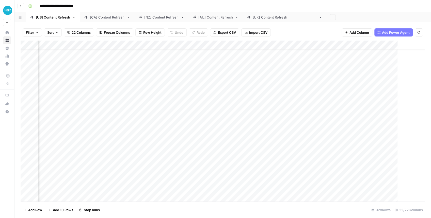
scroll to position [0, 665]
click at [171, 106] on div "Add Column" at bounding box center [224, 123] width 407 height 164
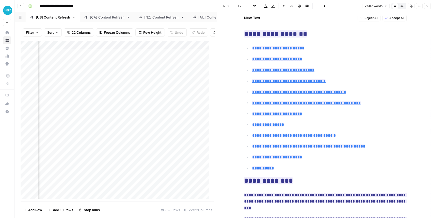
scroll to position [271, 0]
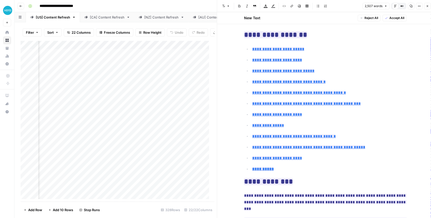
click at [346, 6] on icon "button" at bounding box center [427, 6] width 3 height 3
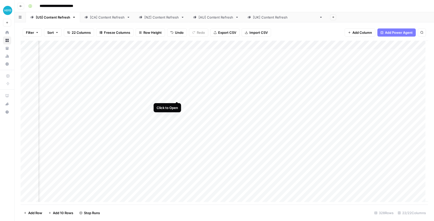
click at [175, 97] on div "Add Column" at bounding box center [224, 123] width 407 height 164
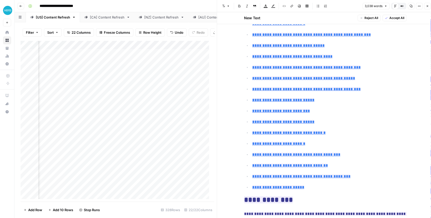
scroll to position [152, 0]
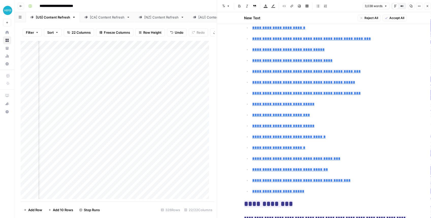
scroll to position [118, 0]
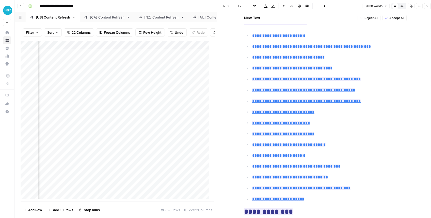
click at [426, 8] on icon "button" at bounding box center [427, 6] width 3 height 3
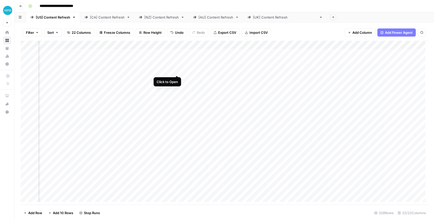
click at [177, 71] on div "Add Column" at bounding box center [224, 123] width 407 height 164
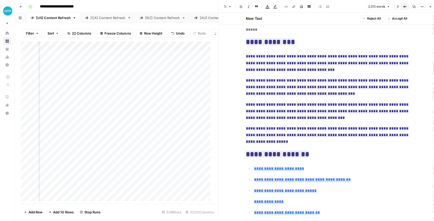
scroll to position [68, 0]
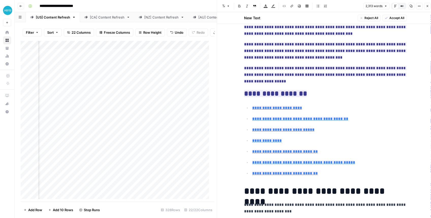
click at [428, 5] on icon "button" at bounding box center [427, 6] width 3 height 3
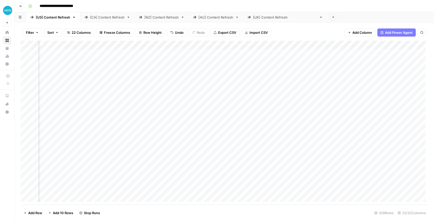
click at [104, 17] on div "[CA] Content Refresh" at bounding box center [107, 17] width 35 height 5
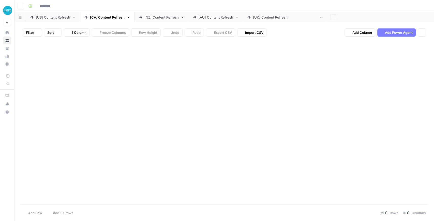
type input "**********"
click at [53, 21] on link "[US] Content Refresh" at bounding box center [53, 17] width 54 height 10
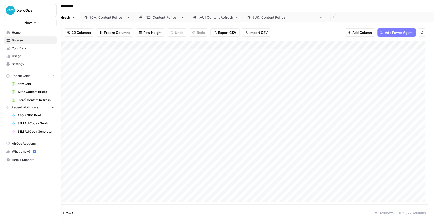
click at [9, 47] on icon at bounding box center [8, 48] width 3 height 2
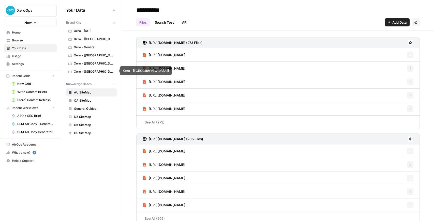
click at [87, 69] on span "Xero - [[GEOGRAPHIC_DATA]]" at bounding box center [94, 71] width 40 height 5
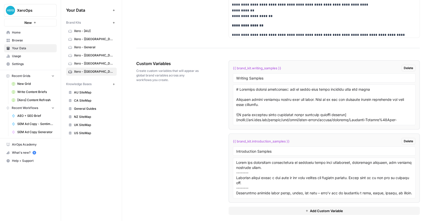
scroll to position [928, 0]
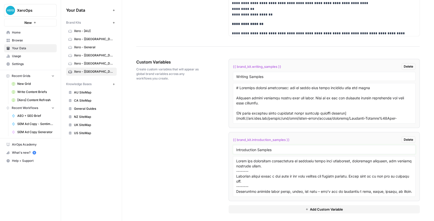
drag, startPoint x: 294, startPoint y: 146, endPoint x: 195, endPoint y: 141, distance: 99.2
click at [195, 141] on div "Custom Variables Create custom variables that will appear as global brand varia…" at bounding box center [277, 136] width 283 height 175
click at [326, 174] on textarea at bounding box center [324, 176] width 176 height 36
click at [75, 63] on span "Xero - [[GEOGRAPHIC_DATA]]" at bounding box center [94, 63] width 40 height 5
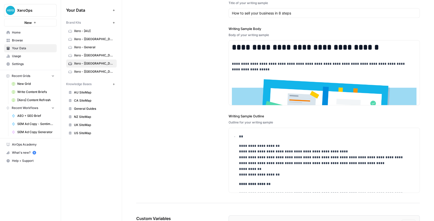
scroll to position [855, 0]
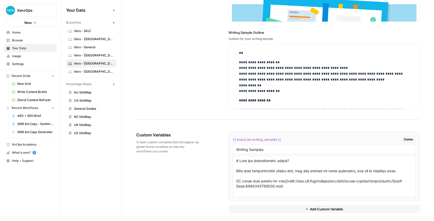
click at [310, 208] on span "Add Custom Variable" at bounding box center [326, 208] width 33 height 5
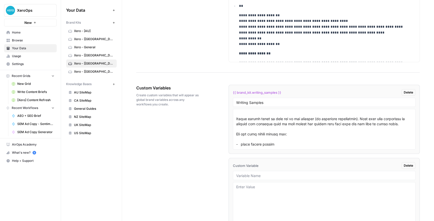
scroll to position [906, 0]
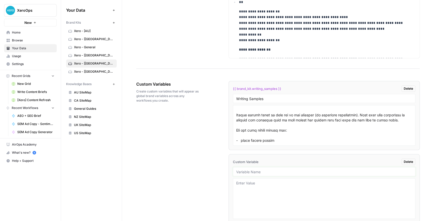
click at [255, 169] on input "text" at bounding box center [324, 171] width 176 height 5
paste input "Introduction Samples"
type input "Introduction Samples"
click at [173, 137] on div "Custom Variables Create custom variables that will appear as global brand varia…" at bounding box center [277, 158] width 283 height 175
click at [281, 169] on input "Introduction Samples" at bounding box center [324, 171] width 176 height 5
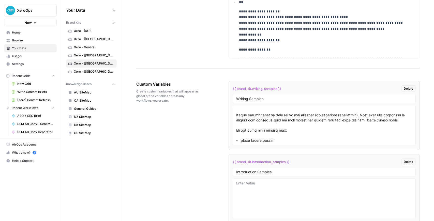
click at [85, 57] on span "Xero - [[GEOGRAPHIC_DATA]]" at bounding box center [94, 55] width 40 height 5
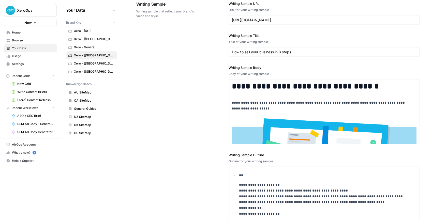
scroll to position [833, 0]
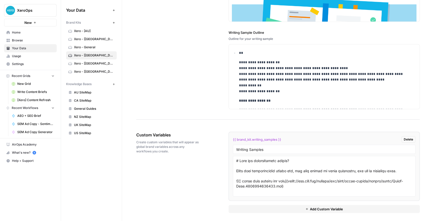
click at [359, 205] on button "Add Custom Variable" at bounding box center [323, 209] width 191 height 8
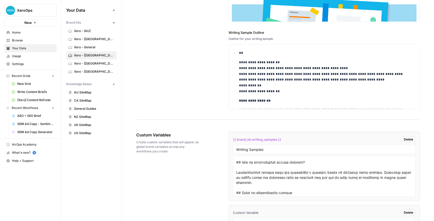
scroll to position [51, 0]
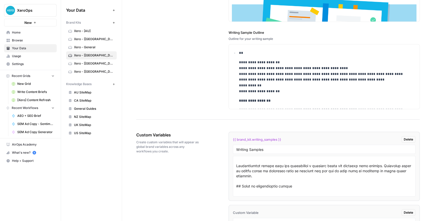
click at [254, 218] on div at bounding box center [324, 222] width 182 height 9
click at [256, 218] on input "text" at bounding box center [324, 222] width 176 height 5
paste input "Introduction Samples"
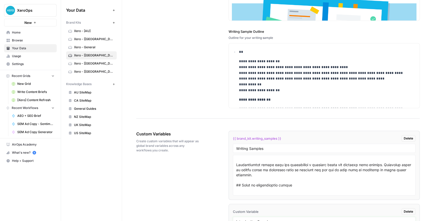
type input "Introduction Samples"
click at [209, 177] on div "Custom Variables Create custom variables that will appear as global brand varia…" at bounding box center [277, 208] width 283 height 175
click at [97, 47] on span "Xero - General" at bounding box center [94, 47] width 40 height 5
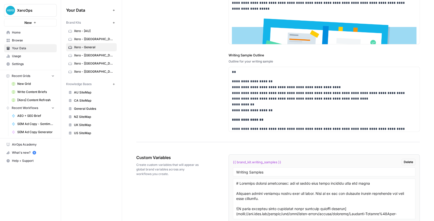
scroll to position [833, 0]
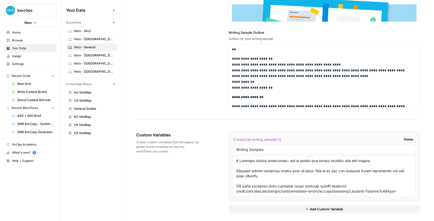
click at [316, 209] on button "Add Custom Variable" at bounding box center [323, 209] width 191 height 8
click at [267, 218] on input "text" at bounding box center [324, 222] width 176 height 5
paste input "Introduction Samples"
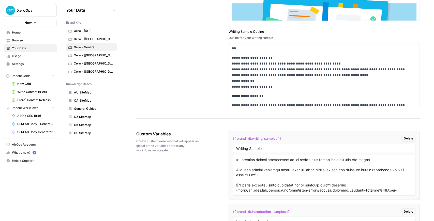
type input "Introduction Samples"
click at [84, 40] on span "Xero - [CA]" at bounding box center [94, 39] width 40 height 5
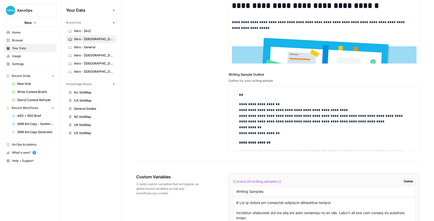
scroll to position [833, 0]
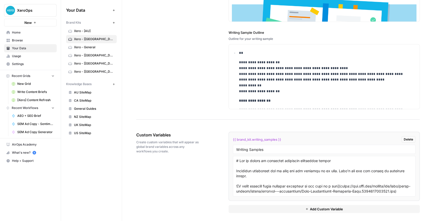
click at [310, 210] on button "Add Custom Variable" at bounding box center [323, 209] width 191 height 8
click at [284, 218] on input "text" at bounding box center [324, 222] width 176 height 5
paste input "Introduction Samples"
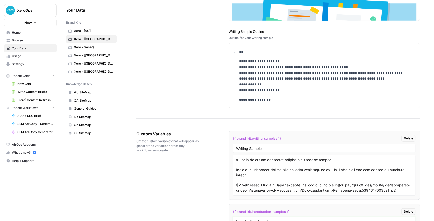
type input "Introduction Samples"
click at [96, 31] on span "Xero - [AU]" at bounding box center [94, 31] width 40 height 5
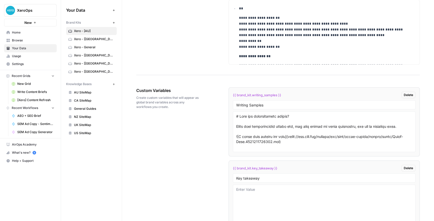
scroll to position [906, 0]
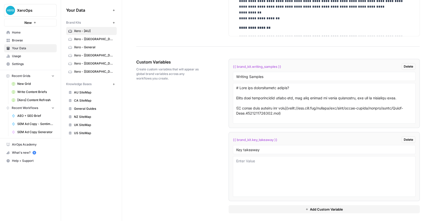
drag, startPoint x: 287, startPoint y: 149, endPoint x: 232, endPoint y: 146, distance: 55.2
click at [233, 146] on div "Key takeaway" at bounding box center [324, 149] width 182 height 9
click at [310, 208] on span "Add Custom Variable" at bounding box center [326, 209] width 33 height 5
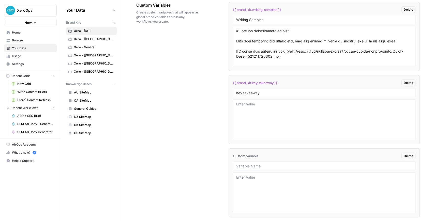
scroll to position [978, 0]
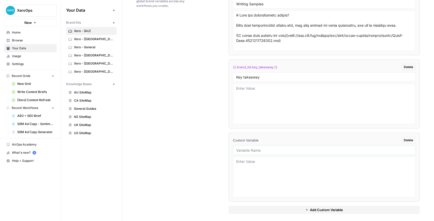
click at [256, 149] on input "text" at bounding box center [324, 150] width 176 height 5
paste input "Introduction Samples"
type input "Introduction Samples"
click at [202, 138] on div "Custom Variables Create custom variables that will appear as global brand varia…" at bounding box center [277, 100] width 283 height 248
click at [252, 163] on textarea at bounding box center [324, 177] width 176 height 36
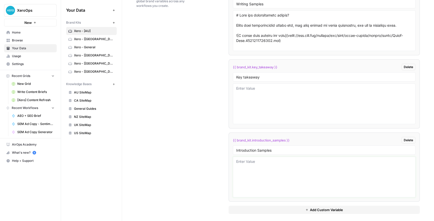
paste textarea "Learn how artificial intelligence in business helps with automation, predictive…"
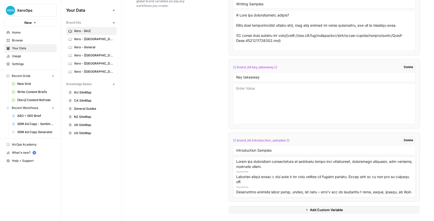
scroll to position [141, 0]
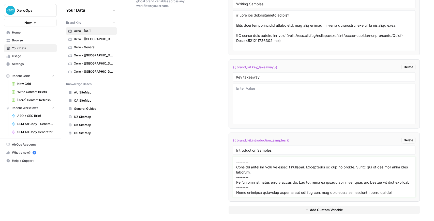
click at [267, 188] on textarea at bounding box center [324, 177] width 176 height 36
type textarea "Learn how artificial intelligence in business helps with automation, predictive…"
click at [100, 37] on span "Xero - [CA]" at bounding box center [94, 39] width 40 height 5
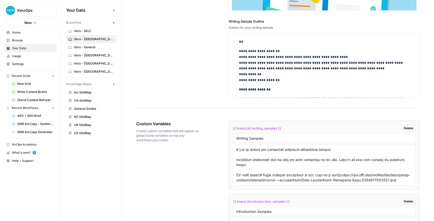
scroll to position [906, 0]
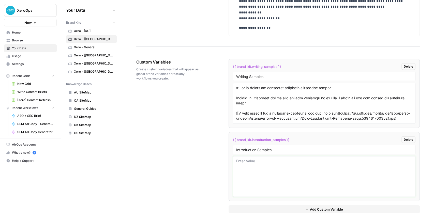
click at [267, 168] on textarea at bounding box center [324, 176] width 176 height 36
paste textarea "Learn how artificial intelligence in business helps with automation, predictive…"
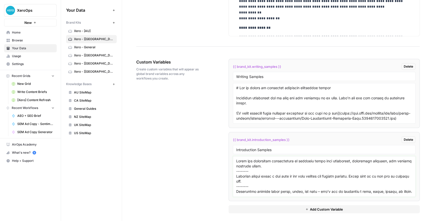
scroll to position [136, 0]
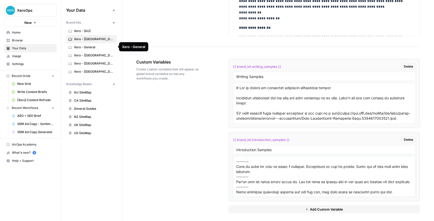
type textarea "Learn how artificial intelligence in business helps with automation, predictive…"
click at [90, 49] on span "Xero - General" at bounding box center [94, 47] width 40 height 5
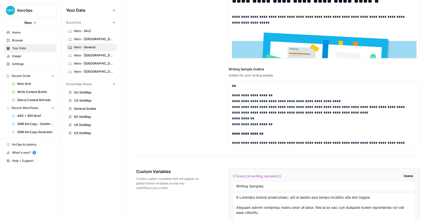
scroll to position [906, 0]
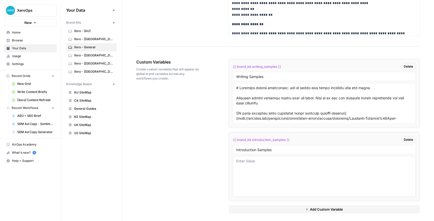
click at [259, 161] on textarea at bounding box center [324, 176] width 176 height 36
paste textarea "Learn how artificial intelligence in business helps with automation, predictive…"
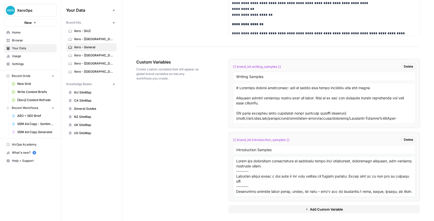
scroll to position [136, 0]
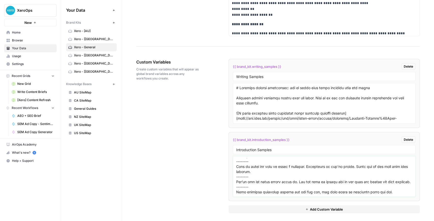
type textarea "Learn how artificial intelligence in business helps with automation, predictive…"
click at [76, 55] on span "Xero - [NZ]" at bounding box center [94, 55] width 40 height 5
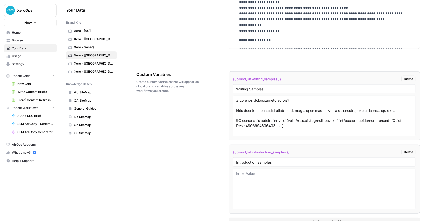
scroll to position [906, 0]
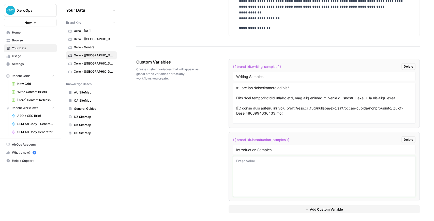
click at [239, 158] on textarea at bounding box center [324, 176] width 176 height 36
paste textarea "Learn how artificial intelligence in business helps with automation, predictive…"
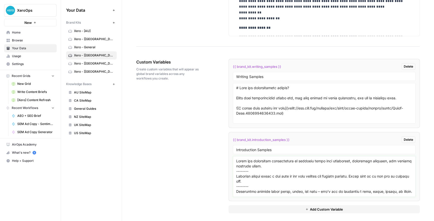
scroll to position [136, 0]
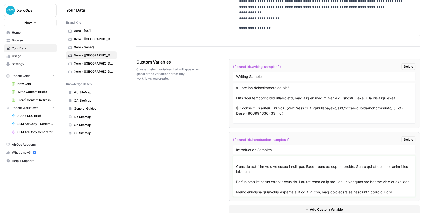
type textarea "Learn how artificial intelligence in business helps with automation, predictive…"
click at [89, 63] on span "Xero - [UK]" at bounding box center [94, 63] width 40 height 5
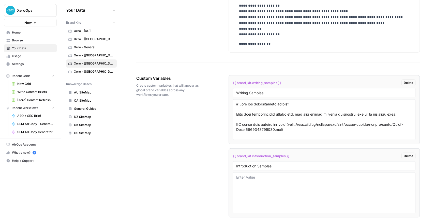
scroll to position [911, 0]
click at [266, 169] on li "{{ brand_kit.introduction_samples }} Delete Introduction Samples" at bounding box center [323, 183] width 191 height 69
click at [267, 175] on textarea at bounding box center [324, 193] width 176 height 36
paste textarea "Learn how artificial intelligence in business helps with automation, predictive…"
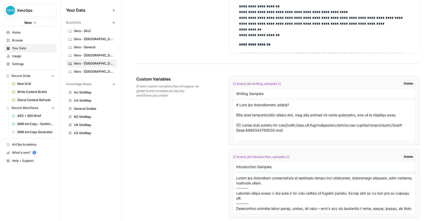
scroll to position [136, 0]
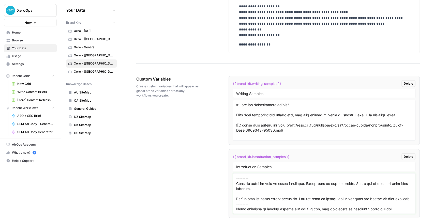
type textarea "Learn how artificial intelligence in business helps with automation, predictive…"
click at [81, 30] on span "Xero - [AU]" at bounding box center [94, 31] width 40 height 5
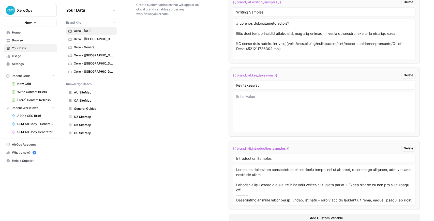
scroll to position [978, 0]
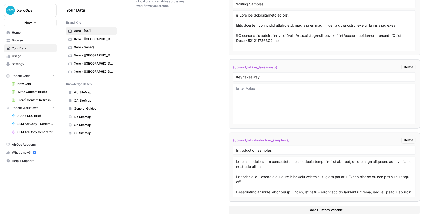
click at [91, 35] on link "Xero - [CA]" at bounding box center [91, 39] width 51 height 8
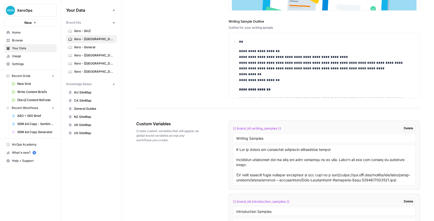
scroll to position [906, 0]
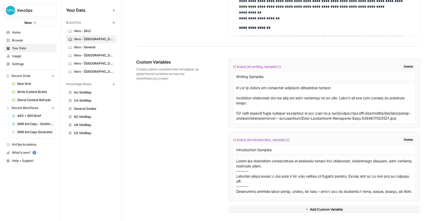
click at [25, 42] on span "Browse" at bounding box center [33, 40] width 42 height 5
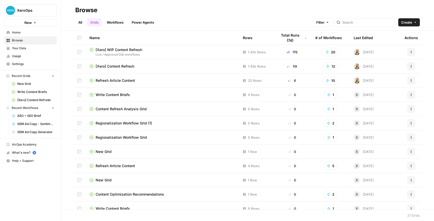
click at [134, 48] on span "[Xero] WIP Content Refresh" at bounding box center [118, 49] width 46 height 5
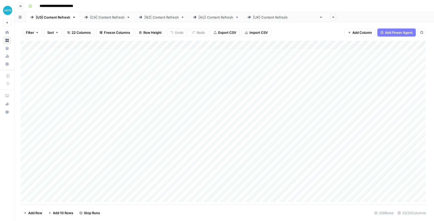
click at [215, 206] on footer "Add Row Add 10 Rows Stop Runs 328 Rows 22/22 Columns" at bounding box center [224, 212] width 407 height 17
click at [111, 17] on div "[CA] Content Refresh" at bounding box center [107, 17] width 35 height 5
click at [219, 205] on footer "Add Row Add 10 Rows 233 Rows 22/22 Columns" at bounding box center [224, 212] width 407 height 17
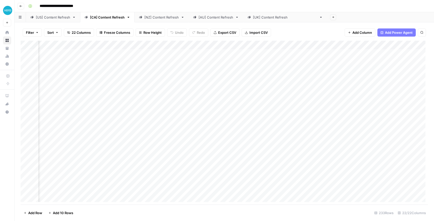
click at [164, 19] on div "[NZ] Content Refresh" at bounding box center [161, 17] width 34 height 5
click at [273, 205] on footer "Add Row Add 10 Rows 207 Rows 22/22 Columns" at bounding box center [224, 212] width 407 height 17
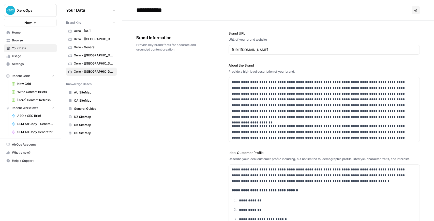
scroll to position [136, 0]
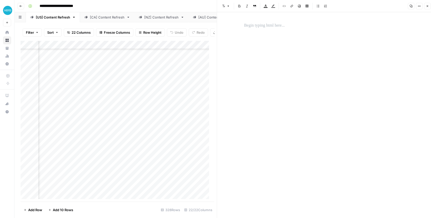
click at [426, 7] on icon "button" at bounding box center [427, 6] width 3 height 3
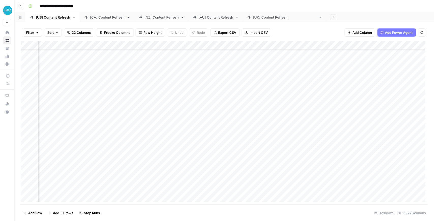
scroll to position [22, 659]
click at [93, 45] on div "Add Column" at bounding box center [224, 123] width 407 height 164
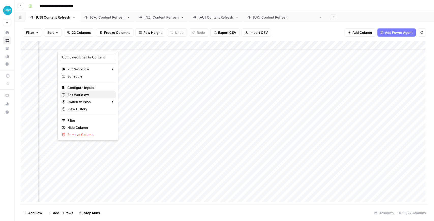
click at [88, 92] on span "Edit Workflow" at bounding box center [89, 94] width 44 height 5
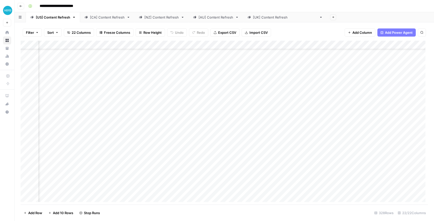
click at [225, 19] on div "[AU] Content Refresh" at bounding box center [215, 17] width 35 height 5
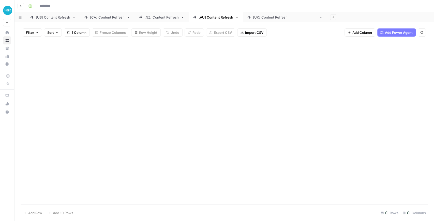
type input "**********"
click at [254, 205] on footer "Add Row Add [STREET_ADDRESS]" at bounding box center [224, 212] width 407 height 17
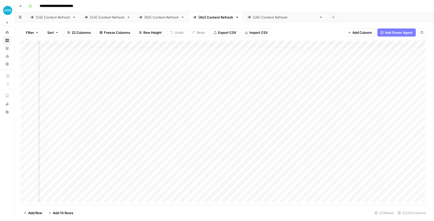
scroll to position [0, 354]
click at [259, 18] on div "[[GEOGRAPHIC_DATA]] Content Refresh" at bounding box center [285, 17] width 64 height 5
click at [67, 15] on div "[US] Content Refresh" at bounding box center [53, 17] width 34 height 5
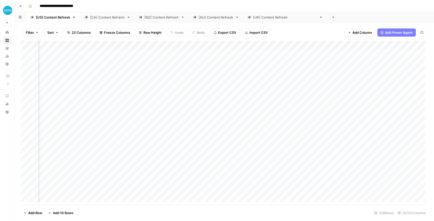
scroll to position [0, 354]
